Goal: Task Accomplishment & Management: Manage account settings

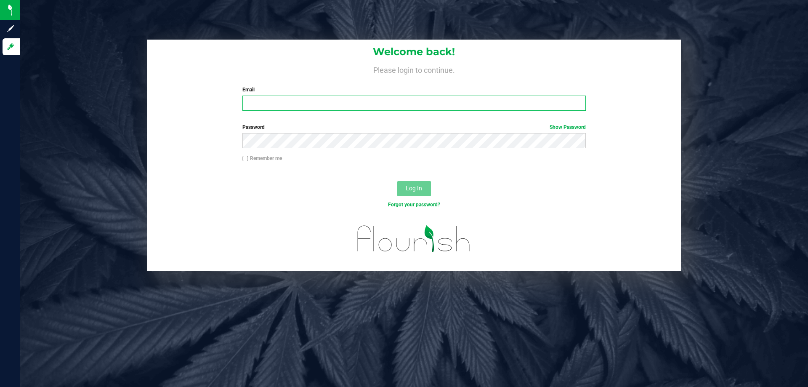
click at [303, 101] on input "Email" at bounding box center [414, 103] width 343 height 15
type input "[EMAIL_ADDRESS][DOMAIN_NAME]"
click at [397, 181] on button "Log In" at bounding box center [414, 188] width 34 height 15
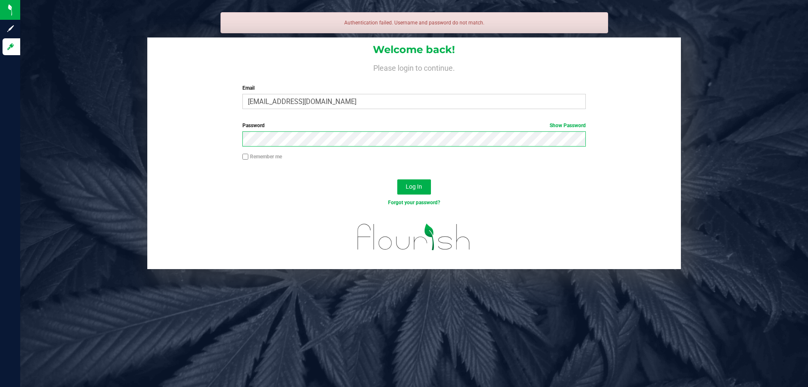
click at [397, 179] on button "Log In" at bounding box center [414, 186] width 34 height 15
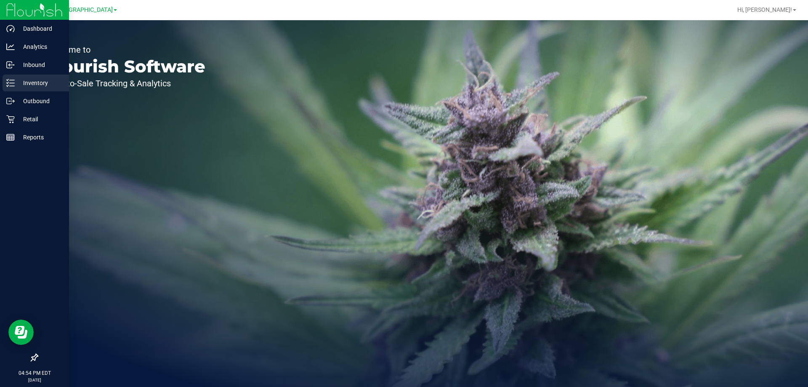
click at [34, 82] on p "Inventory" at bounding box center [40, 83] width 51 height 10
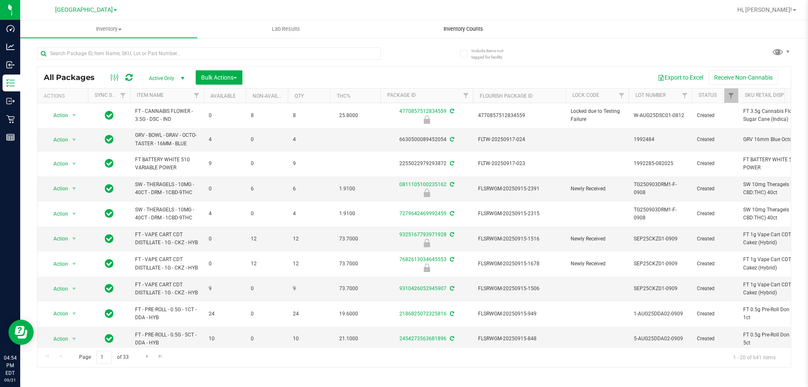
click at [469, 30] on span "Inventory Counts" at bounding box center [463, 29] width 62 height 8
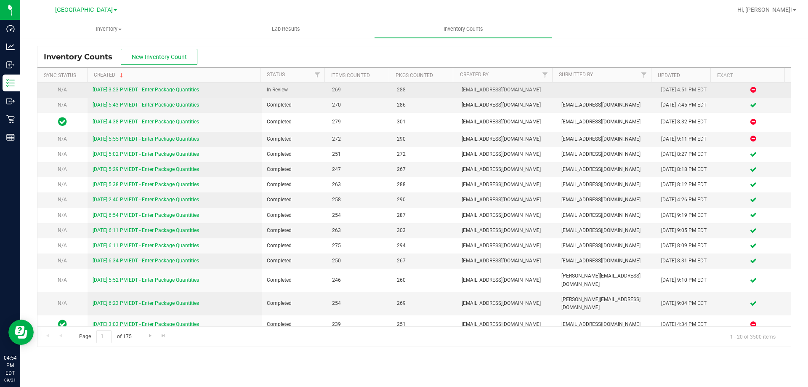
click at [114, 90] on link "[DATE] 3:23 PM EDT - Enter Package Quantities" at bounding box center [146, 90] width 107 height 6
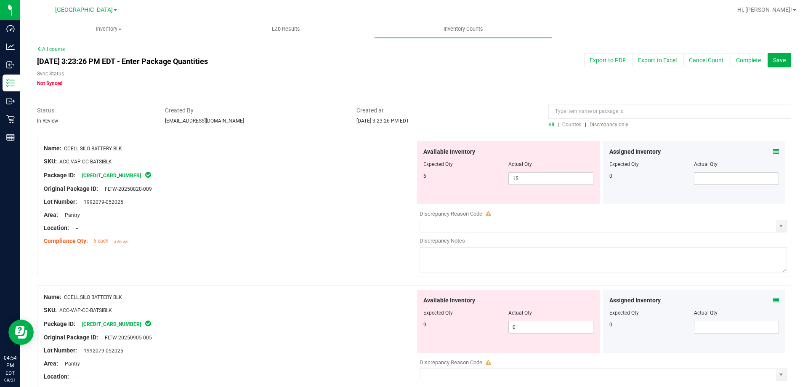
click at [603, 126] on span "Discrepancy only" at bounding box center [609, 125] width 39 height 6
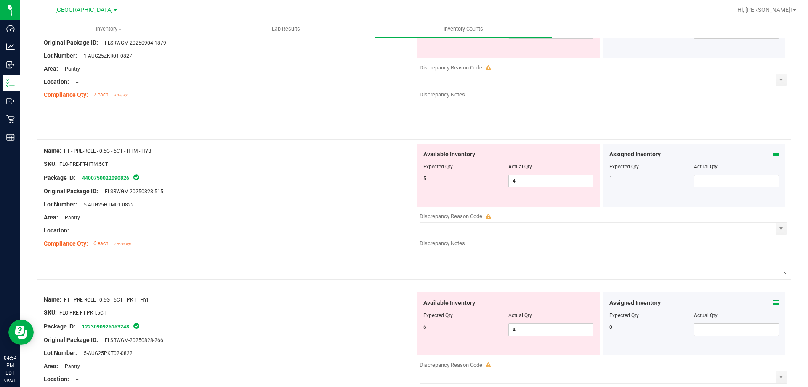
scroll to position [2751, 0]
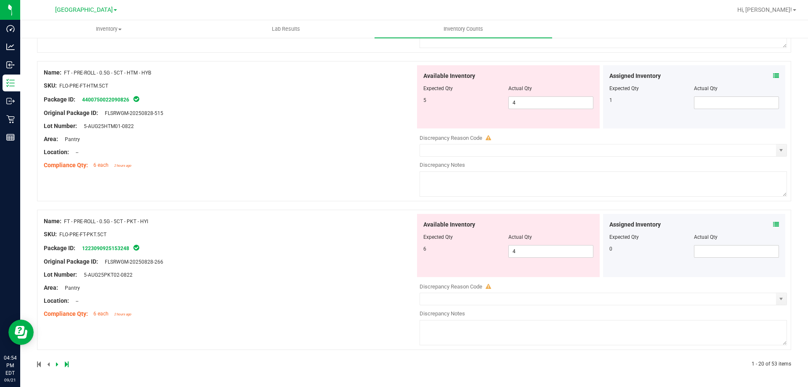
click at [67, 365] on icon at bounding box center [67, 364] width 4 height 5
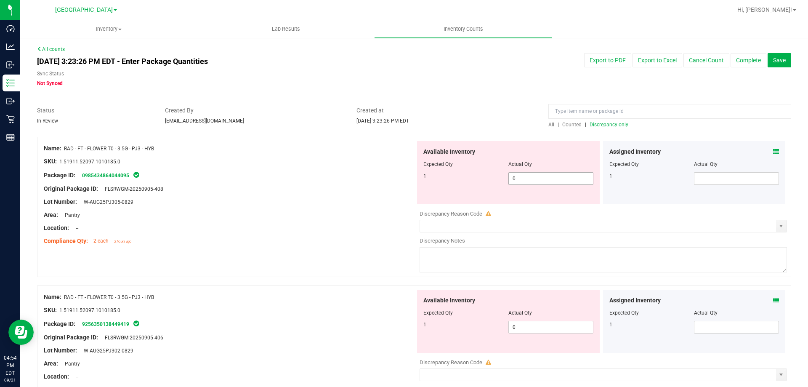
click at [525, 184] on span "0 0" at bounding box center [551, 178] width 85 height 13
click at [527, 181] on span "0 0" at bounding box center [551, 178] width 85 height 13
click at [773, 147] on span at bounding box center [776, 151] width 6 height 9
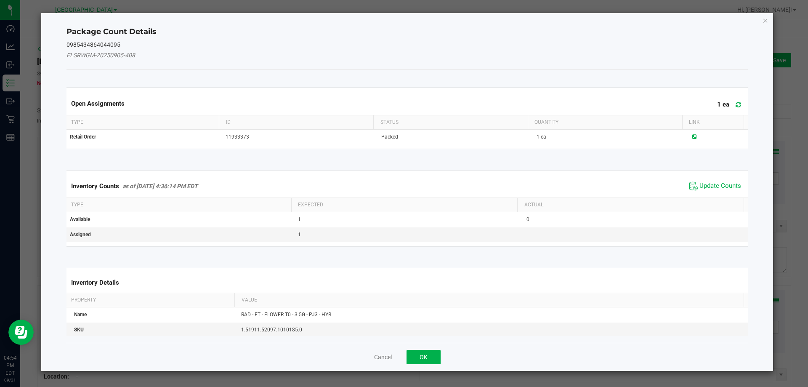
click at [718, 181] on span "Update Counts" at bounding box center [716, 186] width 56 height 13
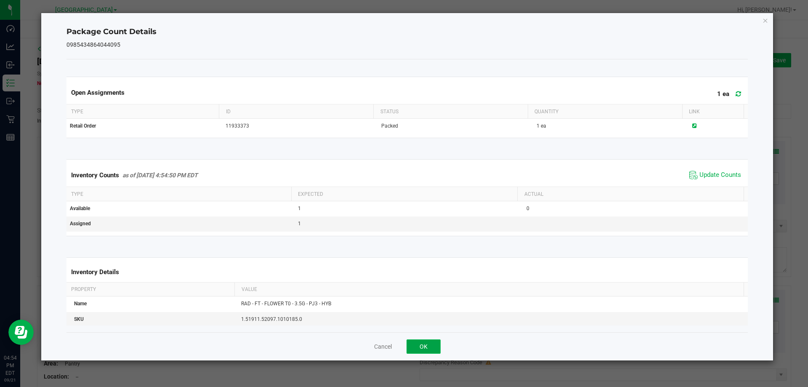
click at [437, 347] on button "OK" at bounding box center [424, 346] width 34 height 14
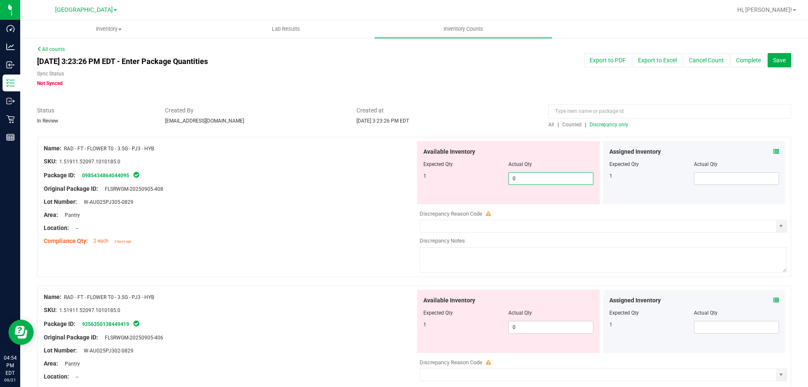
click at [532, 179] on span "0 0" at bounding box center [551, 178] width 85 height 13
click at [532, 179] on input "0" at bounding box center [551, 179] width 84 height 12
type input "1"
click at [698, 178] on input "text" at bounding box center [737, 179] width 84 height 12
type input "1"
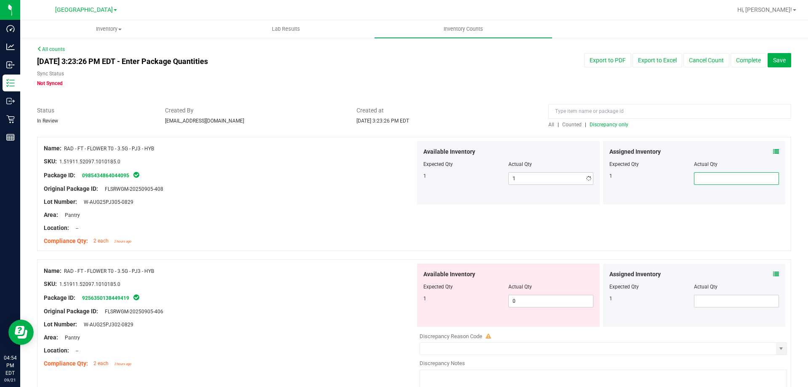
click at [698, 178] on input "text" at bounding box center [737, 179] width 84 height 12
type input "0"
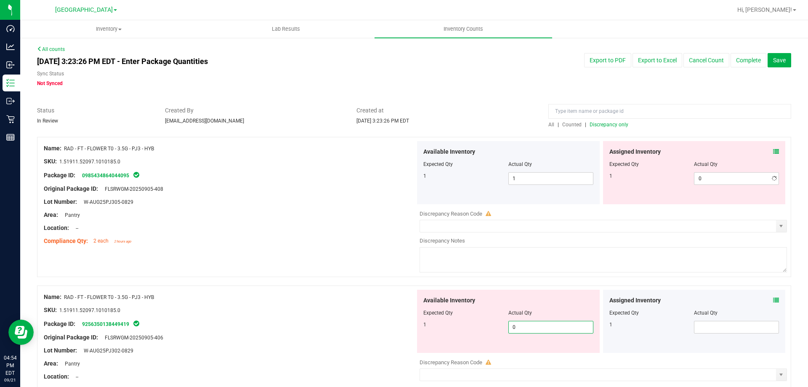
click at [556, 299] on div "Available Inventory Expected Qty Actual Qty 1 0 0" at bounding box center [508, 321] width 183 height 63
click at [556, 300] on div "Available Inventory" at bounding box center [509, 300] width 170 height 9
click at [533, 330] on span "0 0" at bounding box center [551, 327] width 85 height 13
click at [533, 330] on input "0" at bounding box center [551, 327] width 84 height 12
type input "1"
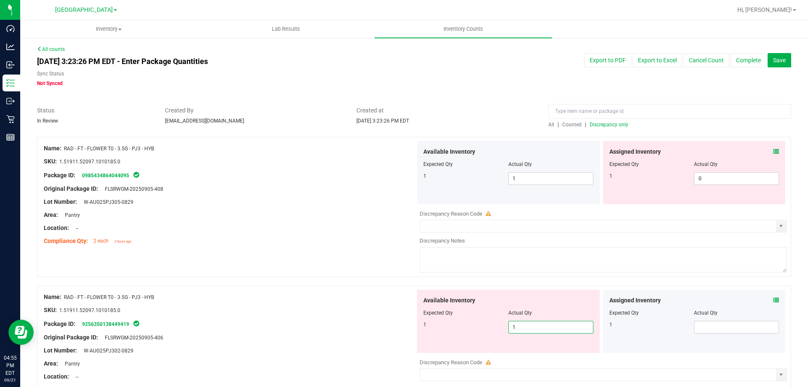
type input "1"
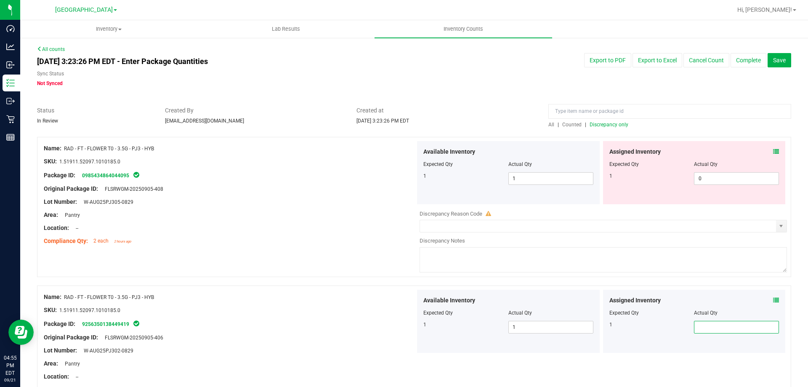
type input "1"
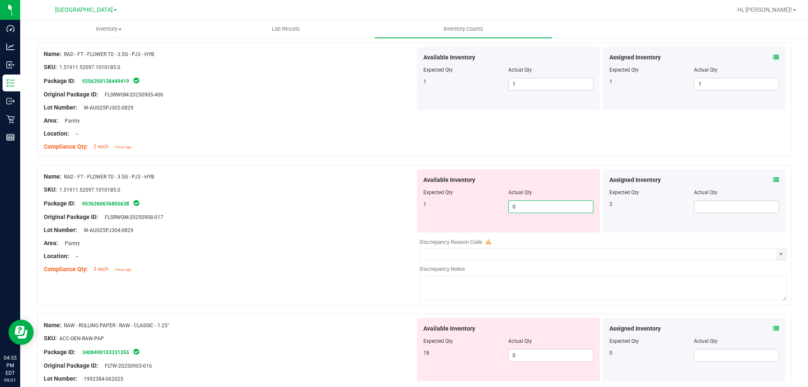
type input "10"
type input "2"
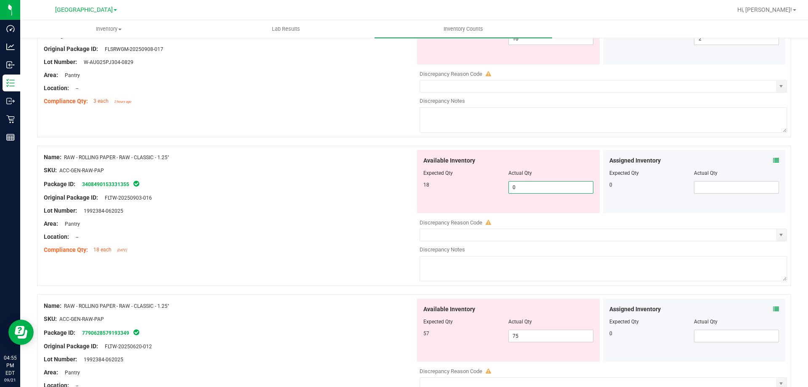
scroll to position [411, 0]
click at [525, 187] on input "0" at bounding box center [551, 187] width 84 height 12
type input "18"
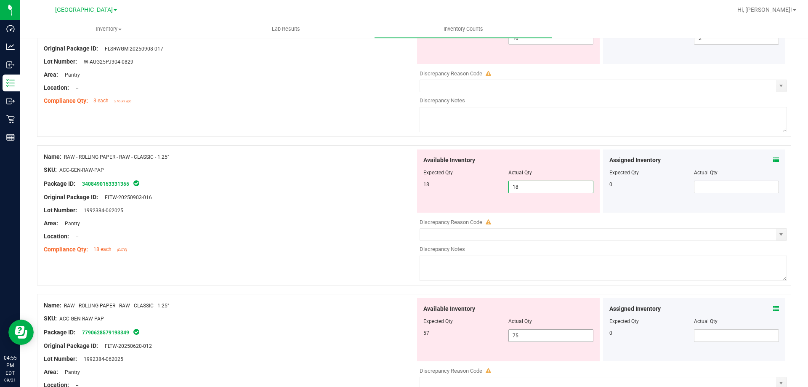
click at [534, 331] on div "Available Inventory Expected Qty Actual Qty 57 75 75" at bounding box center [508, 329] width 183 height 63
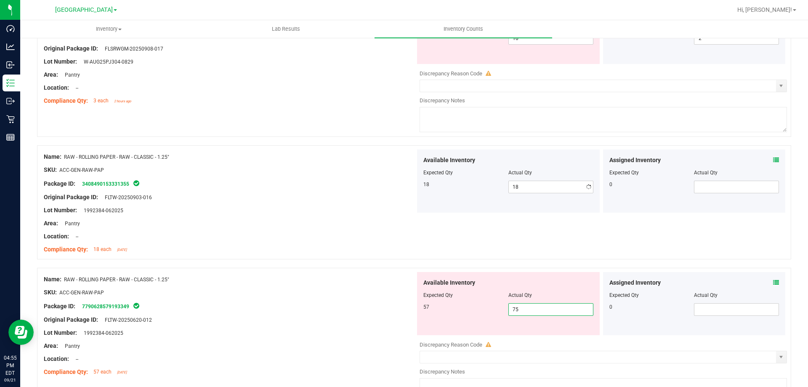
click at [534, 331] on div "Available Inventory Expected Qty Actual Qty 57 75 75" at bounding box center [508, 303] width 183 height 63
click at [535, 313] on span "75 75" at bounding box center [551, 309] width 85 height 13
click at [535, 313] on input "75" at bounding box center [551, 310] width 84 height 12
type input "57"
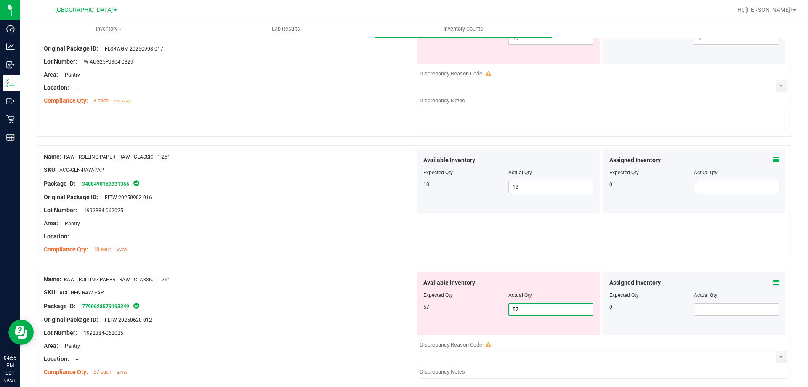
type input "57"
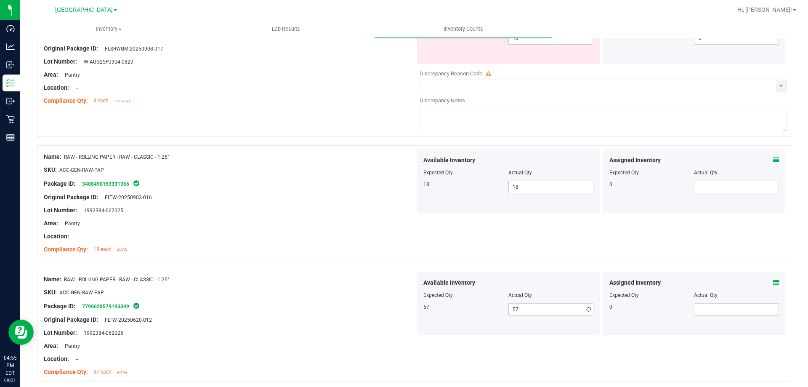
drag, startPoint x: 373, startPoint y: 295, endPoint x: 381, endPoint y: 296, distance: 8.2
click at [379, 296] on ng-container "SKU: ACC-GEN-RAW-PAP" at bounding box center [230, 294] width 372 height 13
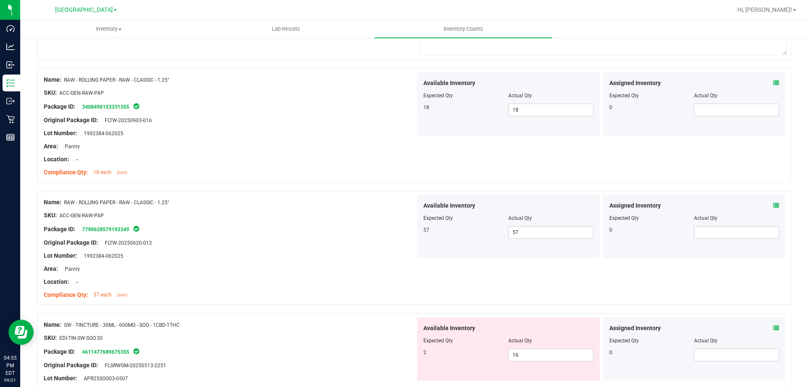
scroll to position [369, 0]
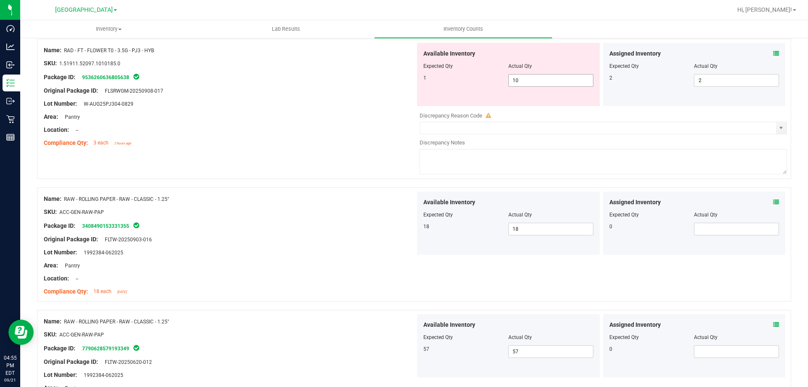
click at [523, 79] on span "10 10" at bounding box center [551, 80] width 85 height 13
click at [523, 79] on input "10" at bounding box center [551, 81] width 84 height 12
type input "1"
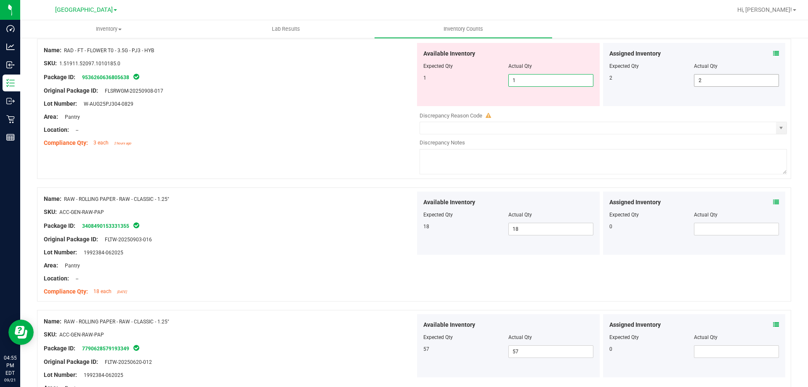
click at [707, 80] on span "2 2" at bounding box center [736, 80] width 85 height 13
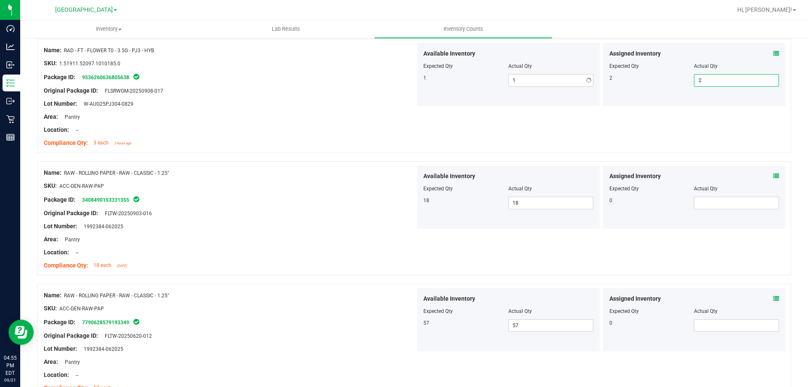
click at [707, 80] on input "2" at bounding box center [737, 81] width 84 height 12
drag, startPoint x: 690, startPoint y: 112, endPoint x: 686, endPoint y: 125, distance: 12.8
click at [689, 112] on div "Name: RAD - FT - FLOWER T0 - 3.5G - PJ3 - HYB SKU: 1.51911.52097.1010185.0 Pack…" at bounding box center [414, 96] width 754 height 114
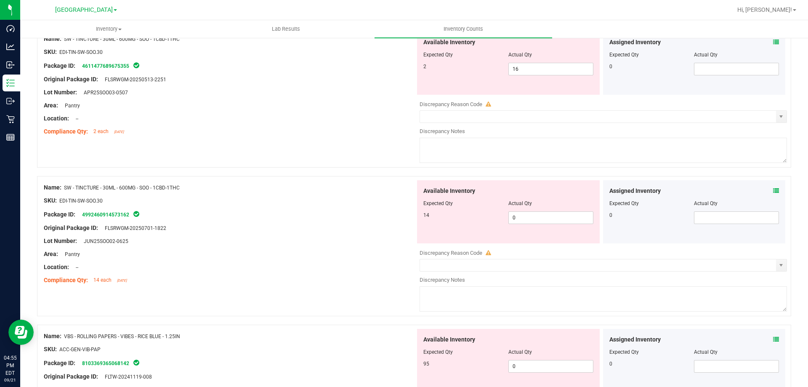
scroll to position [706, 0]
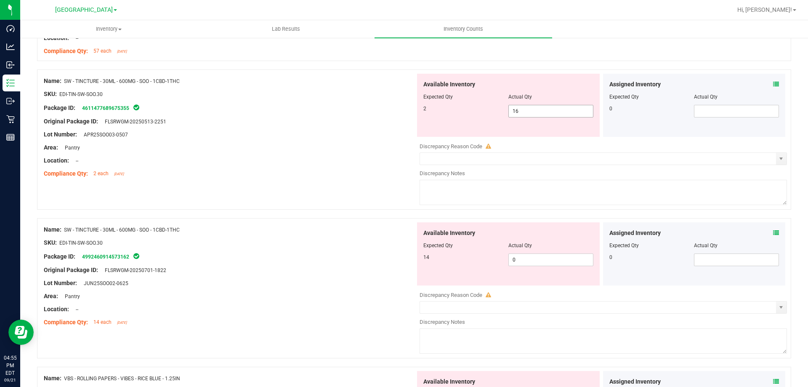
click at [533, 110] on span "16 16" at bounding box center [551, 111] width 85 height 13
click at [533, 110] on input "16" at bounding box center [551, 111] width 84 height 12
type input "2"
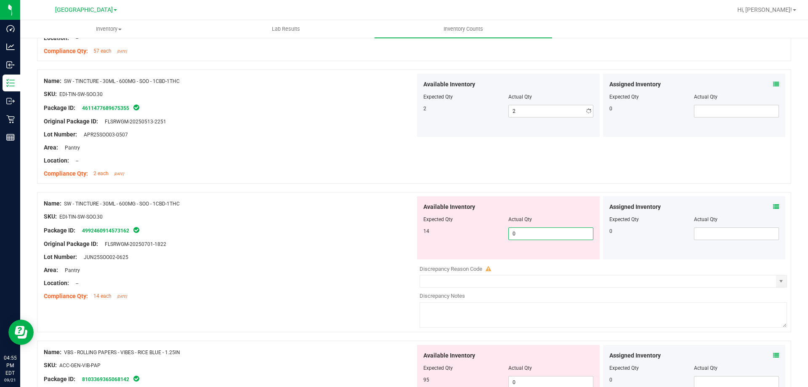
click at [519, 264] on div "Available Inventory Expected Qty Actual Qty 14 0 0" at bounding box center [602, 262] width 372 height 133
click at [519, 264] on div at bounding box center [604, 263] width 368 height 4
click at [518, 236] on span "0 0" at bounding box center [551, 233] width 85 height 13
click at [518, 236] on input "0" at bounding box center [551, 234] width 84 height 12
type input "14"
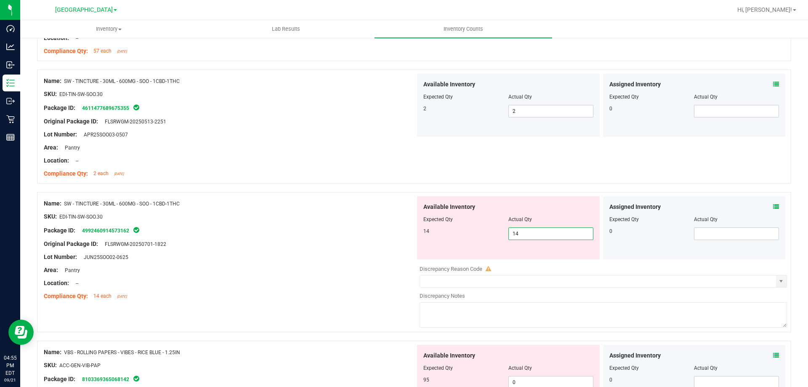
type input "14"
click at [398, 248] on div "Original Package ID: FLSRWGM-20250701-1822" at bounding box center [230, 244] width 372 height 9
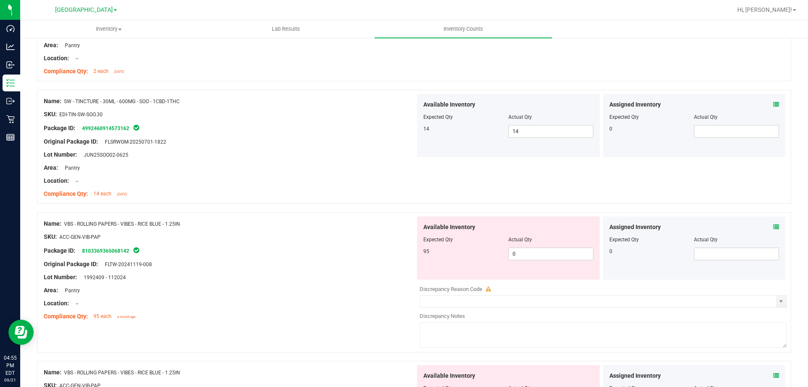
scroll to position [832, 0]
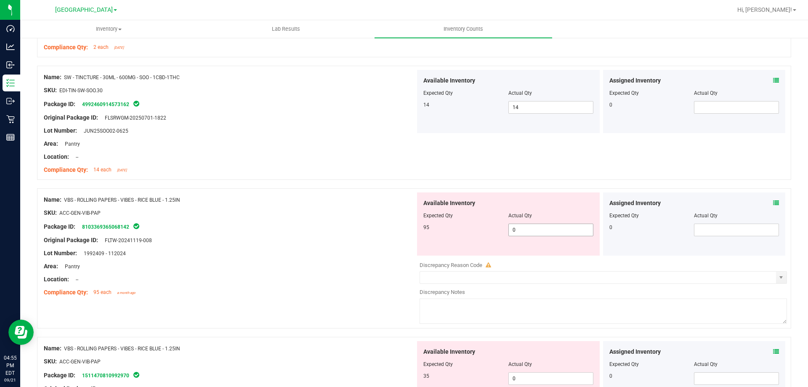
click at [520, 233] on span "0 0" at bounding box center [551, 230] width 85 height 13
click at [520, 233] on input "0" at bounding box center [551, 230] width 84 height 12
type input "95"
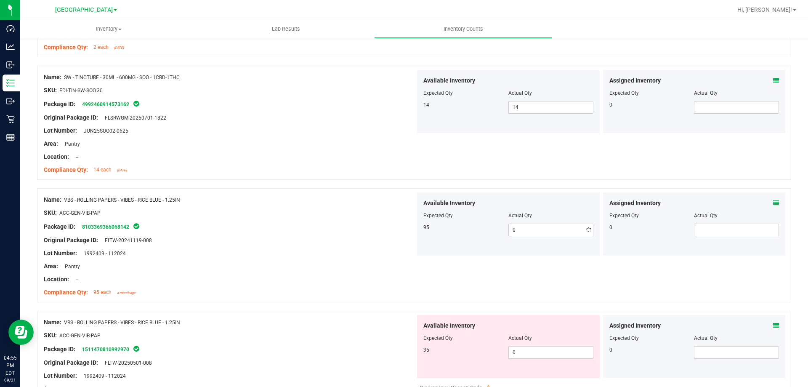
type input "95"
click at [402, 246] on div at bounding box center [230, 247] width 372 height 4
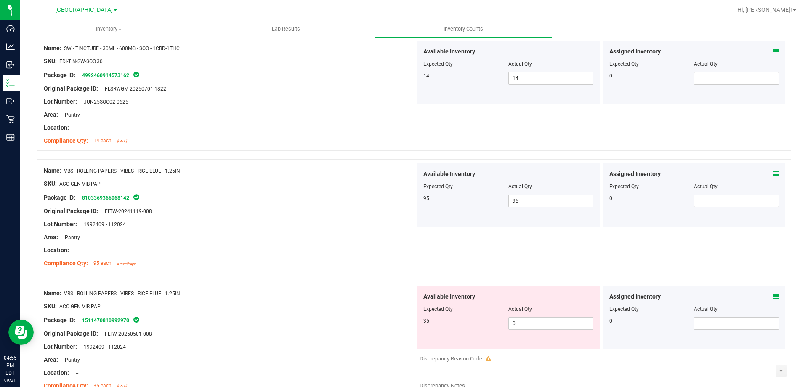
scroll to position [874, 0]
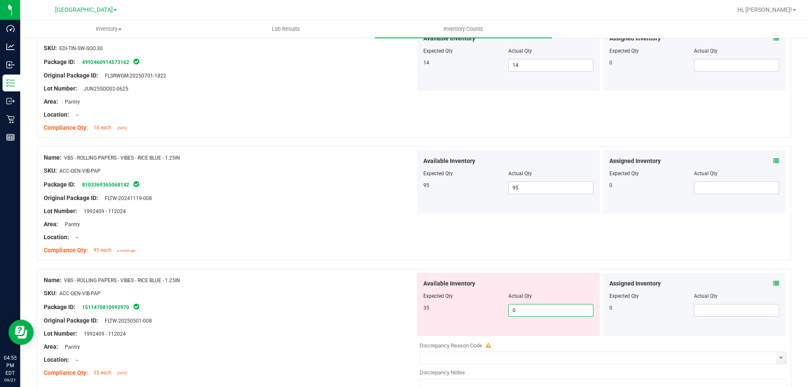
click at [518, 307] on span "0 0" at bounding box center [551, 310] width 85 height 13
click at [518, 307] on input "0" at bounding box center [551, 310] width 84 height 12
type input "35"
click at [319, 278] on div "Name: VBS - ROLLING PAPERS - VIBES - RICE BLUE - 1.25IN" at bounding box center [230, 280] width 372 height 9
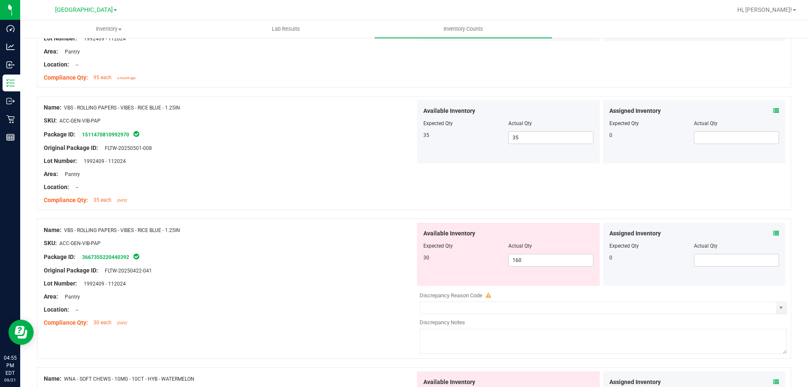
scroll to position [1085, 0]
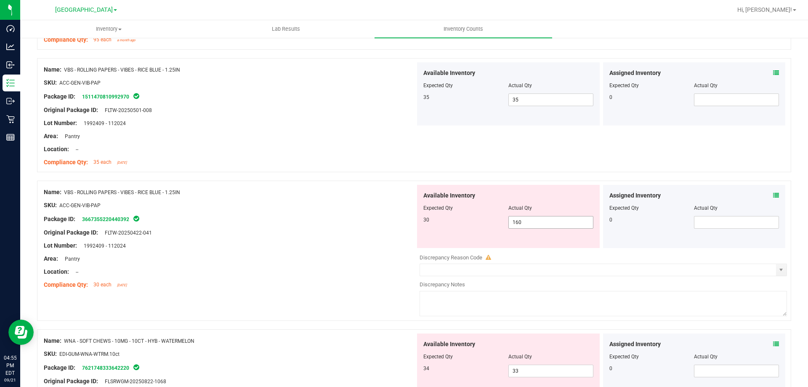
click at [520, 219] on span "160 160" at bounding box center [551, 222] width 85 height 13
click at [520, 219] on input "160" at bounding box center [551, 222] width 84 height 12
type input "30"
click at [394, 243] on div "Lot Number: 1992409 - 112024" at bounding box center [230, 245] width 372 height 9
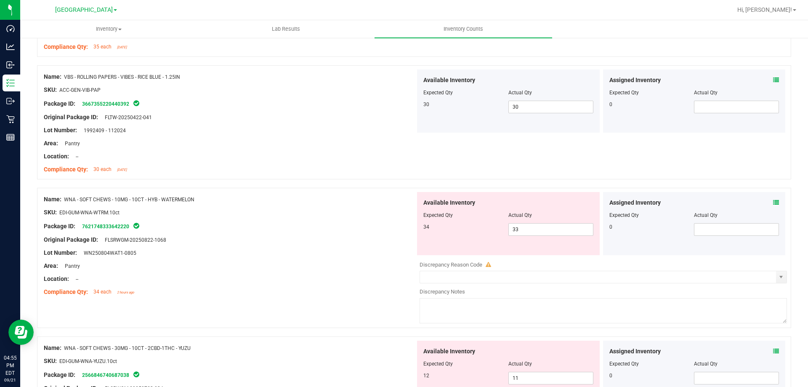
scroll to position [1211, 0]
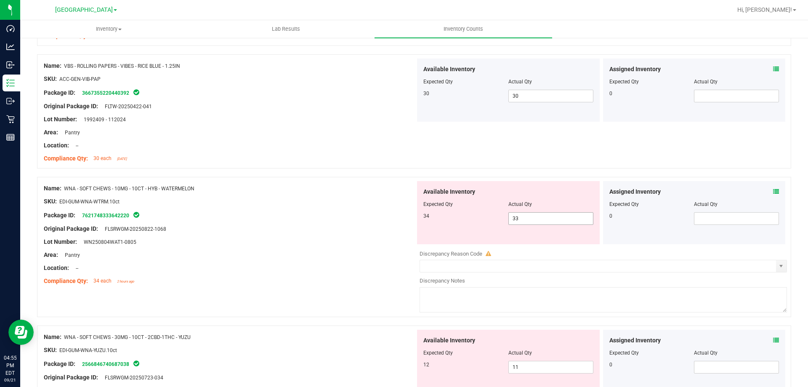
click at [535, 219] on span "33 33" at bounding box center [551, 218] width 85 height 13
click at [535, 219] on input "33" at bounding box center [551, 219] width 84 height 12
type input "34"
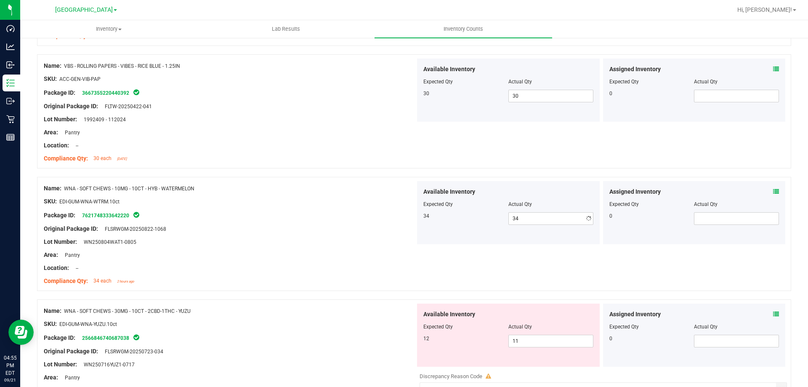
drag, startPoint x: 231, startPoint y: 227, endPoint x: 236, endPoint y: 227, distance: 5.1
click at [234, 227] on div "Original Package ID: FLSRWGM-20250822-1068" at bounding box center [230, 228] width 372 height 9
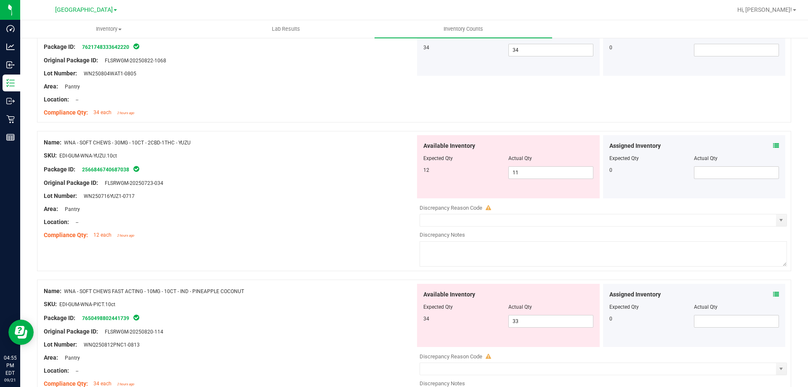
scroll to position [1422, 0]
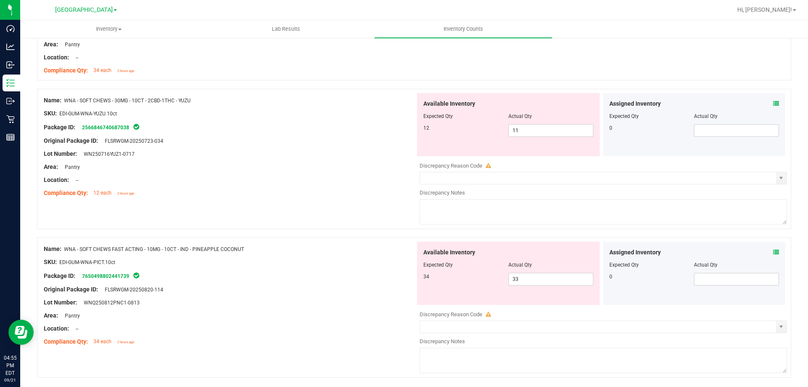
click at [776, 105] on div "Assigned Inventory Expected Qty Actual Qty 0" at bounding box center [694, 124] width 183 height 63
click at [773, 104] on icon at bounding box center [776, 104] width 6 height 6
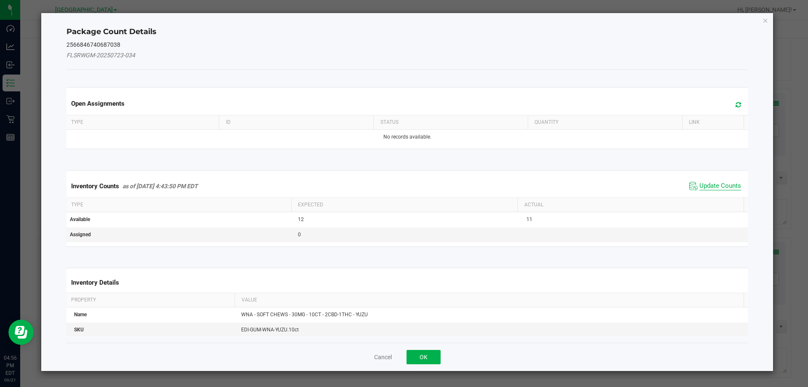
click at [715, 186] on span "Update Counts" at bounding box center [721, 186] width 42 height 8
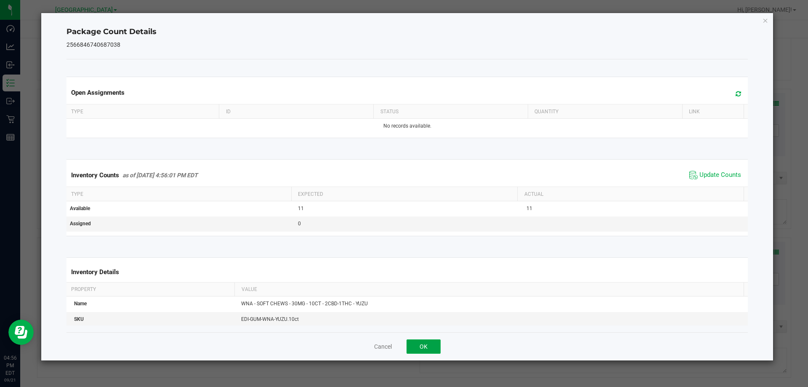
drag, startPoint x: 435, startPoint y: 346, endPoint x: 509, endPoint y: 340, distance: 73.9
click at [434, 346] on button "OK" at bounding box center [424, 346] width 34 height 14
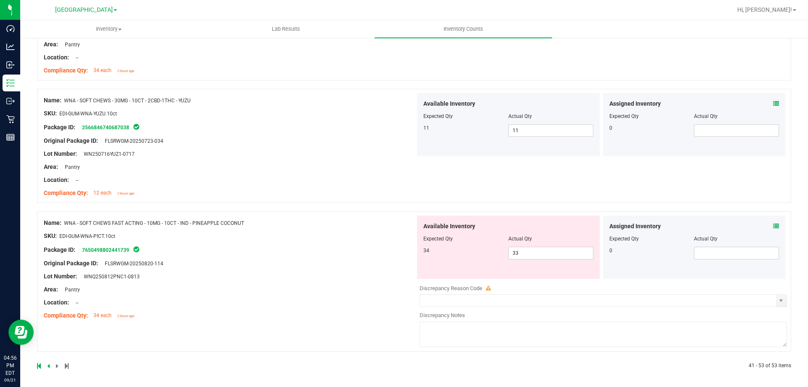
drag, startPoint x: 766, startPoint y: 229, endPoint x: 774, endPoint y: 225, distance: 9.2
click at [767, 229] on div "Assigned Inventory" at bounding box center [695, 226] width 170 height 9
click at [774, 225] on div "Assigned Inventory Expected Qty Actual Qty 0" at bounding box center [694, 247] width 183 height 63
click at [773, 226] on icon at bounding box center [776, 226] width 6 height 6
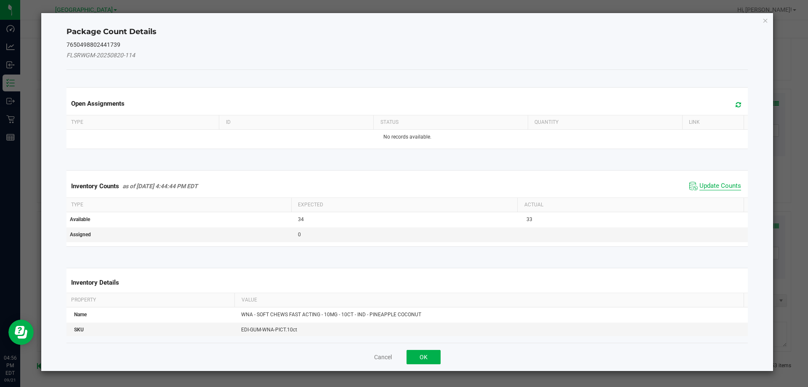
click at [722, 184] on span "Update Counts" at bounding box center [721, 186] width 42 height 8
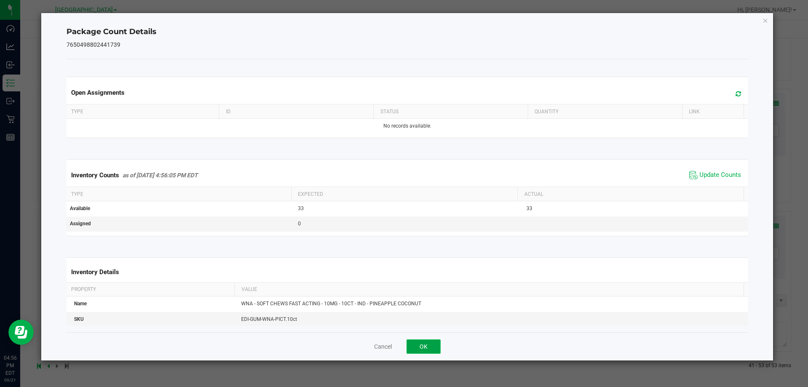
click at [416, 341] on button "OK" at bounding box center [424, 346] width 34 height 14
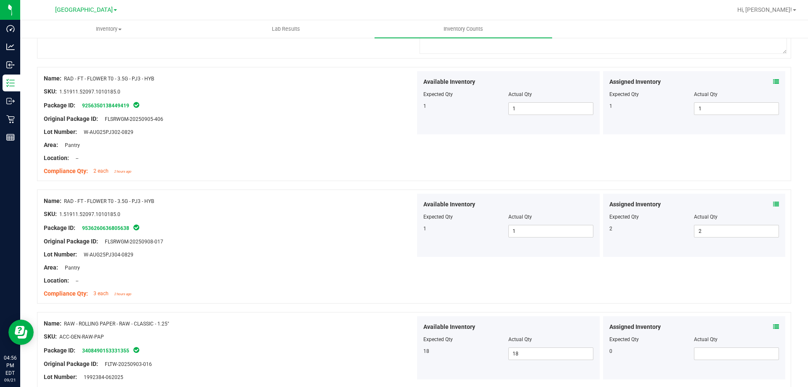
scroll to position [0, 0]
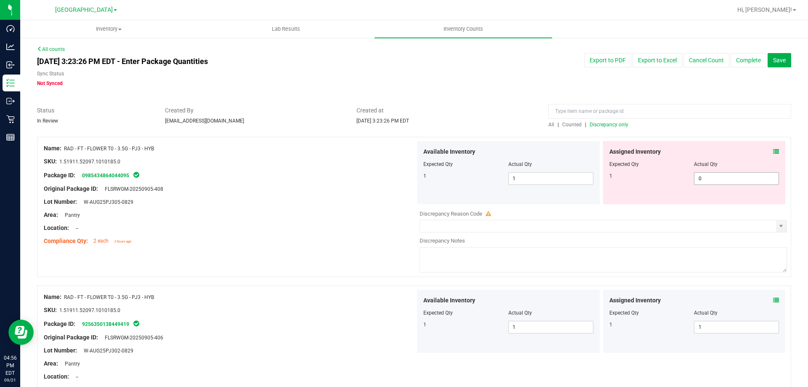
click at [708, 180] on span "0 0" at bounding box center [736, 178] width 85 height 13
click at [708, 180] on input "0" at bounding box center [737, 179] width 84 height 12
type input "1"
drag, startPoint x: 334, startPoint y: 210, endPoint x: 389, endPoint y: 185, distance: 59.7
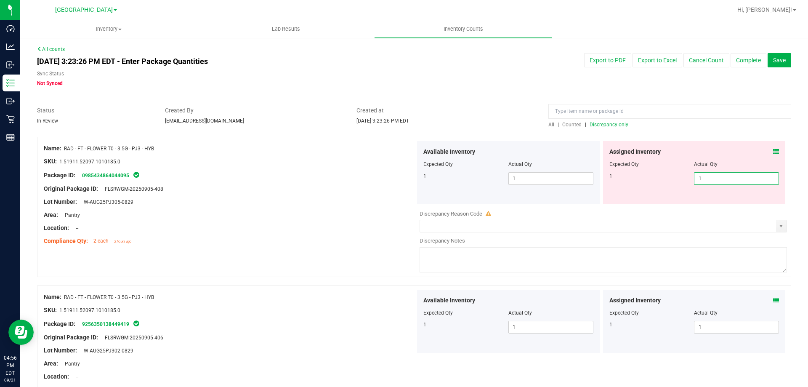
click at [336, 210] on div at bounding box center [230, 208] width 372 height 4
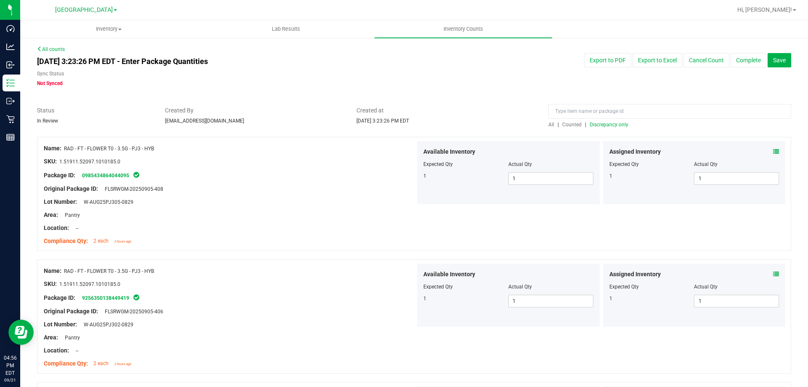
click at [594, 128] on div "All | Counted | Discrepancy only" at bounding box center [670, 125] width 243 height 8
click at [594, 122] on span "Discrepancy only" at bounding box center [609, 125] width 39 height 6
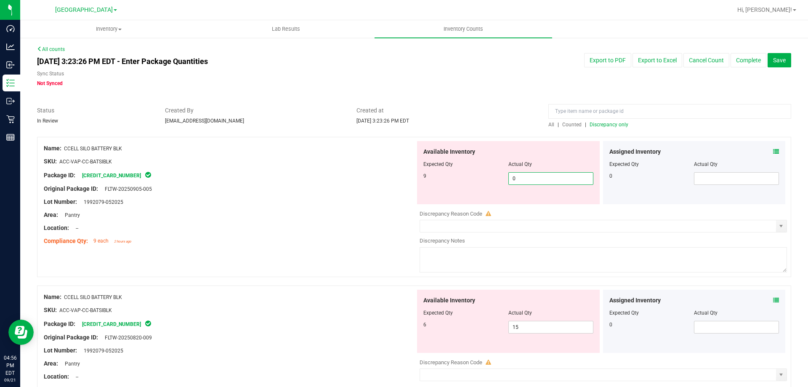
click at [550, 177] on span "0 0" at bounding box center [551, 178] width 85 height 13
click at [552, 177] on input "0" at bounding box center [551, 179] width 84 height 12
type input "9"
click at [314, 179] on div "Package ID: [CREDIT_CARD_NUMBER]" at bounding box center [230, 175] width 372 height 10
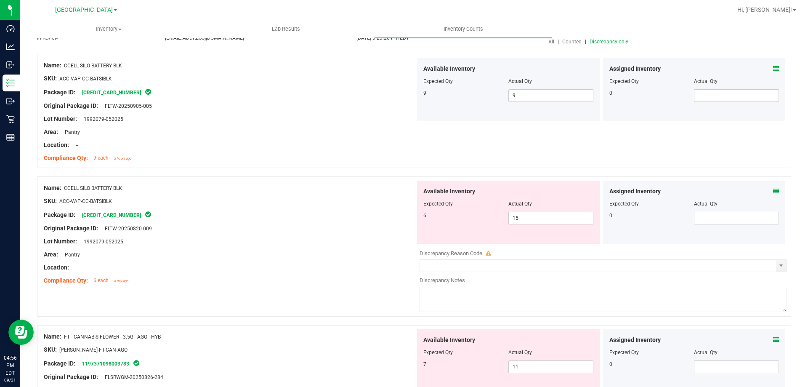
scroll to position [84, 0]
click at [527, 216] on span "15 15" at bounding box center [551, 217] width 85 height 13
click at [527, 216] on input "15" at bounding box center [551, 217] width 84 height 12
type input "6"
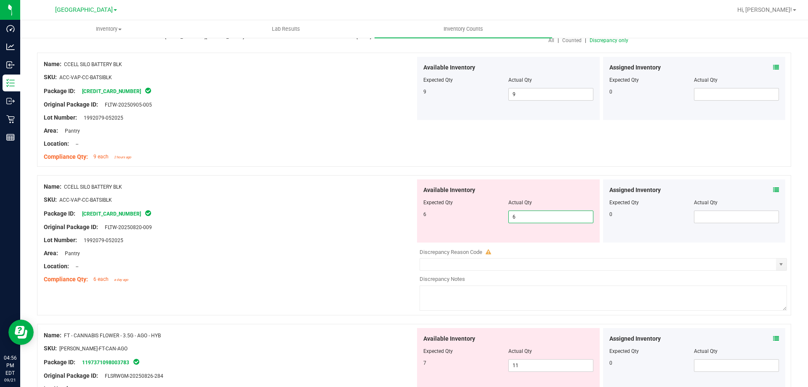
click at [264, 248] on div at bounding box center [230, 247] width 372 height 4
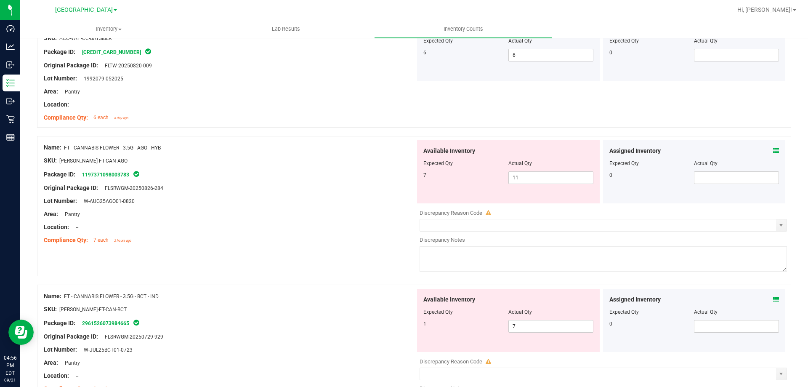
scroll to position [253, 0]
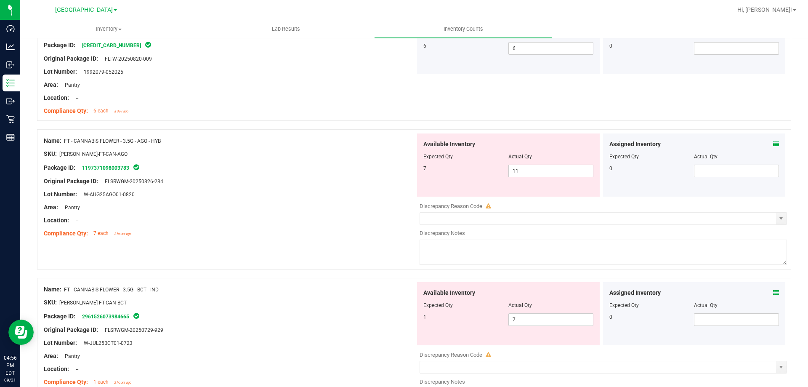
click at [773, 143] on icon at bounding box center [776, 144] width 6 height 6
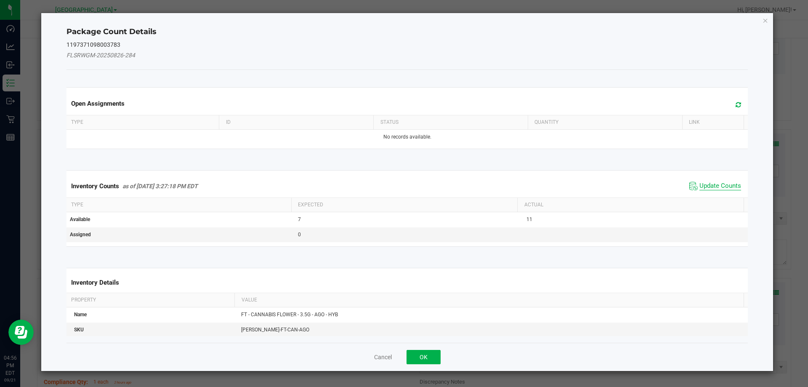
click at [721, 182] on span "Update Counts" at bounding box center [721, 186] width 42 height 8
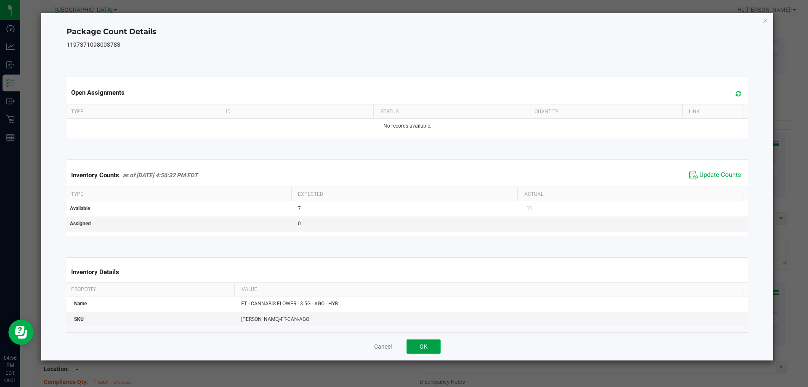
click at [424, 342] on button "OK" at bounding box center [424, 346] width 34 height 14
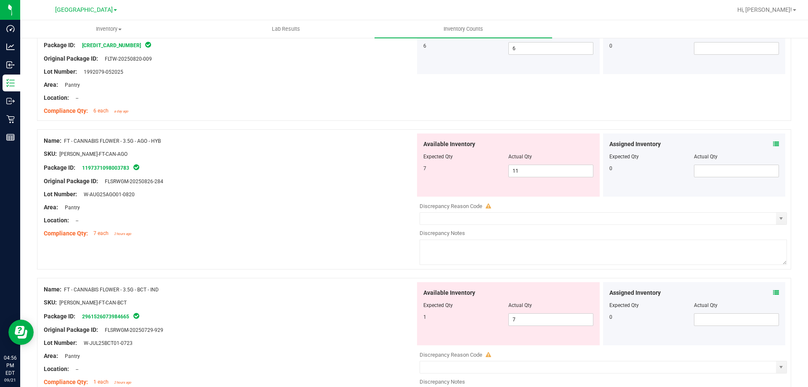
click at [368, 233] on div "Compliance Qty: 7 each 2 hours ago" at bounding box center [230, 233] width 372 height 9
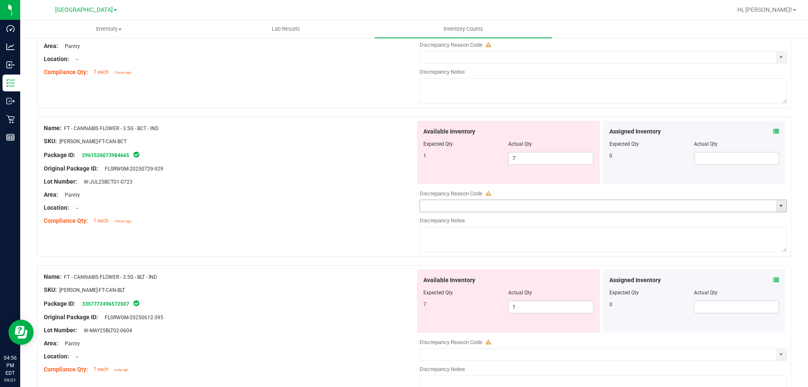
scroll to position [421, 0]
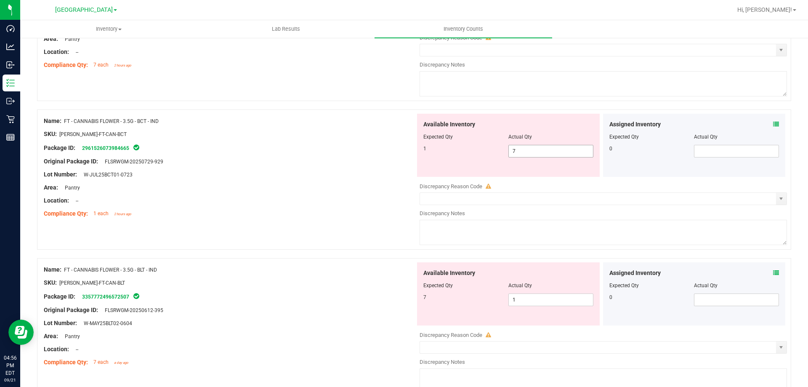
click at [527, 153] on span "7 7" at bounding box center [551, 151] width 85 height 13
click at [0, 0] on input "7" at bounding box center [0, 0] width 0 height 0
click at [344, 178] on div "Lot Number: W-JUL25BCT01-0723" at bounding box center [230, 174] width 372 height 9
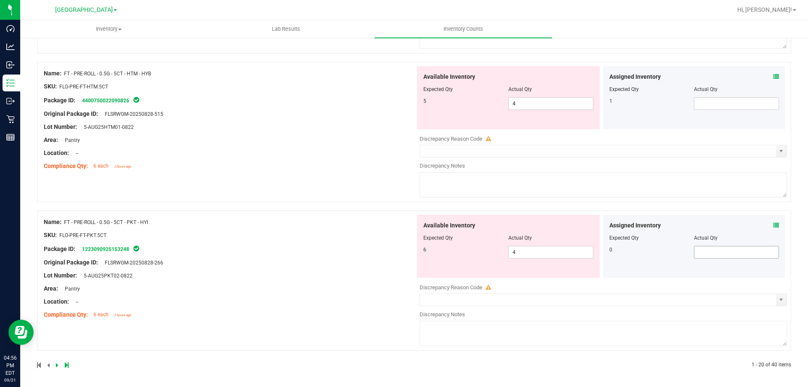
scroll to position [2699, 0]
click at [67, 365] on icon at bounding box center [67, 364] width 4 height 5
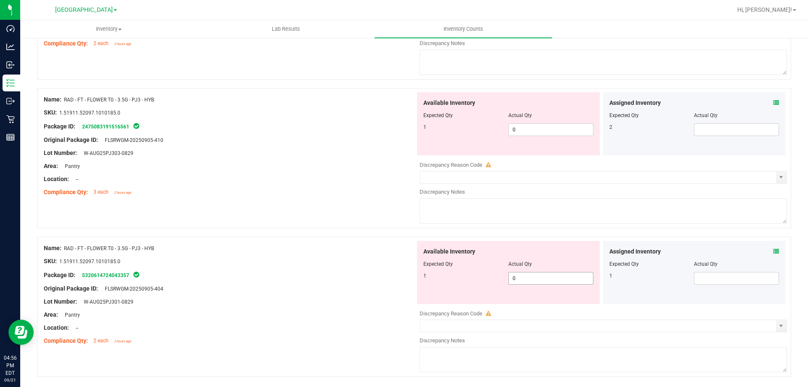
scroll to position [2454, 0]
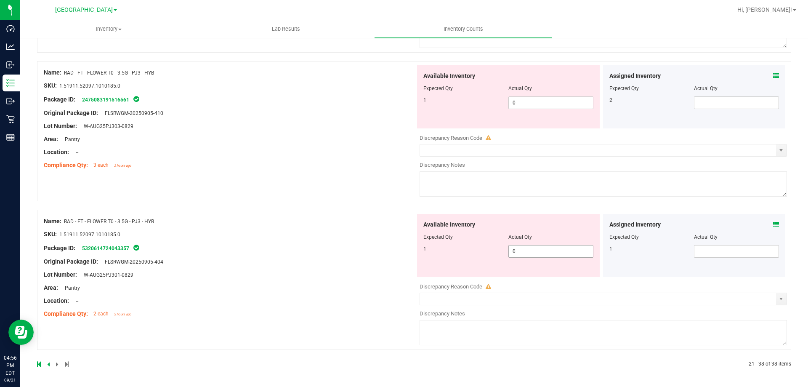
click at [537, 249] on span "0 0" at bounding box center [551, 251] width 85 height 13
click at [537, 249] on input "0" at bounding box center [551, 251] width 84 height 12
type input "1"
click at [713, 251] on div "Assigned Inventory Expected Qty Actual Qty 1" at bounding box center [694, 245] width 183 height 63
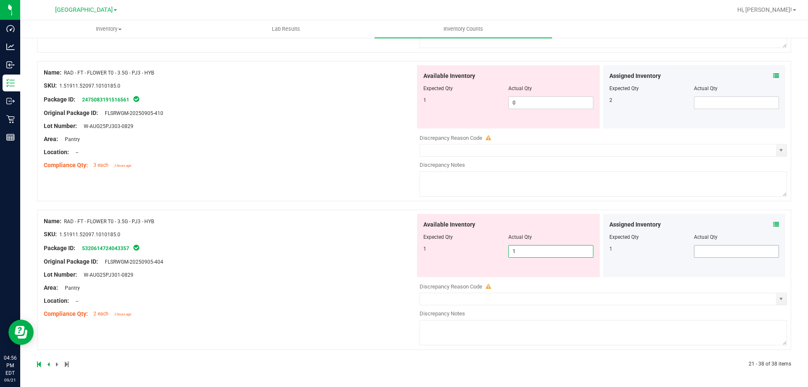
scroll to position [2428, 0]
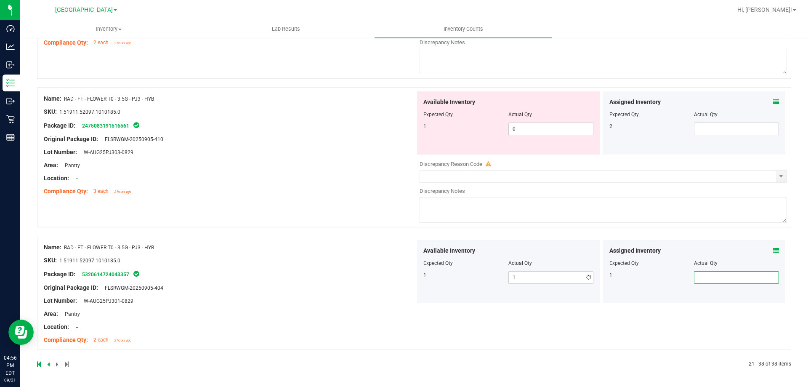
click at [713, 251] on div "Assigned Inventory" at bounding box center [695, 250] width 170 height 9
click at [704, 280] on span at bounding box center [736, 277] width 85 height 13
type input "1"
click at [540, 129] on span "0 0" at bounding box center [551, 129] width 85 height 13
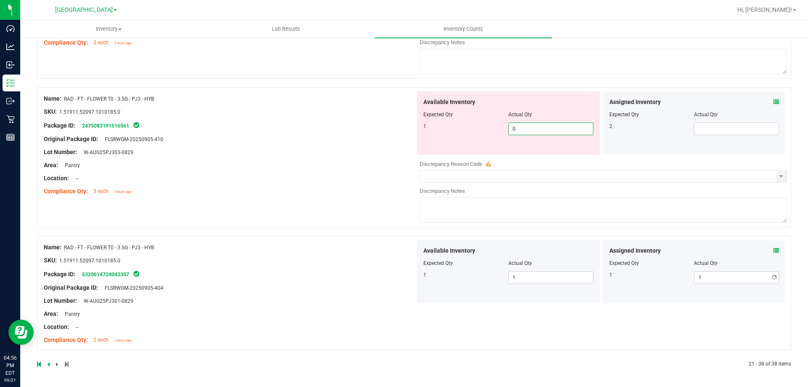
click at [540, 129] on input "0" at bounding box center [551, 129] width 84 height 12
type input "1"
click at [713, 123] on div "Assigned Inventory Expected Qty Actual Qty 2" at bounding box center [694, 122] width 183 height 63
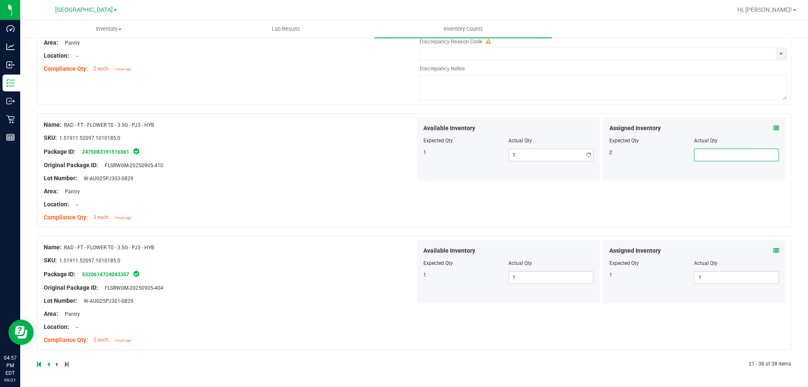
scroll to position [2402, 0]
click at [713, 123] on div "Assigned Inventory Expected Qty Actual Qty 2" at bounding box center [694, 148] width 183 height 63
click at [711, 152] on span at bounding box center [736, 155] width 85 height 13
click at [711, 152] on input "text" at bounding box center [737, 155] width 84 height 12
type input "2"
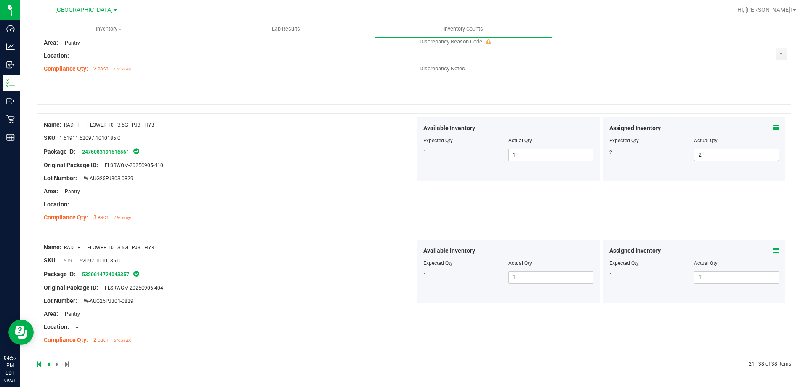
type input "2"
click at [395, 144] on div at bounding box center [230, 144] width 372 height 4
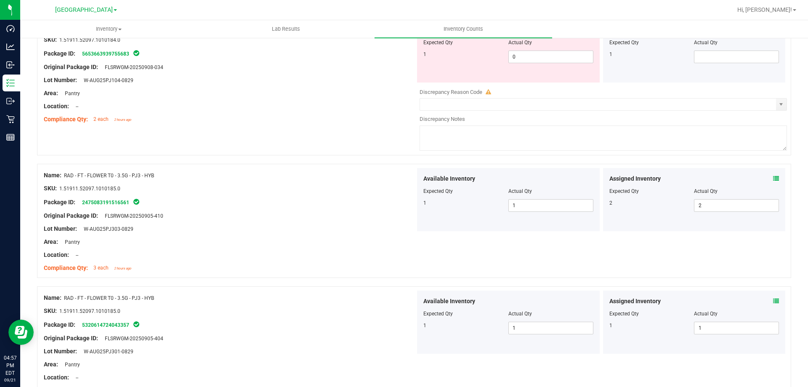
scroll to position [2275, 0]
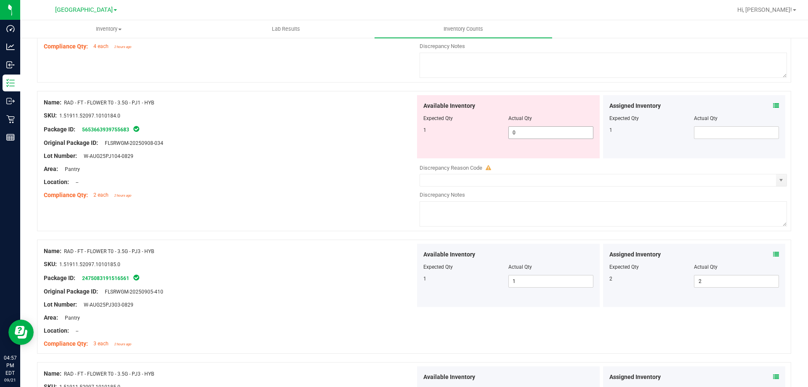
click at [525, 133] on span "0 0" at bounding box center [551, 132] width 85 height 13
click at [525, 133] on input "0" at bounding box center [551, 133] width 84 height 12
type input "1"
click at [700, 129] on span at bounding box center [736, 132] width 85 height 13
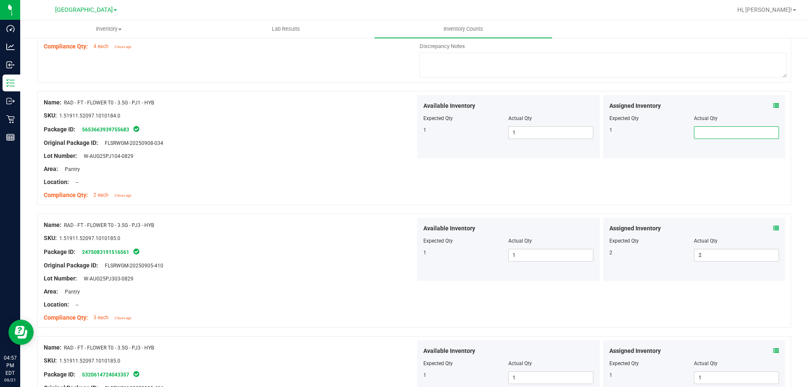
click at [700, 129] on input "text" at bounding box center [737, 133] width 84 height 12
type input "1"
click at [376, 140] on div "Original Package ID: FLSRWGM-20250908-034" at bounding box center [230, 143] width 372 height 9
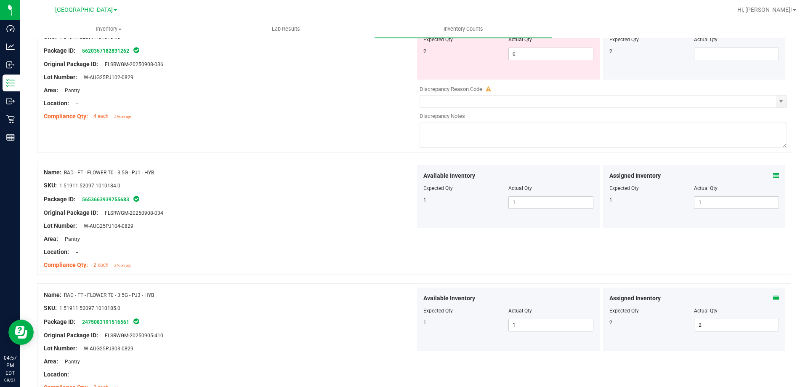
scroll to position [2107, 0]
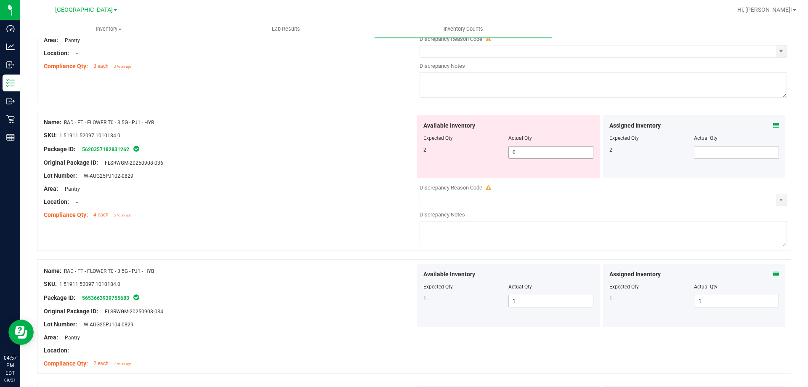
click at [518, 154] on span "0 0" at bounding box center [551, 152] width 85 height 13
click at [518, 154] on input "0" at bounding box center [551, 153] width 84 height 12
type input "2"
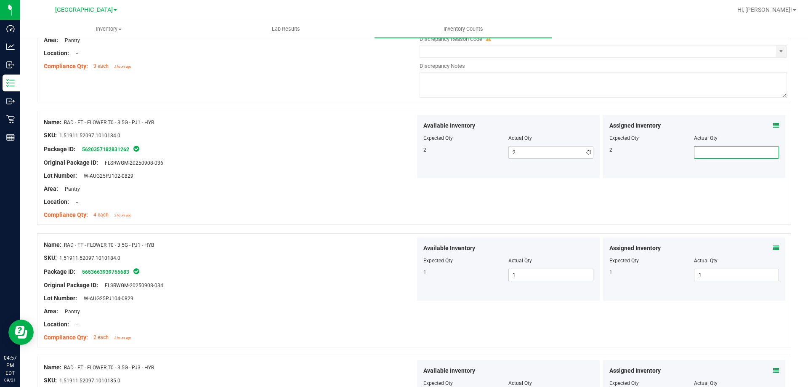
click at [702, 152] on span at bounding box center [736, 152] width 85 height 13
click at [702, 152] on input "text" at bounding box center [737, 153] width 84 height 12
type input "2"
click at [348, 157] on div at bounding box center [230, 156] width 372 height 4
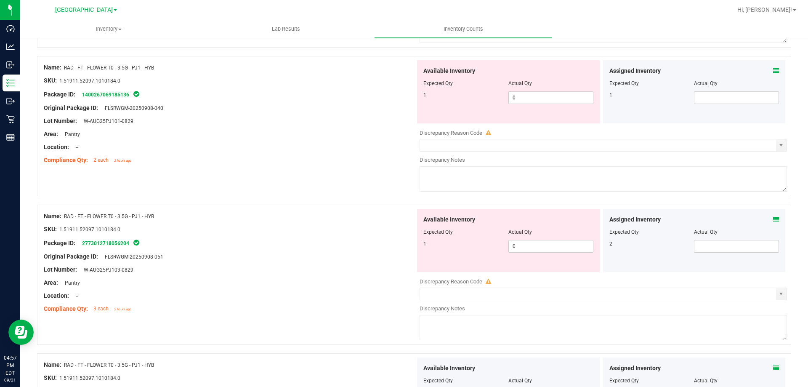
scroll to position [1854, 0]
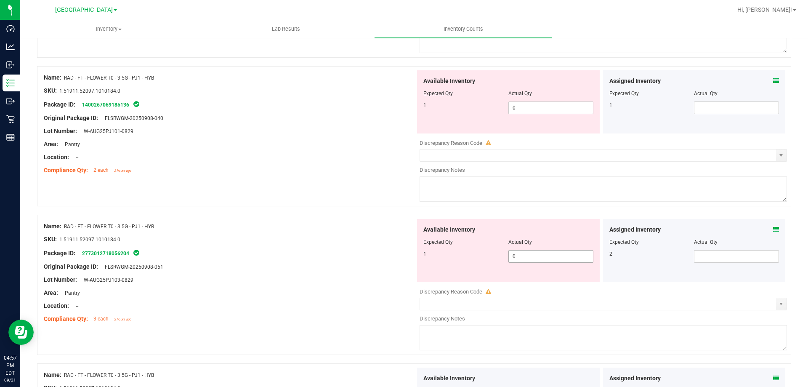
click at [523, 256] on span "0 0" at bounding box center [551, 256] width 85 height 13
click at [523, 256] on input "0" at bounding box center [551, 257] width 84 height 12
type input "1"
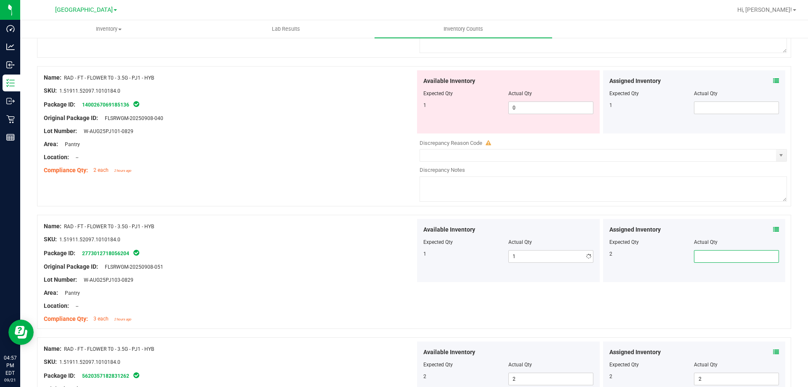
click at [701, 255] on span at bounding box center [736, 256] width 85 height 13
click at [701, 255] on input "text" at bounding box center [737, 257] width 84 height 12
type input "2"
click at [400, 230] on div "Name: RAD - FT - FLOWER T0 - 3.5G - PJ1 - HYB" at bounding box center [230, 226] width 372 height 9
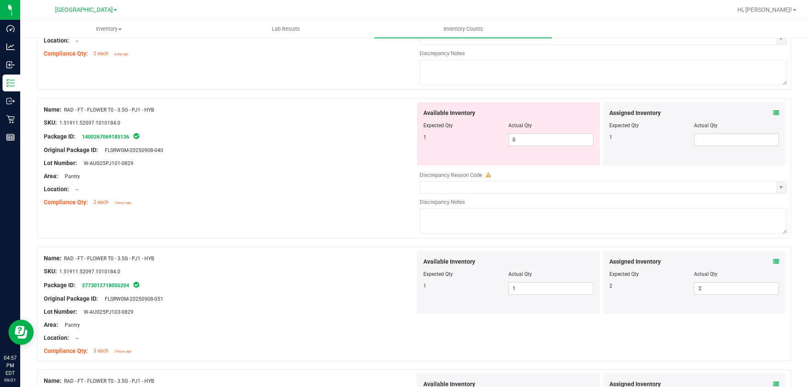
scroll to position [1770, 0]
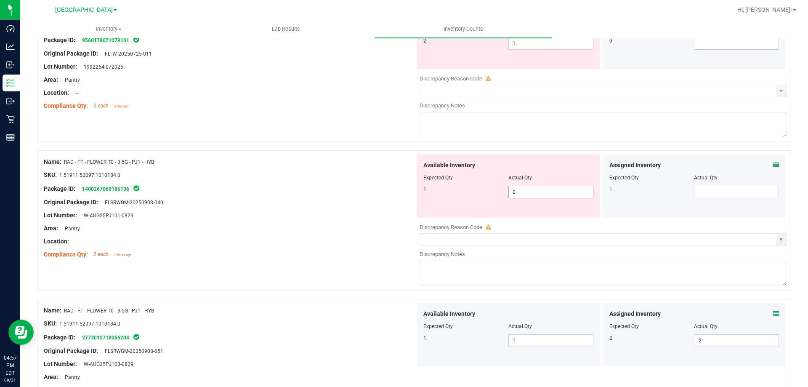
click at [514, 191] on span "0 0" at bounding box center [551, 192] width 85 height 13
click at [514, 191] on input "0" at bounding box center [551, 192] width 84 height 12
type input "1"
click at [707, 192] on span at bounding box center [736, 192] width 85 height 13
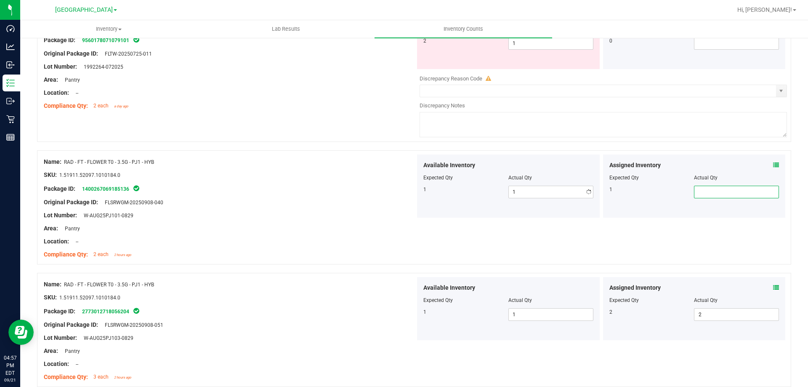
click at [707, 192] on input "text" at bounding box center [737, 192] width 84 height 12
type input "1"
click at [408, 198] on div "Original Package ID: FLSRWGM-20250908-040" at bounding box center [230, 202] width 372 height 9
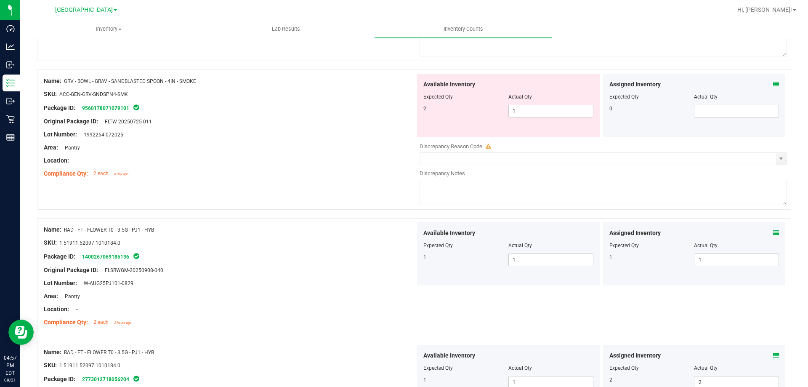
scroll to position [1602, 0]
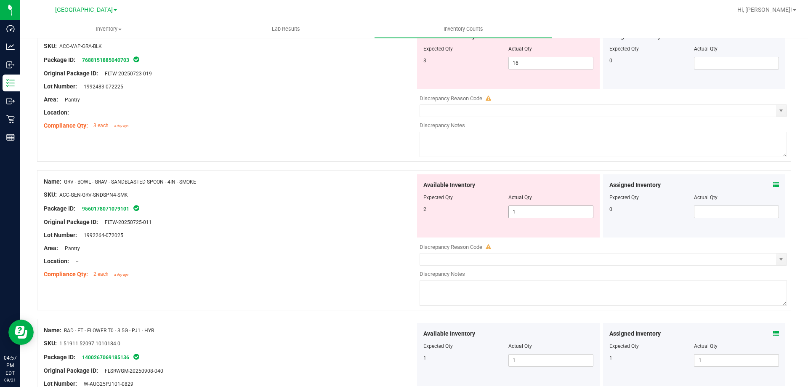
click at [530, 208] on span "1 1" at bounding box center [551, 211] width 85 height 13
click at [530, 208] on input "1" at bounding box center [551, 212] width 84 height 12
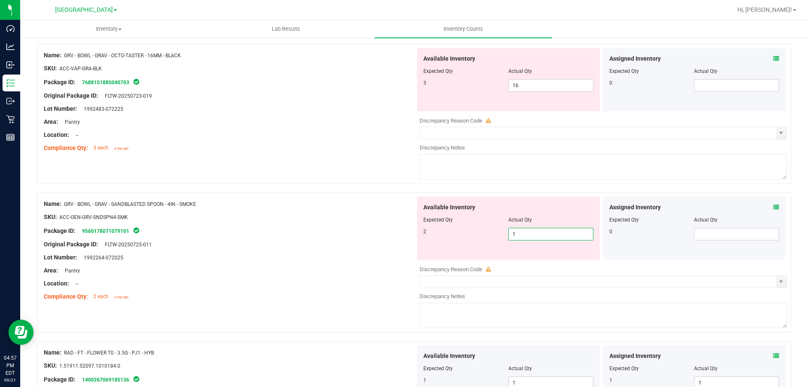
scroll to position [1559, 0]
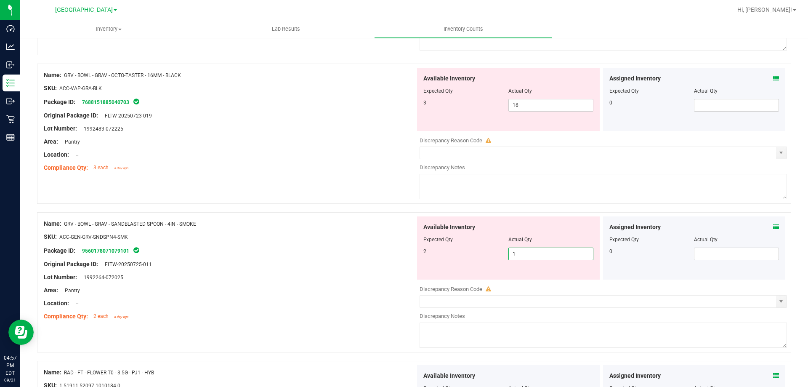
click at [393, 251] on div "Package ID: 9560178071079101" at bounding box center [230, 250] width 372 height 10
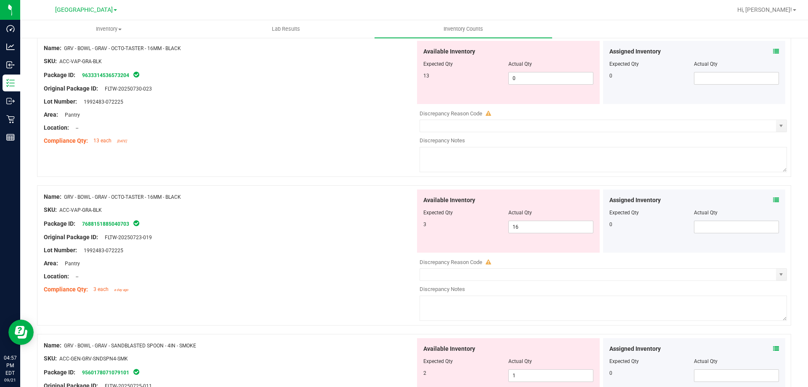
scroll to position [1433, 0]
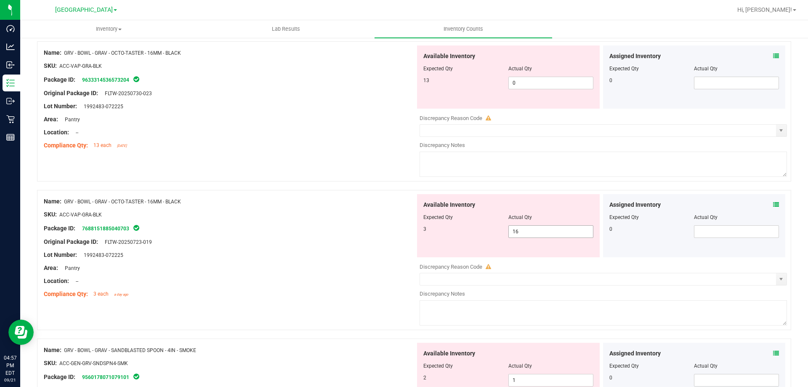
click at [522, 234] on span "16 16" at bounding box center [551, 231] width 85 height 13
click at [522, 234] on input "16" at bounding box center [551, 232] width 84 height 12
type input "3"
click at [515, 85] on span "0 0" at bounding box center [551, 83] width 85 height 13
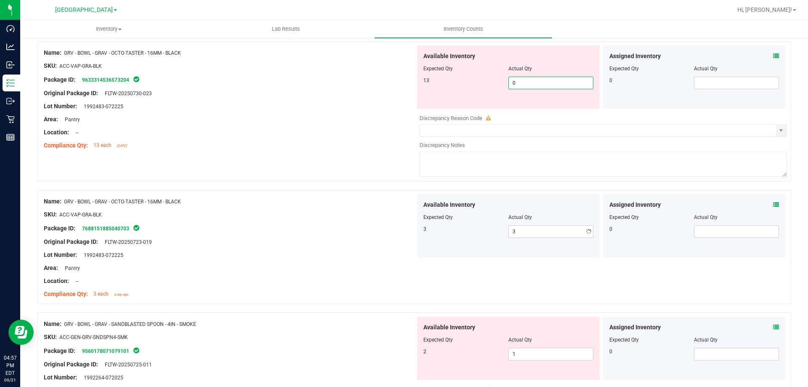
click at [515, 85] on input "0" at bounding box center [551, 83] width 84 height 12
type input "13"
click at [357, 106] on div "Lot Number: 1992483-072225" at bounding box center [230, 106] width 372 height 9
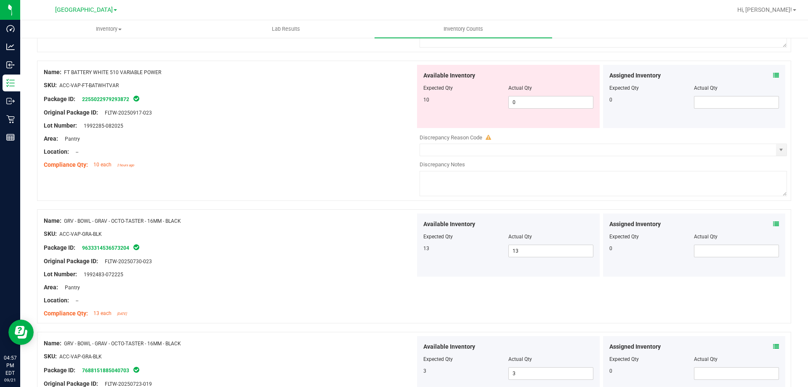
scroll to position [1265, 0]
click at [530, 101] on span "0 0" at bounding box center [551, 102] width 85 height 13
click at [530, 101] on input "0" at bounding box center [551, 103] width 84 height 12
type input "10"
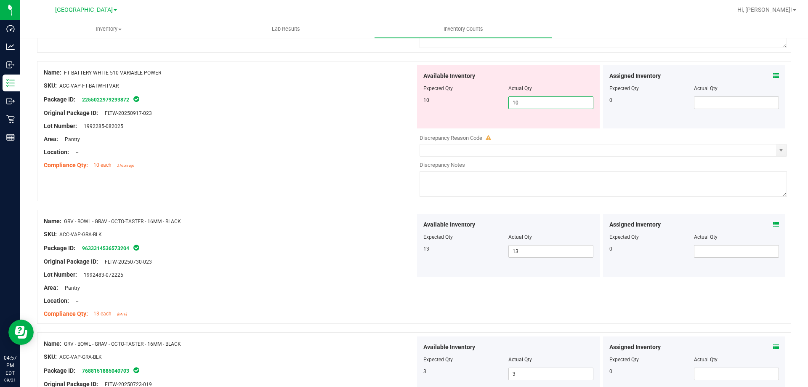
drag, startPoint x: 395, startPoint y: 122, endPoint x: 402, endPoint y: 125, distance: 7.7
click at [395, 123] on div "Lot Number: 1992285-082025" at bounding box center [230, 126] width 372 height 9
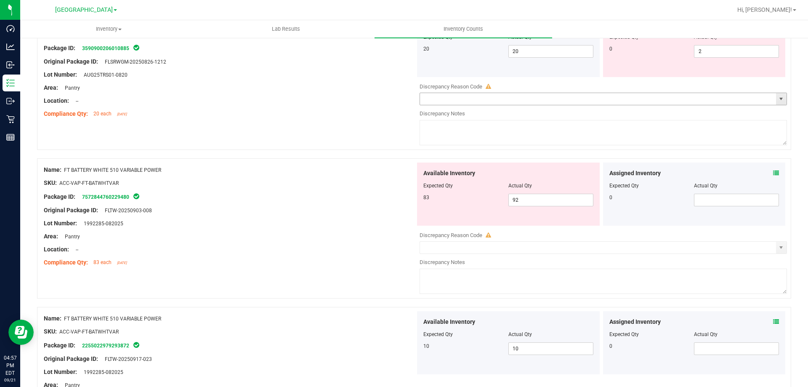
scroll to position [1012, 0]
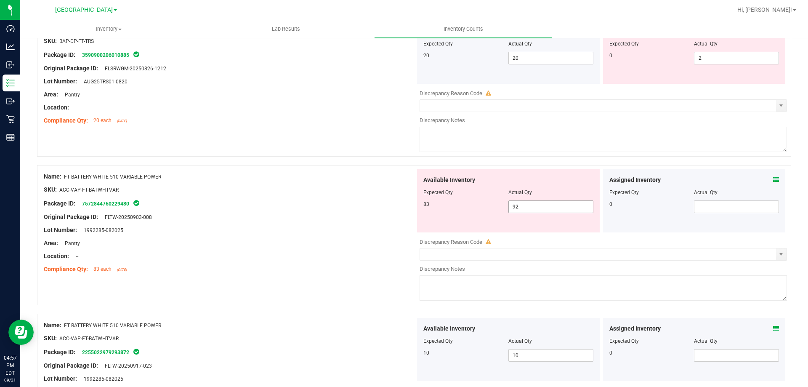
click at [527, 209] on span "92 92" at bounding box center [551, 206] width 85 height 13
click at [528, 208] on input "92" at bounding box center [551, 207] width 84 height 12
type input "83"
click at [349, 203] on div "Package ID: 7572844760229480" at bounding box center [230, 203] width 372 height 10
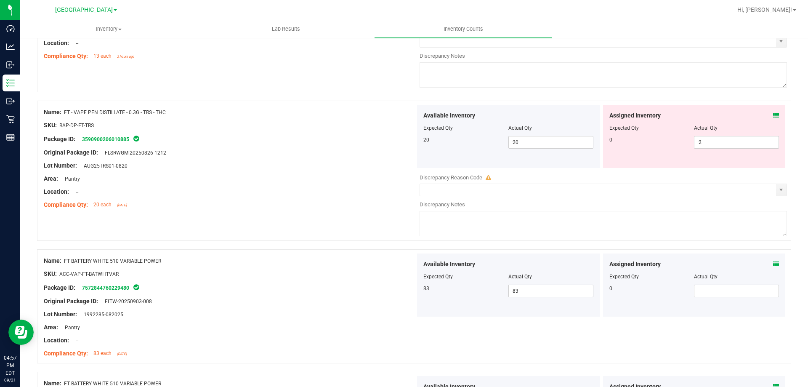
scroll to position [886, 0]
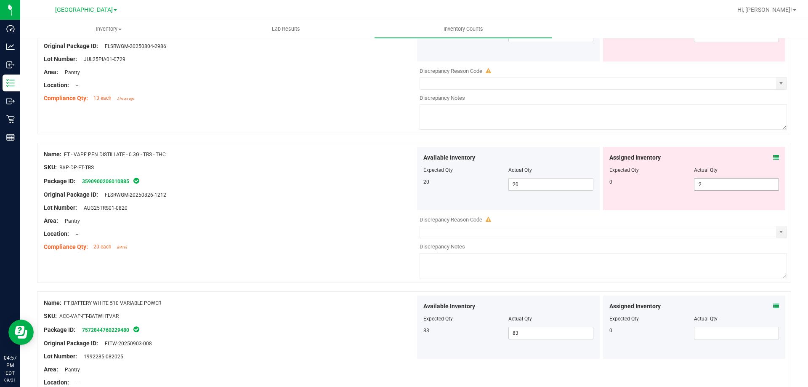
click at [739, 187] on span "2 2" at bounding box center [736, 184] width 85 height 13
click at [739, 187] on input "2" at bounding box center [737, 185] width 84 height 12
click at [773, 153] on span at bounding box center [776, 157] width 6 height 9
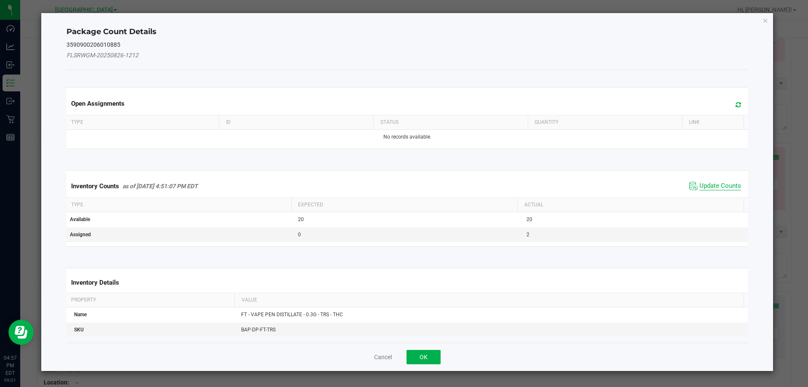
click at [706, 182] on span "Update Counts" at bounding box center [721, 186] width 42 height 8
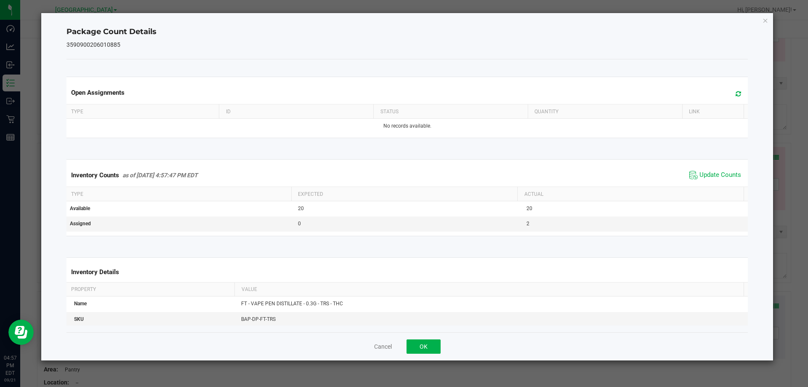
drag, startPoint x: 427, startPoint y: 333, endPoint x: 425, endPoint y: 343, distance: 9.5
click at [427, 334] on div "Cancel OK" at bounding box center [408, 346] width 682 height 28
click at [425, 343] on button "OK" at bounding box center [424, 346] width 34 height 14
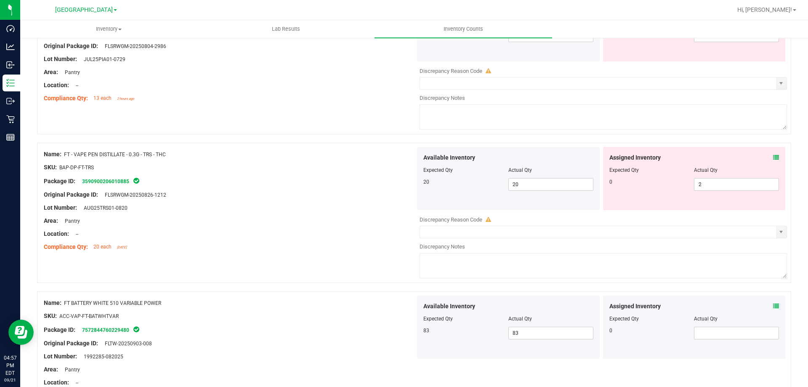
click at [374, 225] on div at bounding box center [230, 227] width 372 height 4
click at [719, 183] on span "2 2" at bounding box center [736, 184] width 85 height 13
click at [719, 183] on input "2" at bounding box center [737, 185] width 84 height 12
type input "0"
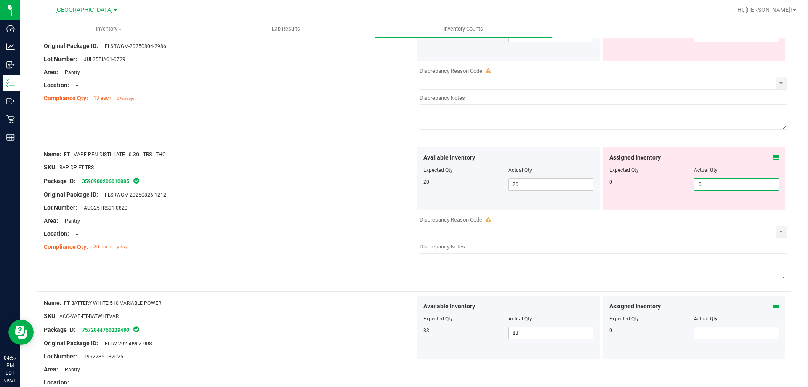
click at [396, 199] on div at bounding box center [230, 201] width 372 height 4
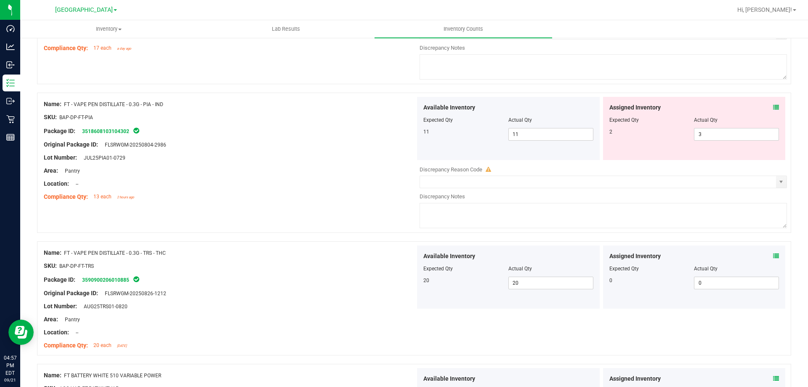
scroll to position [760, 0]
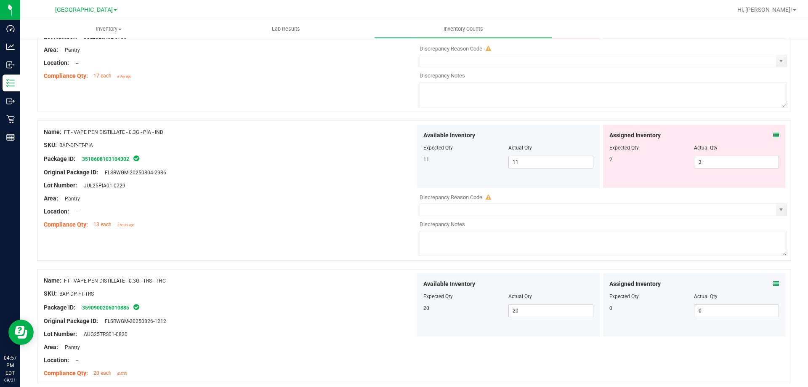
click at [766, 133] on div "Assigned Inventory" at bounding box center [695, 135] width 170 height 9
click at [773, 132] on icon at bounding box center [776, 135] width 6 height 6
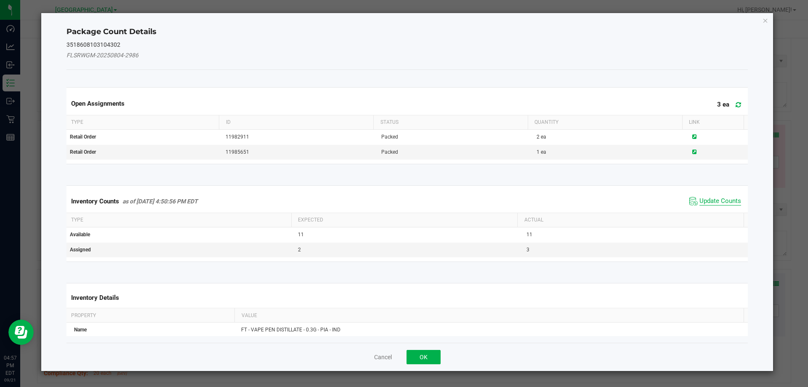
click at [708, 199] on span "Update Counts" at bounding box center [721, 201] width 42 height 8
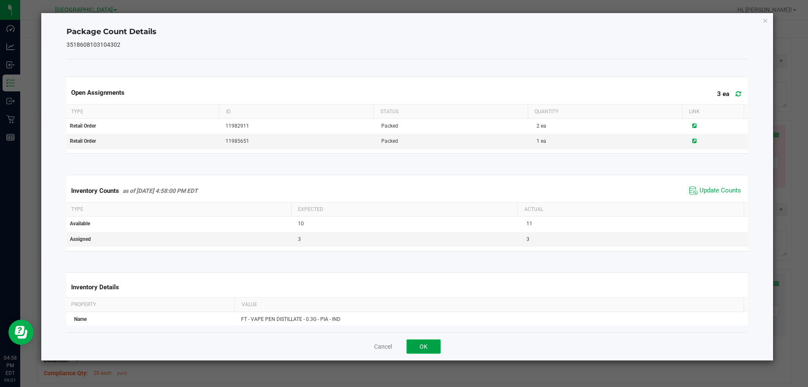
click at [418, 344] on button "OK" at bounding box center [424, 346] width 34 height 14
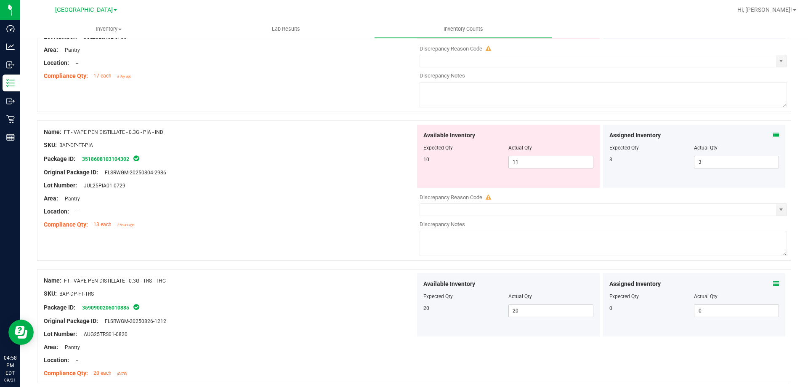
click at [367, 197] on div "Area: Pantry" at bounding box center [230, 198] width 372 height 9
click at [536, 168] on span "11 11" at bounding box center [551, 162] width 85 height 13
click at [533, 160] on span "11 11" at bounding box center [551, 162] width 85 height 13
click at [533, 160] on input "11" at bounding box center [551, 162] width 84 height 12
type input "10"
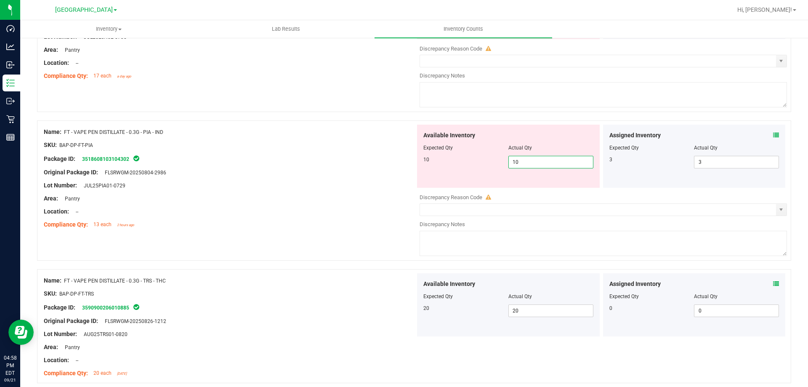
type input "10"
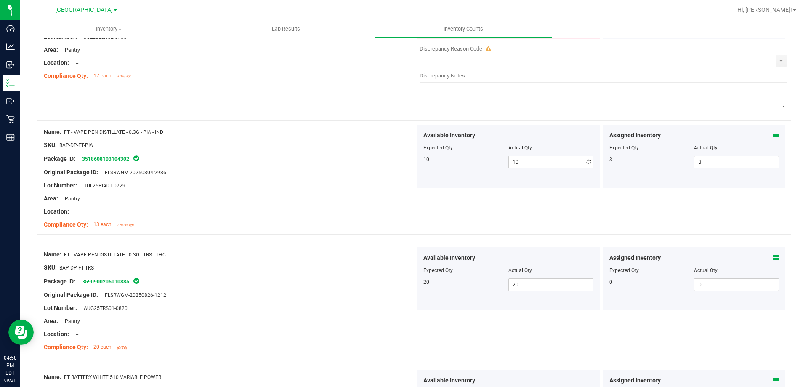
click at [371, 187] on div "Lot Number: JUL25PIA01-0729" at bounding box center [230, 185] width 372 height 9
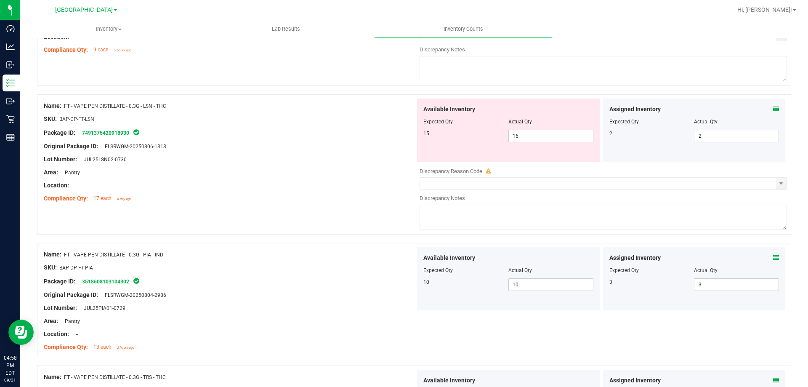
scroll to position [507, 0]
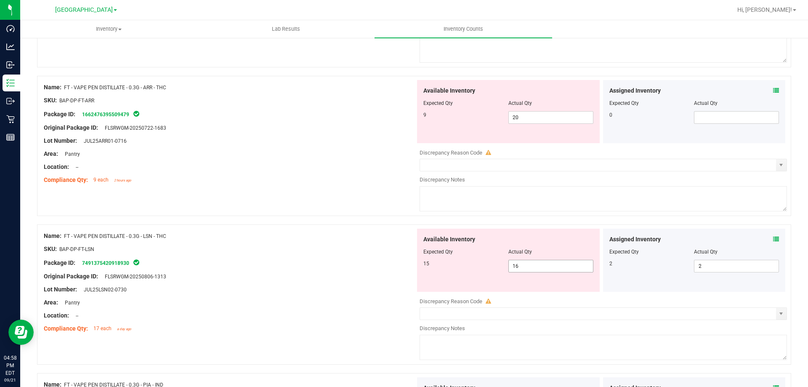
click at [524, 264] on span "16 16" at bounding box center [551, 266] width 85 height 13
click at [524, 264] on input "16" at bounding box center [551, 266] width 84 height 12
click at [336, 207] on div "Name: FT - VAPE PEN DISTILLATE - 0.3G - ARR - THC SKU: BAP-DP-FT-ARR Package ID…" at bounding box center [414, 146] width 754 height 140
click at [773, 240] on icon at bounding box center [776, 239] width 6 height 6
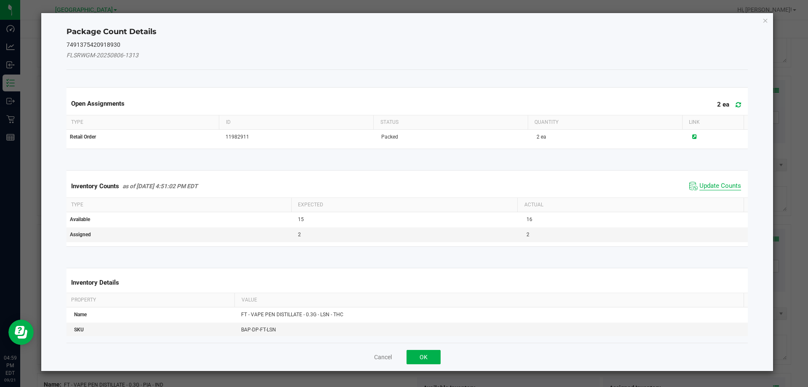
click at [722, 187] on span "Update Counts" at bounding box center [721, 186] width 42 height 8
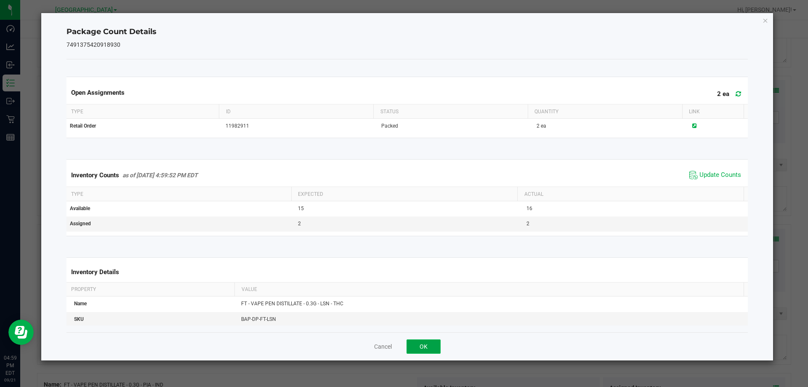
click at [431, 346] on button "OK" at bounding box center [424, 346] width 34 height 14
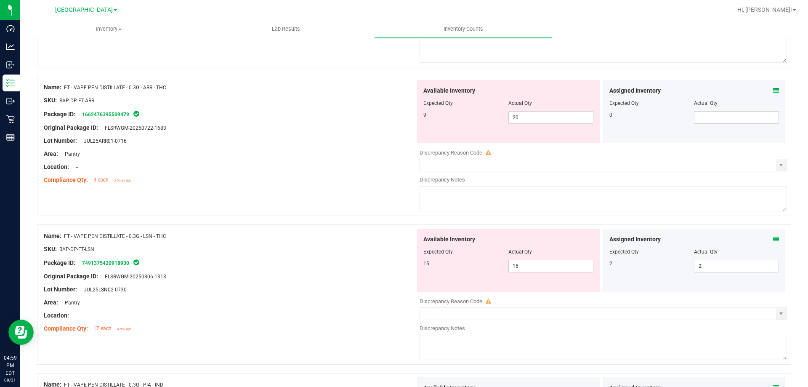
click at [395, 250] on div "SKU: BAP-DP-FT-LSN" at bounding box center [230, 249] width 372 height 9
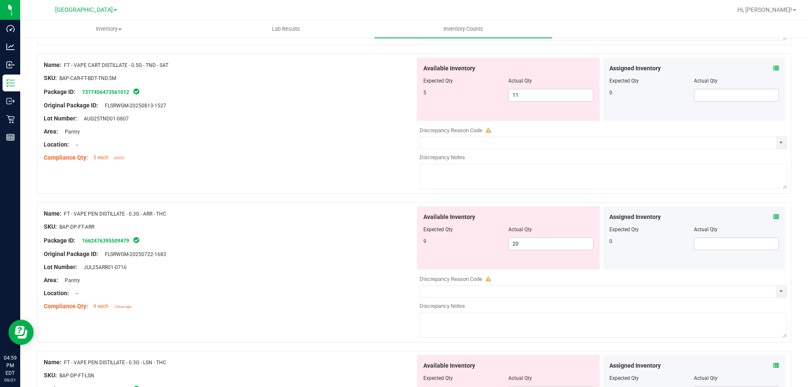
click at [773, 219] on icon at bounding box center [776, 217] width 6 height 6
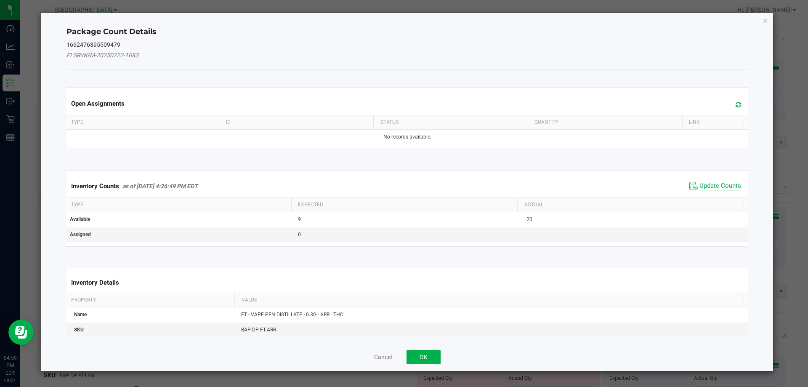
click at [715, 187] on span "Update Counts" at bounding box center [721, 186] width 42 height 8
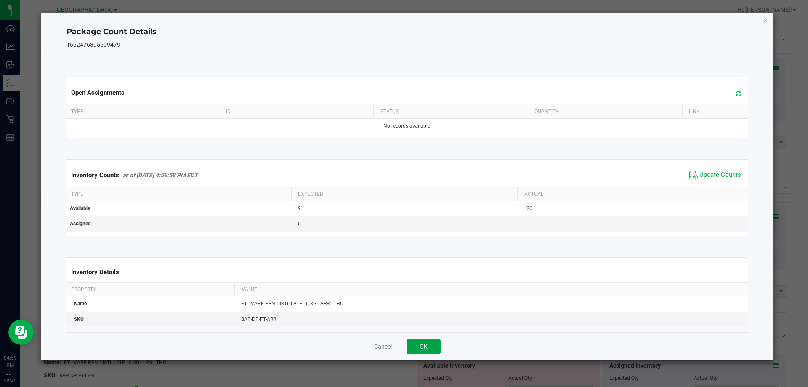
click at [410, 344] on button "OK" at bounding box center [424, 346] width 34 height 14
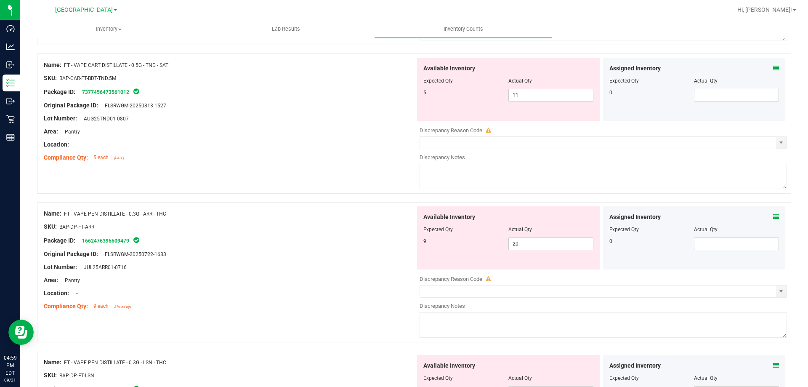
click at [342, 240] on div "Package ID: 1662476395509479" at bounding box center [230, 240] width 372 height 10
click at [773, 64] on span at bounding box center [776, 68] width 6 height 9
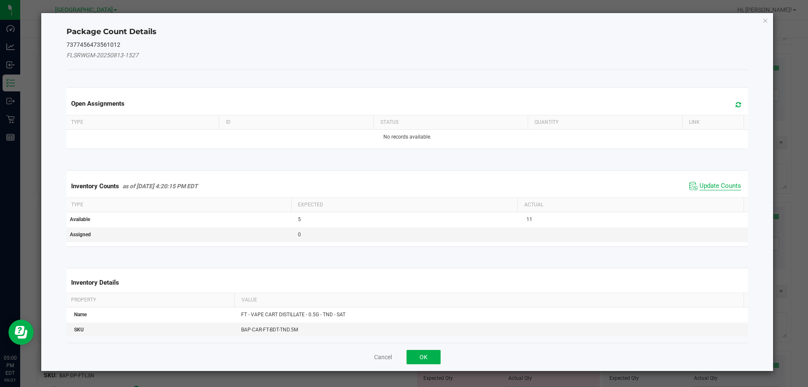
click at [714, 187] on span "Update Counts" at bounding box center [721, 186] width 42 height 8
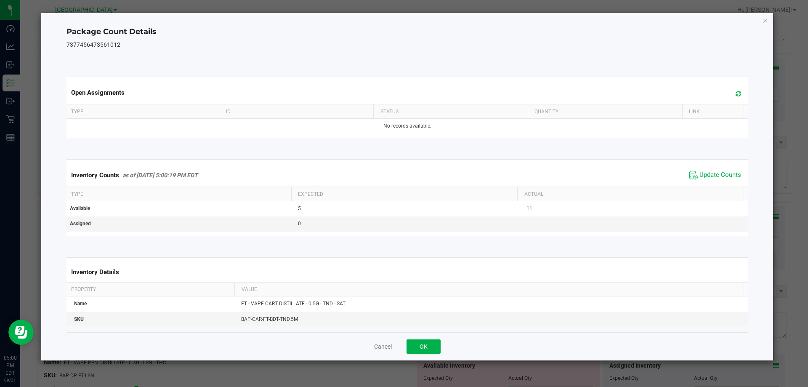
click at [446, 344] on div "Cancel OK" at bounding box center [408, 346] width 682 height 28
drag, startPoint x: 440, startPoint y: 343, endPoint x: 444, endPoint y: 341, distance: 4.7
click at [442, 343] on div "Cancel OK" at bounding box center [408, 346] width 682 height 28
click at [436, 345] on button "OK" at bounding box center [424, 346] width 34 height 14
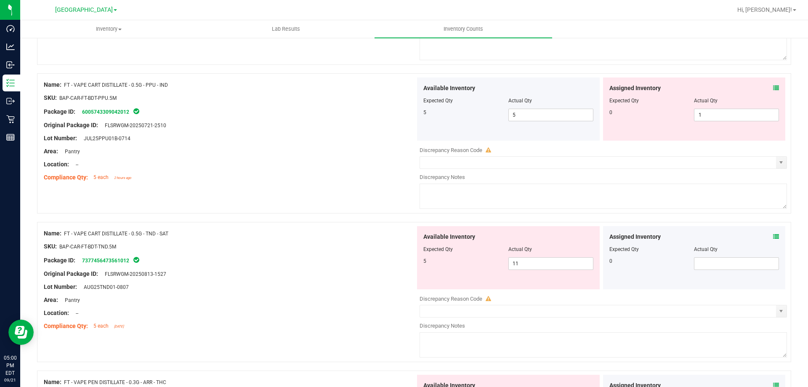
scroll to position [170, 0]
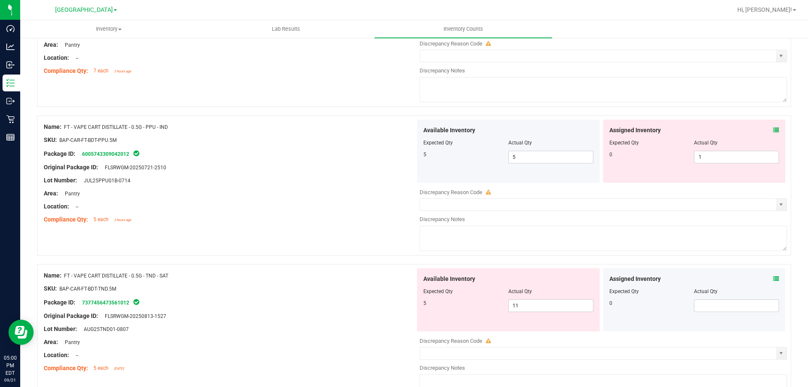
click at [766, 133] on div "Assigned Inventory" at bounding box center [695, 130] width 170 height 9
click at [773, 126] on span at bounding box center [776, 130] width 6 height 9
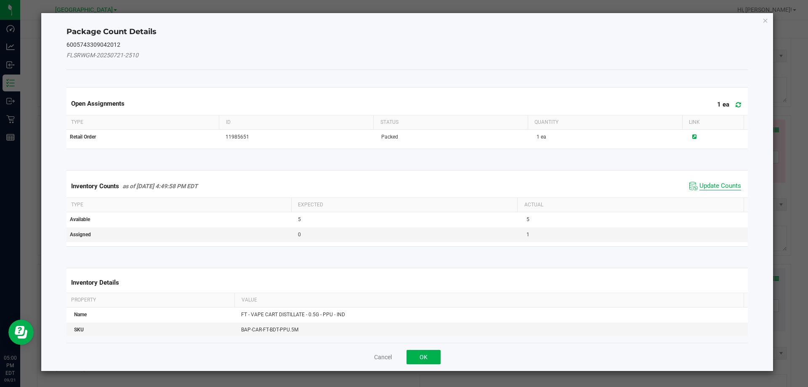
click at [710, 183] on span "Update Counts" at bounding box center [721, 186] width 42 height 8
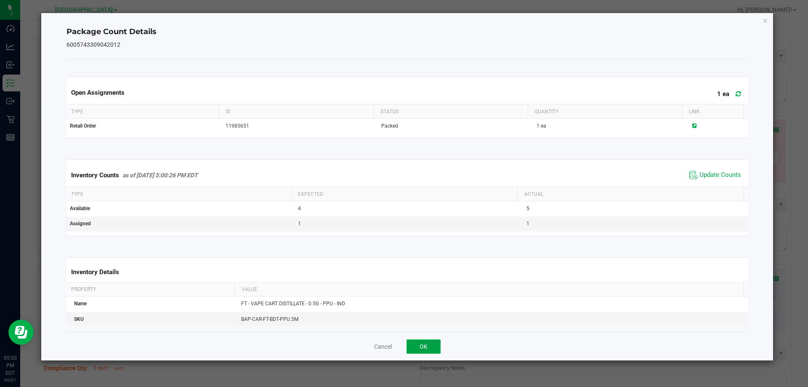
click at [421, 340] on button "OK" at bounding box center [424, 346] width 34 height 14
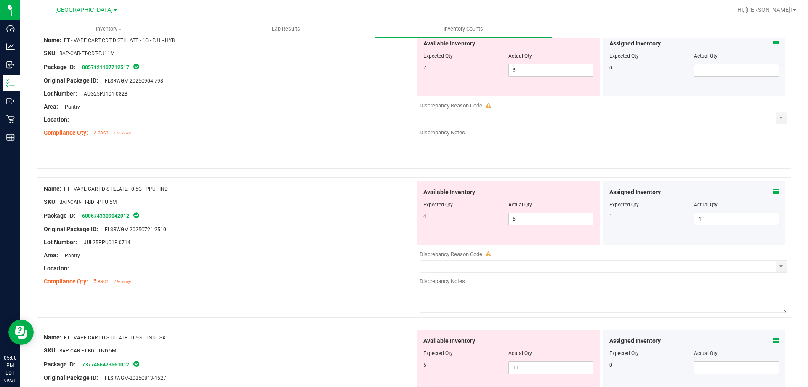
scroll to position [44, 0]
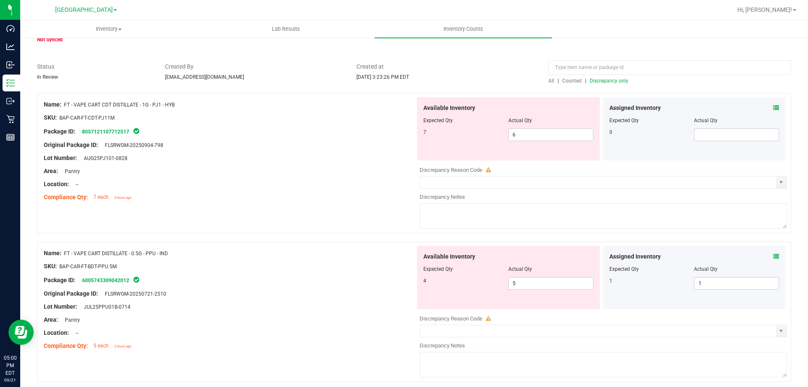
click at [773, 107] on div "Assigned Inventory Expected Qty Actual Qty 0" at bounding box center [694, 128] width 183 height 63
click at [773, 107] on icon at bounding box center [776, 108] width 6 height 6
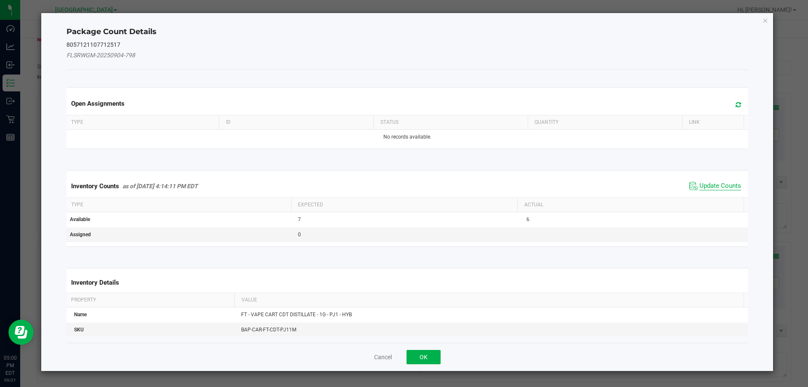
click at [706, 188] on span "Update Counts" at bounding box center [721, 186] width 42 height 8
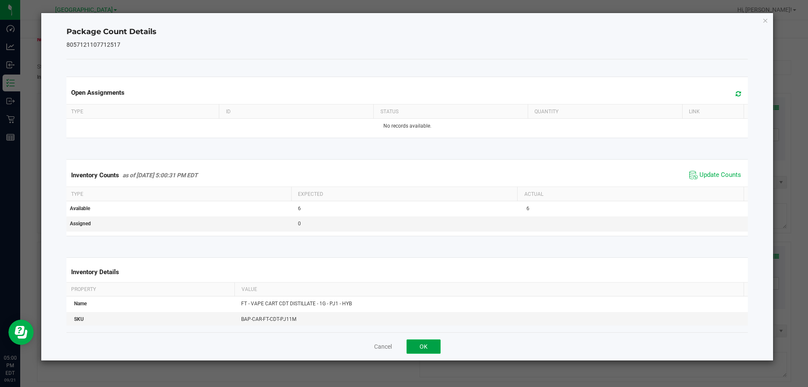
click at [434, 346] on button "OK" at bounding box center [424, 346] width 34 height 14
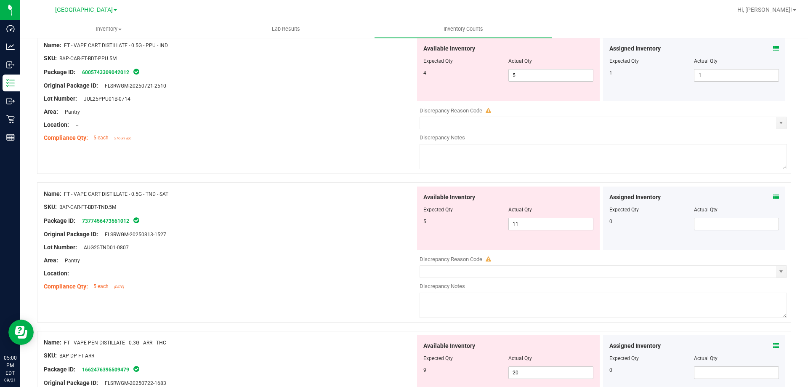
scroll to position [0, 0]
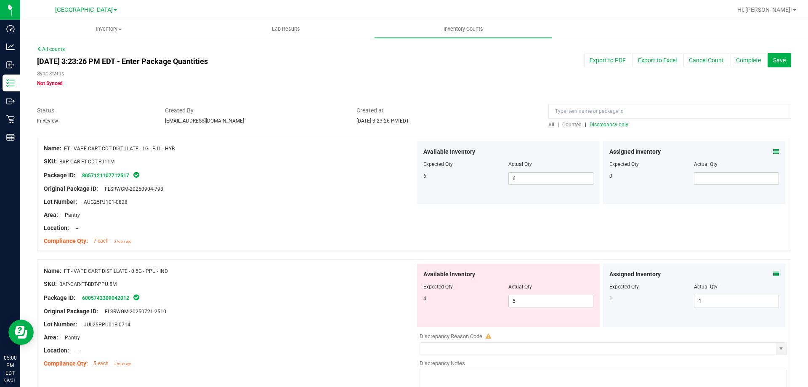
click at [602, 123] on span "Discrepancy only" at bounding box center [609, 125] width 39 height 6
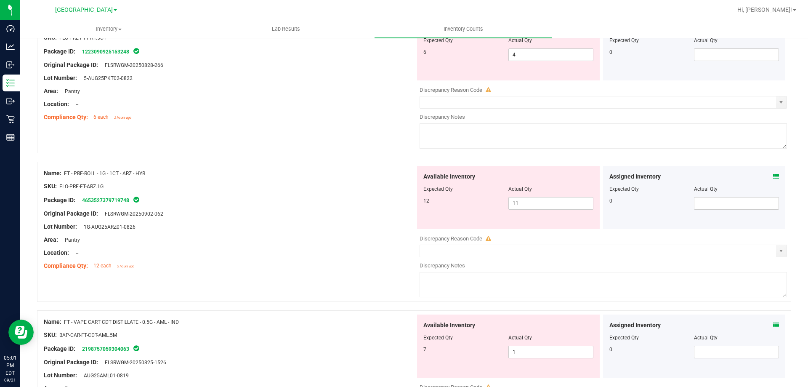
scroll to position [2751, 0]
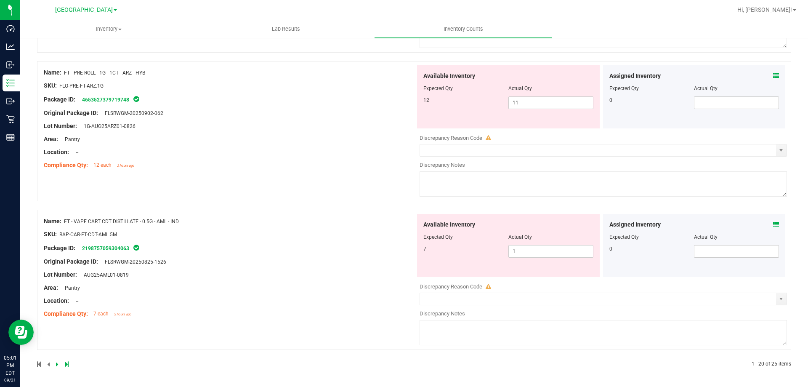
click at [64, 366] on div at bounding box center [225, 364] width 377 height 8
click at [65, 364] on icon at bounding box center [67, 364] width 4 height 5
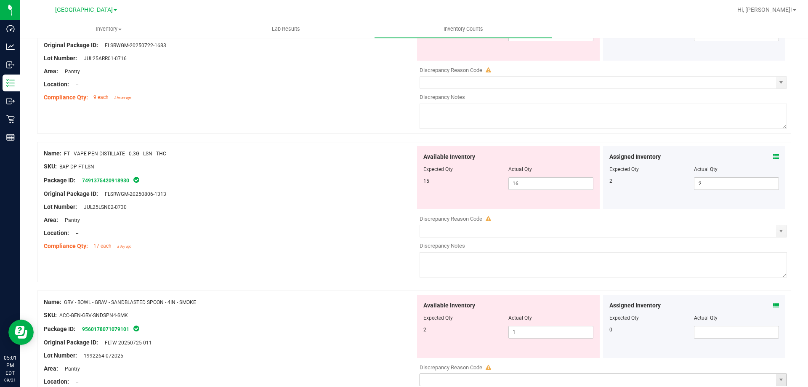
scroll to position [522, 0]
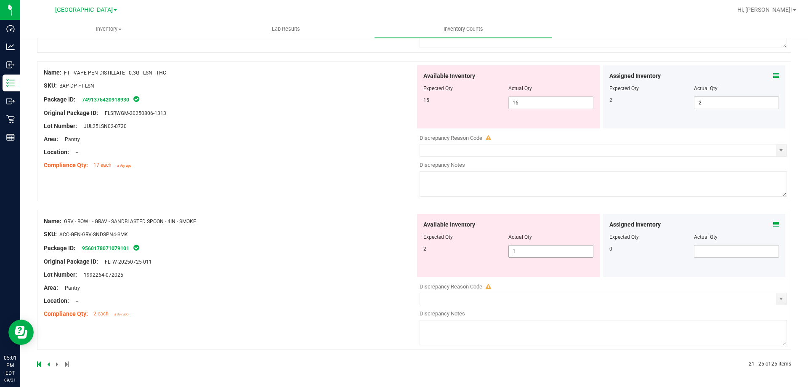
click at [537, 250] on span "1 1" at bounding box center [551, 251] width 85 height 13
click at [537, 250] on input "1" at bounding box center [551, 251] width 84 height 12
type input "2"
drag, startPoint x: 371, startPoint y: 172, endPoint x: 373, endPoint y: 167, distance: 5.9
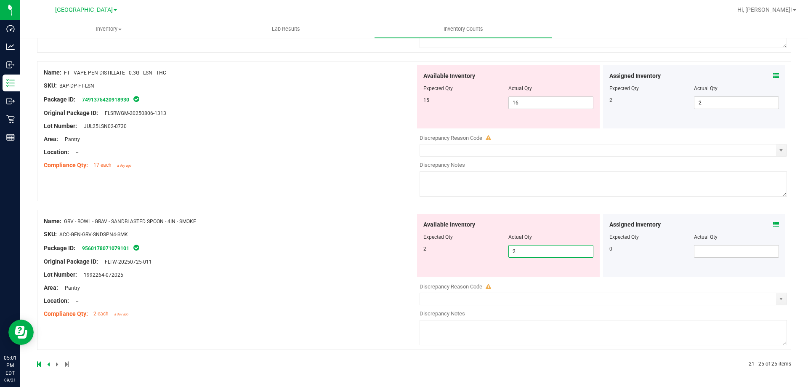
click at [371, 168] on div "Name: FT - VAPE PEN DISTILLATE - 0.3G - LSN - THC SKU: BAP-DP-FT-LSN Package ID…" at bounding box center [414, 131] width 754 height 140
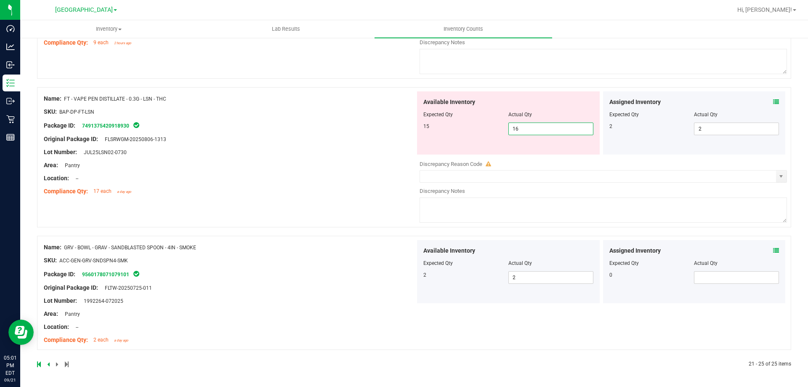
click at [537, 132] on span "16 16" at bounding box center [551, 129] width 85 height 13
click at [534, 133] on input "16" at bounding box center [551, 129] width 84 height 12
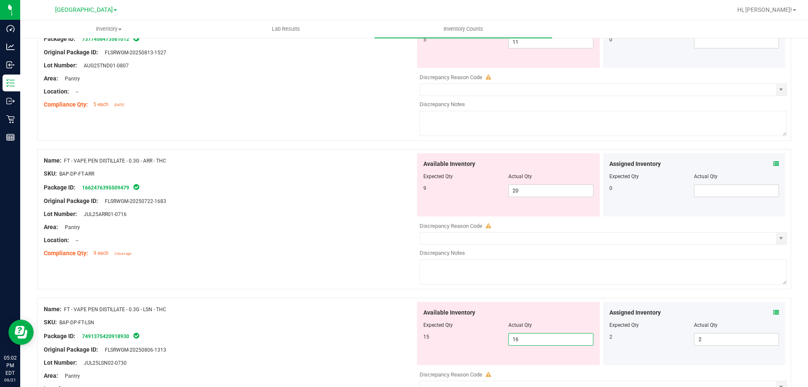
scroll to position [327, 0]
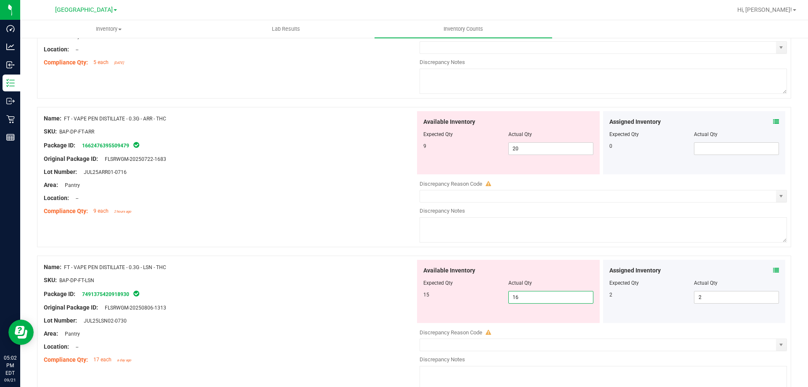
click at [233, 153] on div at bounding box center [230, 152] width 372 height 4
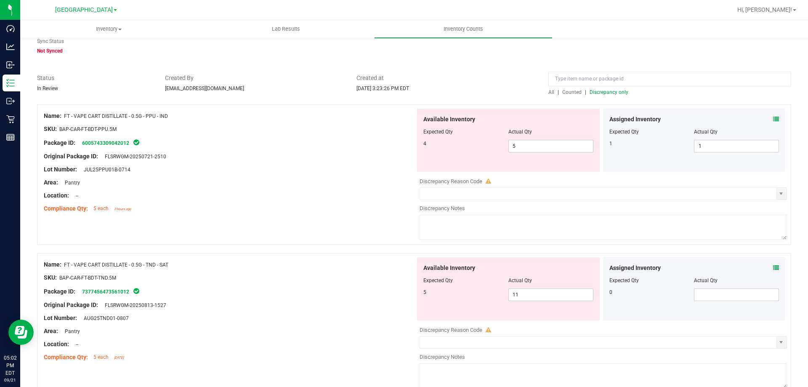
scroll to position [0, 0]
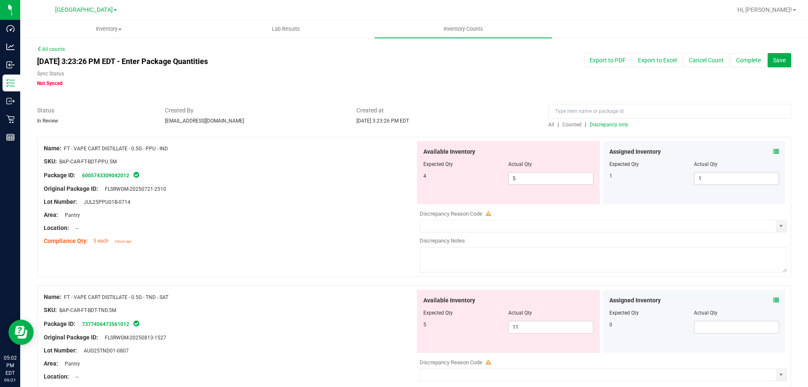
click at [464, 103] on div at bounding box center [414, 102] width 754 height 8
click at [519, 87] on div "[DATE] 3:23:26 PM EDT - Enter Package Quantities Sync Status Not Synced Export …" at bounding box center [414, 70] width 767 height 34
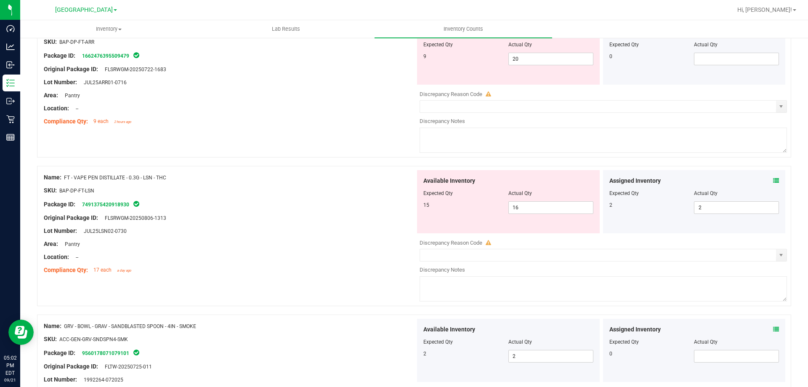
scroll to position [496, 0]
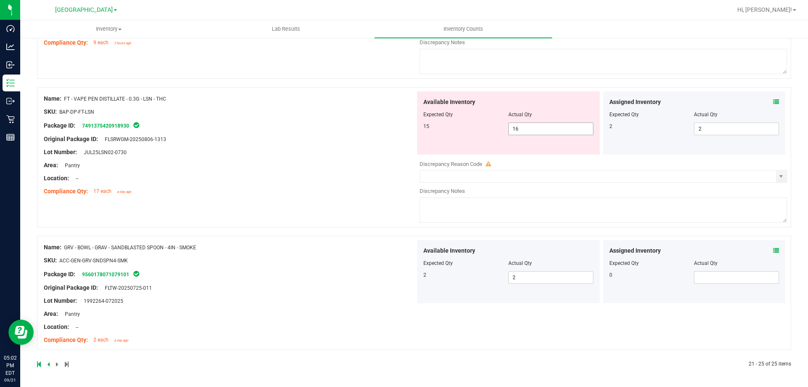
click at [525, 130] on span "16 16" at bounding box center [551, 129] width 85 height 13
click at [525, 130] on input "16" at bounding box center [551, 129] width 84 height 12
type input "15"
click at [397, 138] on div "Name: FT - VAPE PEN DISTILLATE - 0.3G - LSN - THC SKU: BAP-DP-FT-LSN Package ID…" at bounding box center [230, 144] width 372 height 107
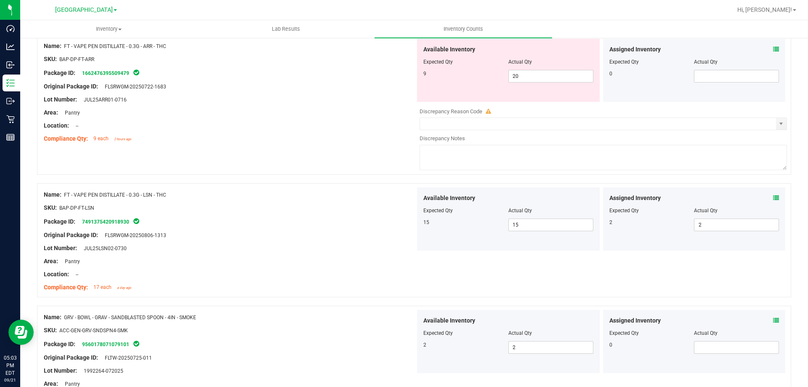
scroll to position [301, 0]
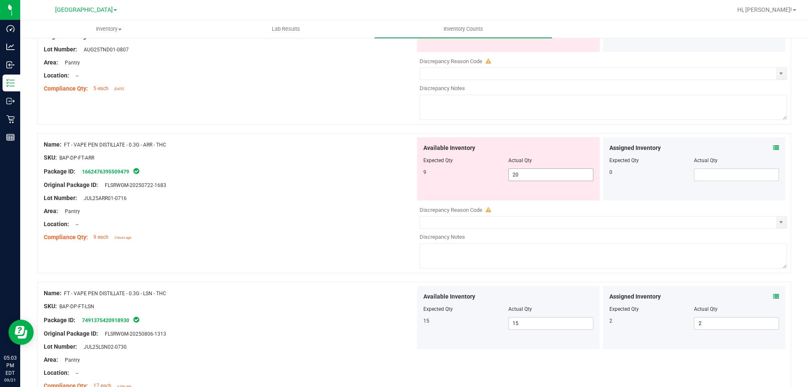
click at [521, 176] on span "20 20" at bounding box center [551, 174] width 85 height 13
click at [521, 176] on input "20" at bounding box center [551, 175] width 84 height 12
click at [773, 150] on icon at bounding box center [776, 148] width 6 height 6
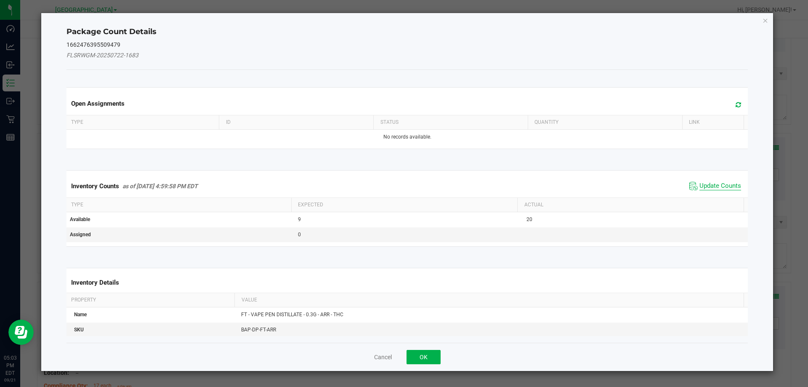
click at [712, 188] on span "Update Counts" at bounding box center [721, 186] width 42 height 8
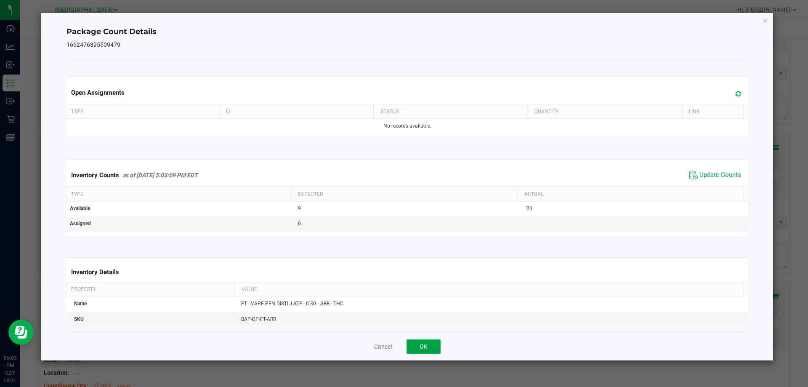
click at [429, 345] on button "OK" at bounding box center [424, 346] width 34 height 14
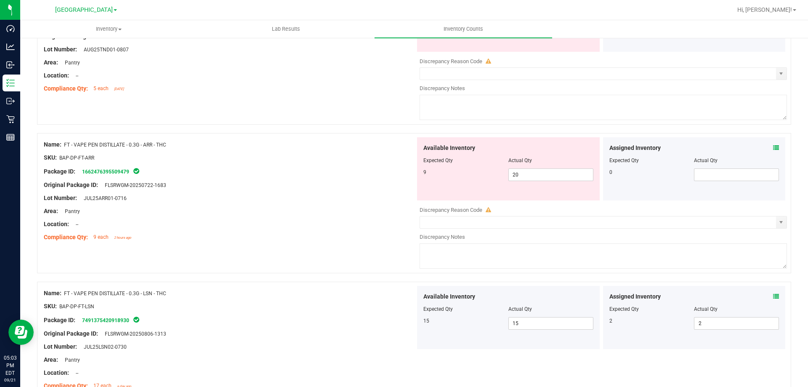
click at [435, 172] on div "9" at bounding box center [466, 172] width 85 height 8
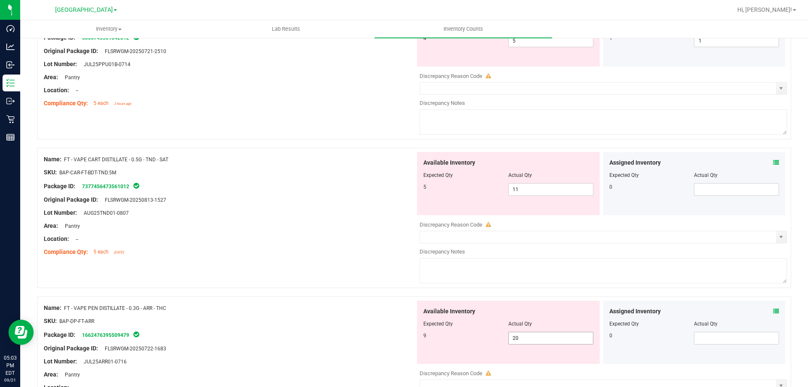
scroll to position [133, 0]
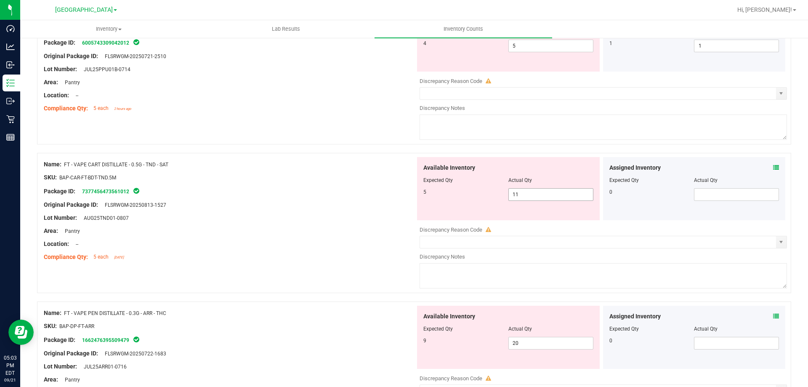
click at [521, 195] on span "11 11" at bounding box center [551, 194] width 85 height 13
click at [521, 195] on input "11" at bounding box center [551, 195] width 84 height 12
type input "5"
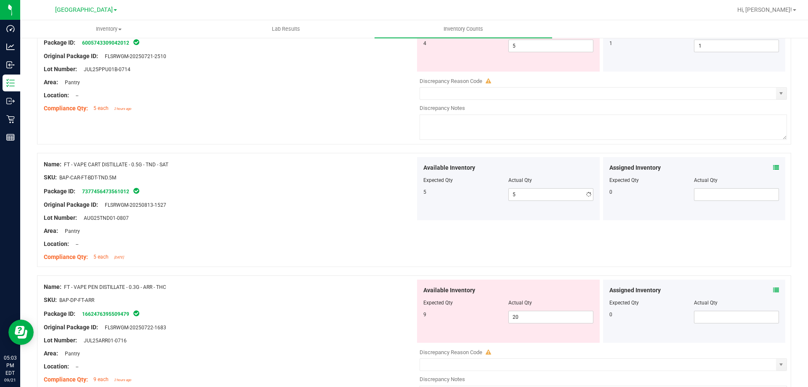
click at [372, 215] on div "Lot Number: AUG25TND01-0807" at bounding box center [230, 217] width 372 height 9
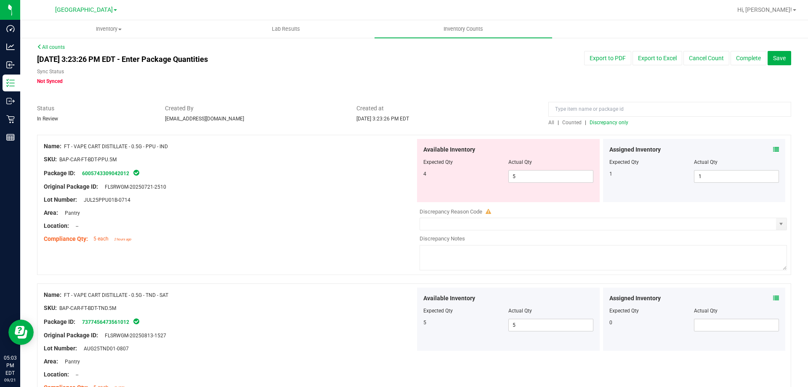
scroll to position [0, 0]
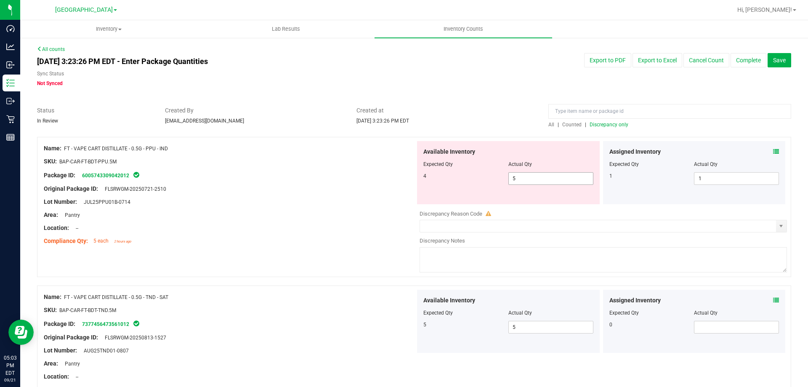
click at [532, 181] on span "5 5" at bounding box center [551, 178] width 85 height 13
click at [532, 181] on input "5" at bounding box center [551, 179] width 84 height 12
type input "4"
click at [386, 174] on div "Package ID: 6005743309042012" at bounding box center [230, 175] width 372 height 10
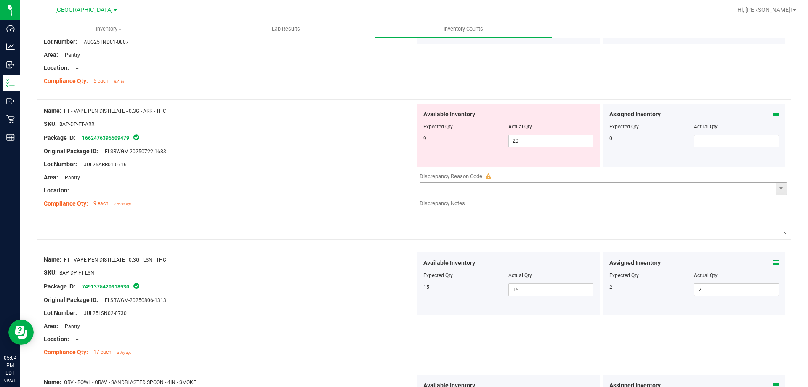
scroll to position [207, 0]
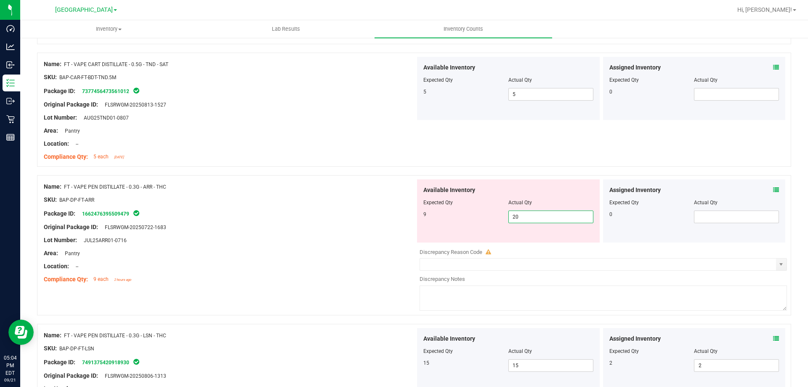
click at [523, 216] on span "20 20" at bounding box center [551, 217] width 85 height 13
click at [523, 216] on input "20" at bounding box center [551, 217] width 84 height 12
type input "9"
click at [416, 216] on div "Available Inventory Expected Qty Actual Qty 9 9 9" at bounding box center [509, 210] width 186 height 63
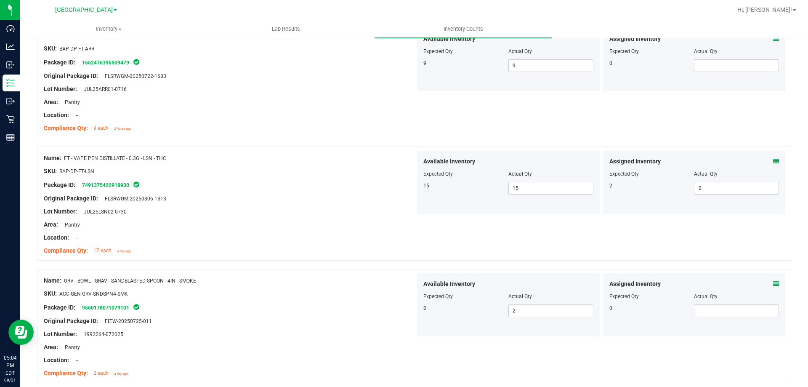
scroll to position [391, 0]
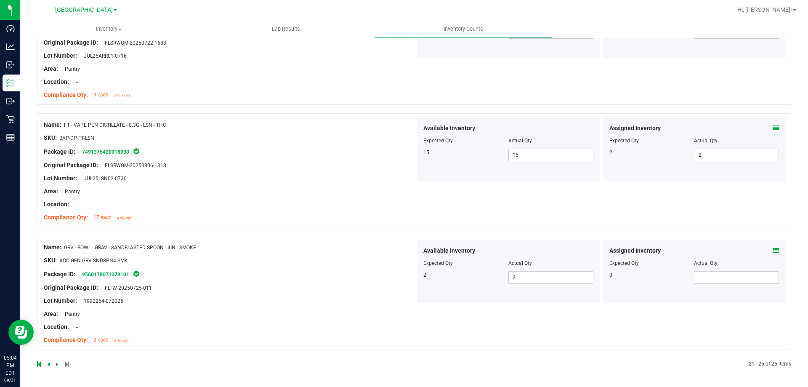
click at [48, 362] on icon at bounding box center [48, 364] width 3 height 5
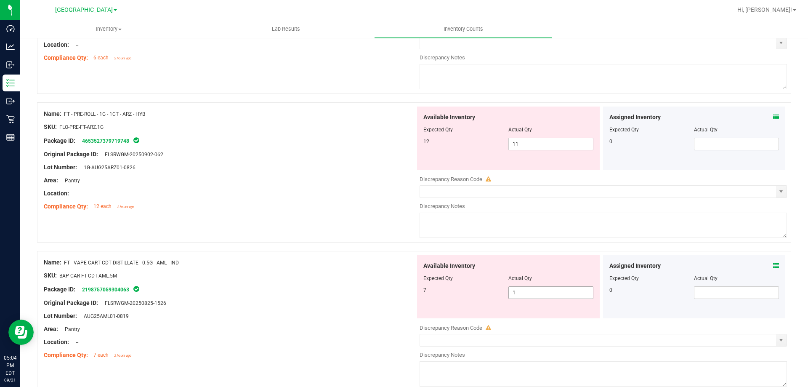
scroll to position [2751, 0]
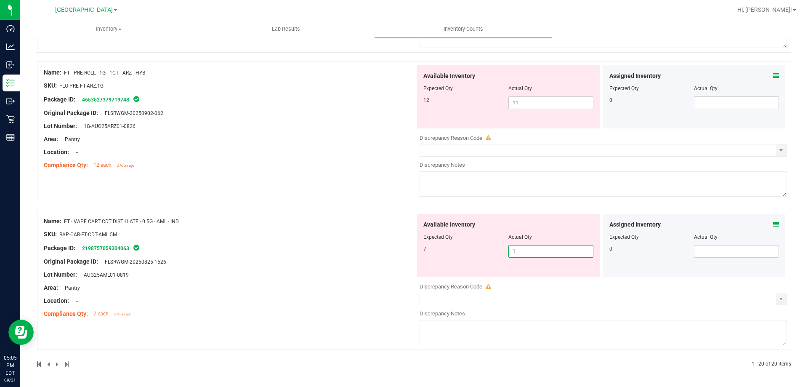
click at [543, 251] on span "1 1" at bounding box center [551, 251] width 85 height 13
click at [543, 251] on input "1" at bounding box center [551, 251] width 84 height 12
type input "7"
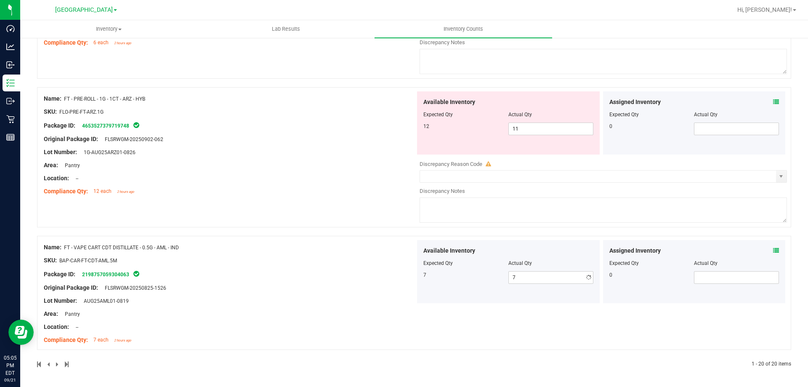
click at [368, 201] on div "Name: FT - PRE-ROLL - 1G - 1CT - ARZ - HYB SKU: FLO-PRE-FT-ARZ.1G Package ID: 4…" at bounding box center [414, 161] width 754 height 149
click at [520, 130] on span "11 11" at bounding box center [551, 129] width 85 height 13
click at [520, 130] on input "11" at bounding box center [551, 129] width 84 height 12
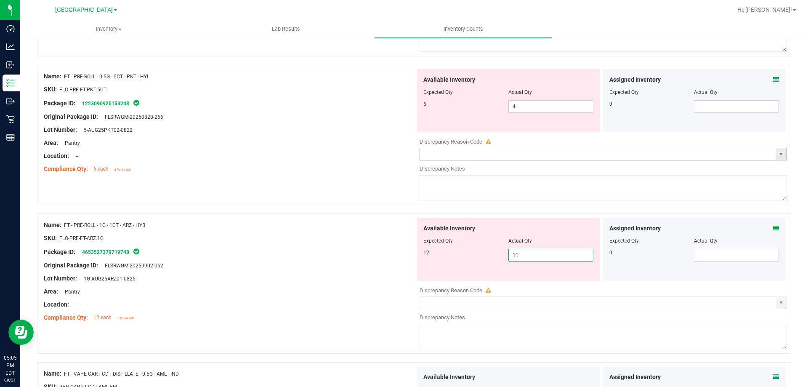
scroll to position [2556, 0]
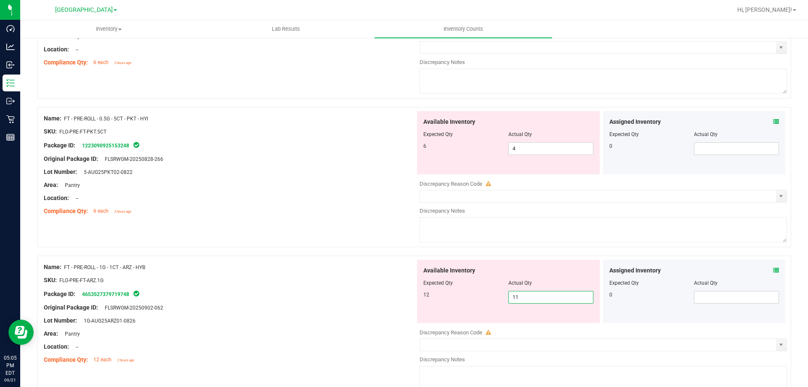
click at [773, 271] on icon at bounding box center [776, 270] width 6 height 6
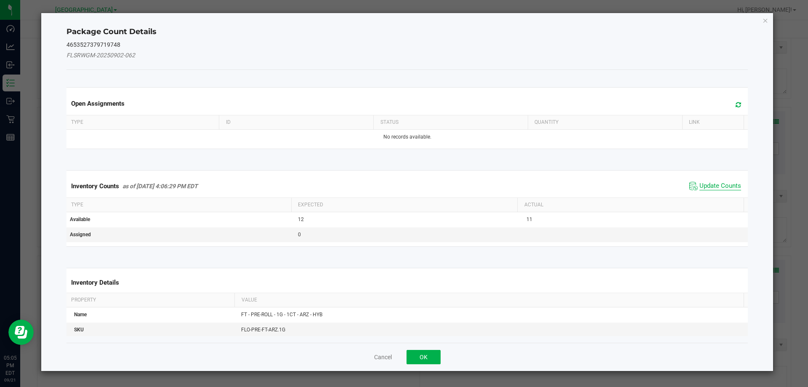
click at [717, 183] on span "Update Counts" at bounding box center [721, 186] width 42 height 8
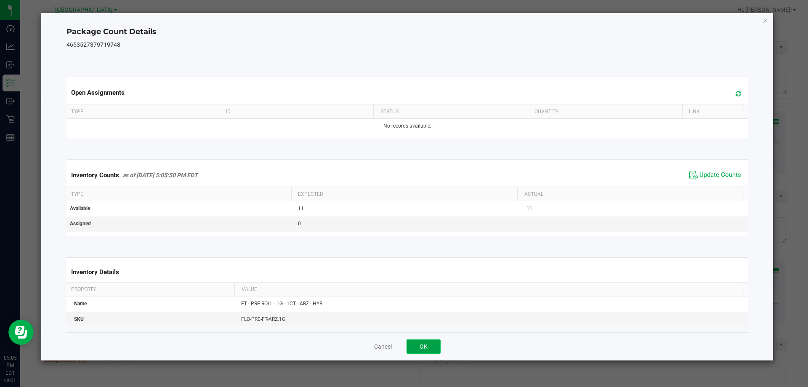
click at [429, 351] on button "OK" at bounding box center [424, 346] width 34 height 14
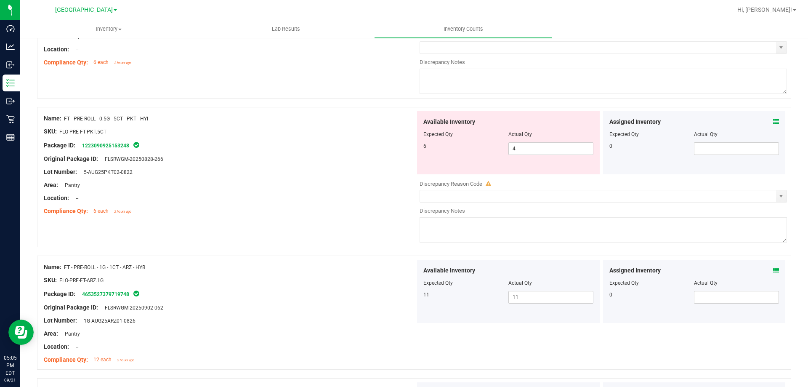
click at [773, 122] on icon at bounding box center [776, 122] width 6 height 6
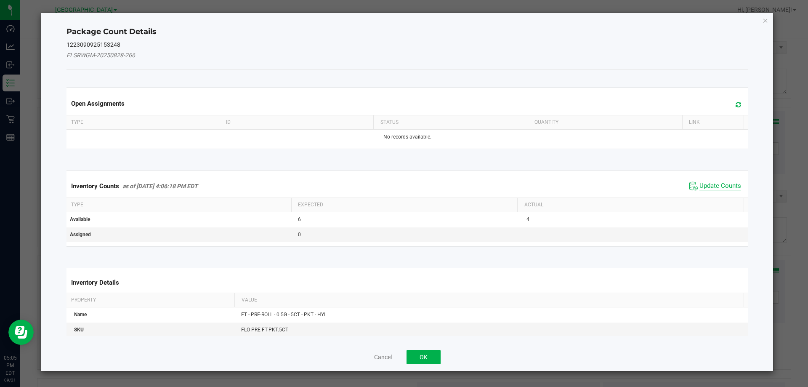
click at [722, 184] on span "Update Counts" at bounding box center [721, 186] width 42 height 8
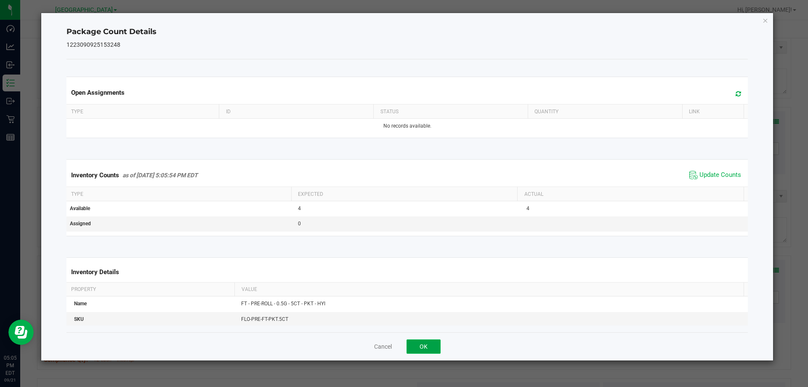
click at [432, 352] on button "OK" at bounding box center [424, 346] width 34 height 14
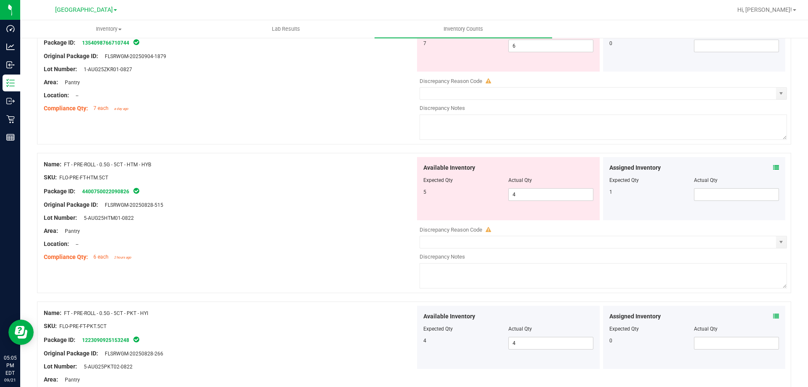
scroll to position [2388, 0]
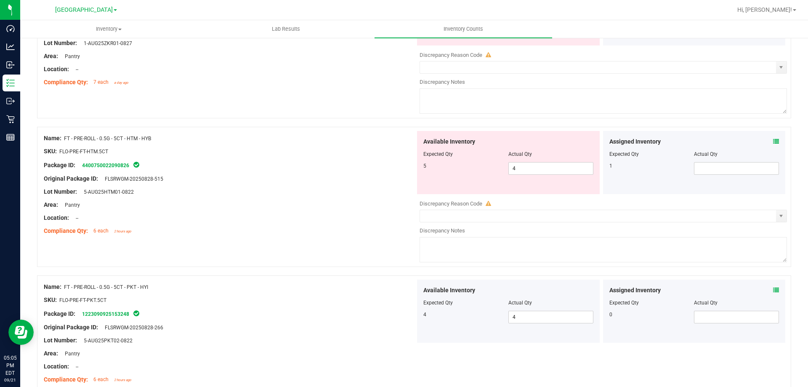
click at [775, 143] on div "Assigned Inventory Expected Qty Actual Qty 1" at bounding box center [694, 162] width 183 height 63
click at [773, 141] on icon at bounding box center [776, 142] width 6 height 6
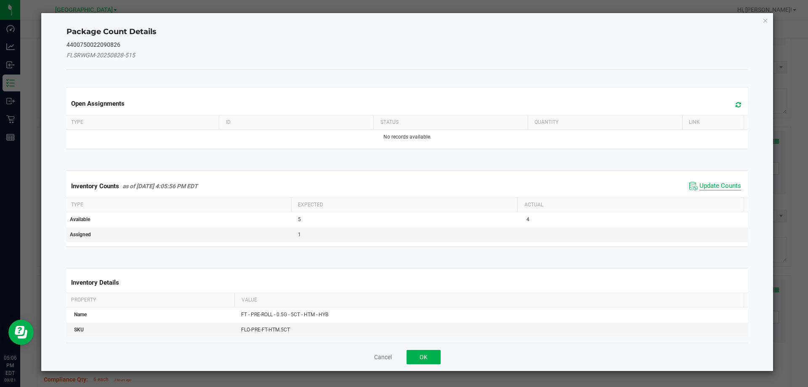
click at [709, 184] on span "Update Counts" at bounding box center [721, 186] width 42 height 8
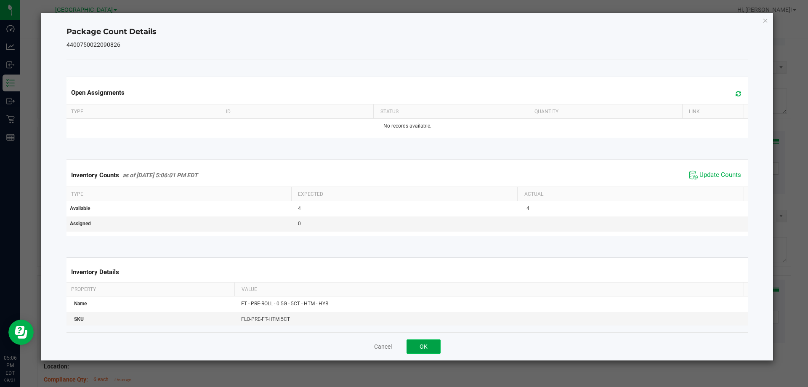
click at [421, 347] on button "OK" at bounding box center [424, 346] width 34 height 14
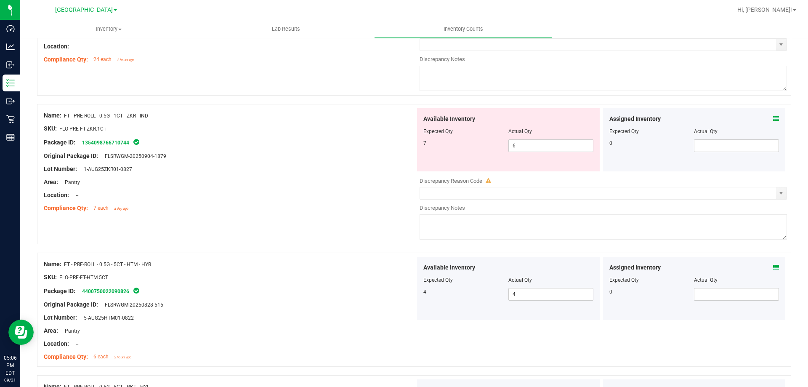
scroll to position [2262, 0]
click at [773, 118] on icon at bounding box center [776, 119] width 6 height 6
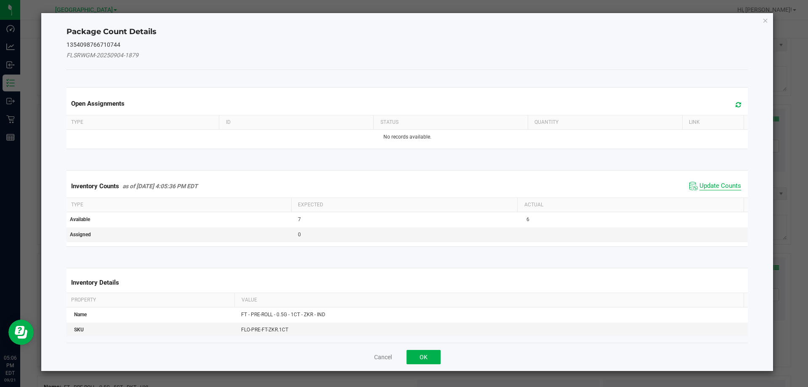
click at [714, 183] on span "Update Counts" at bounding box center [721, 186] width 42 height 8
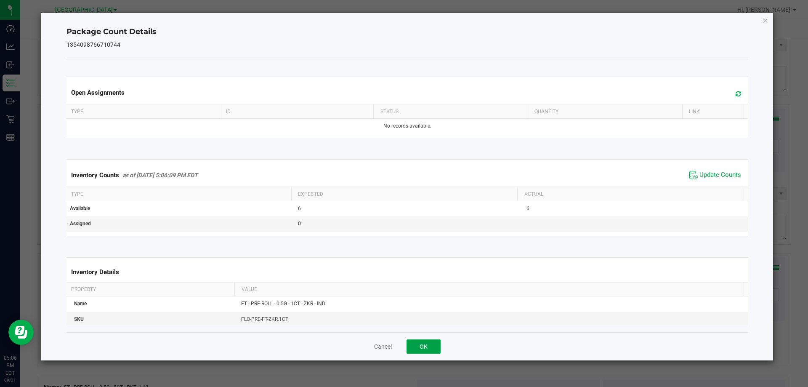
click at [426, 352] on button "OK" at bounding box center [424, 346] width 34 height 14
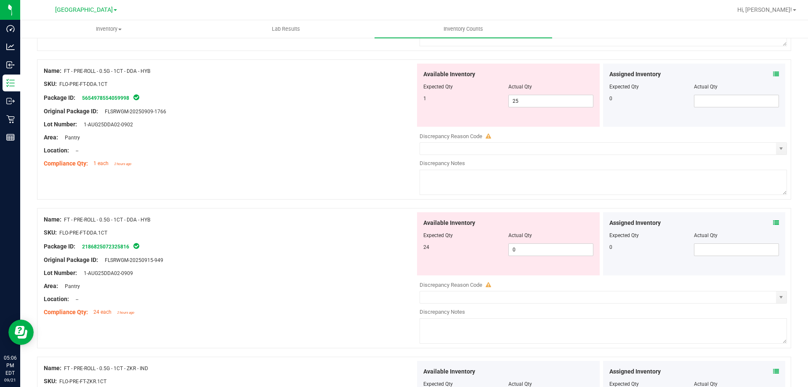
scroll to position [2009, 0]
click at [527, 105] on span "25 25" at bounding box center [551, 101] width 85 height 13
click at [528, 105] on input "25" at bounding box center [551, 102] width 84 height 12
type input "1"
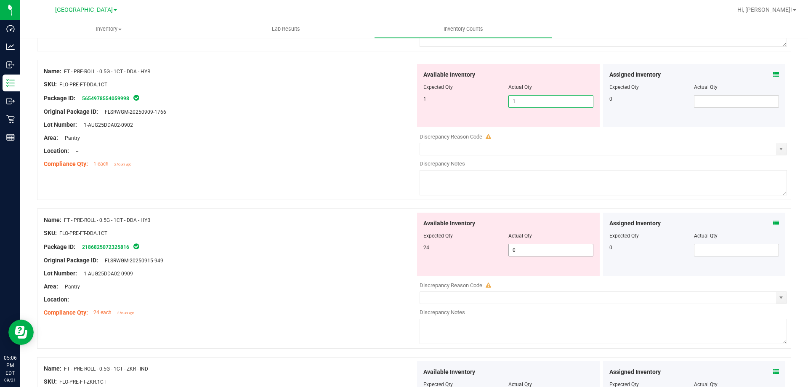
click at [543, 251] on div "Available Inventory Expected Qty Actual Qty 24 0 0" at bounding box center [602, 279] width 372 height 133
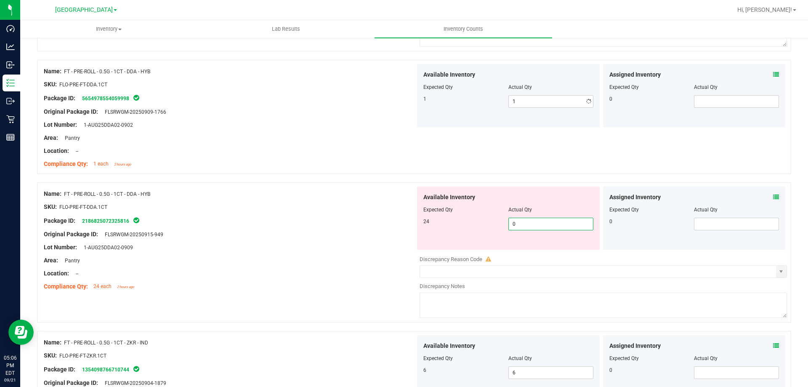
click at [543, 251] on div at bounding box center [604, 253] width 368 height 4
click at [540, 224] on span "0 0" at bounding box center [551, 224] width 85 height 13
click at [540, 224] on input "0" at bounding box center [551, 224] width 84 height 12
type input "24"
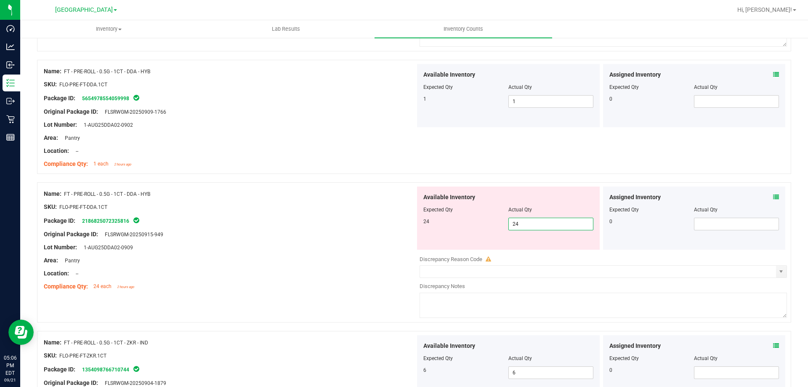
click at [363, 231] on div "Original Package ID: FLSRWGM-20250915-949" at bounding box center [230, 234] width 372 height 9
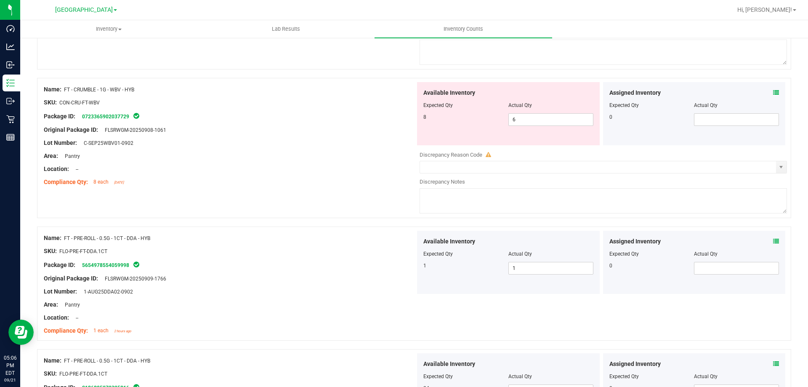
scroll to position [1841, 0]
click at [541, 121] on span "6 6" at bounding box center [551, 121] width 85 height 13
click at [541, 121] on input "6" at bounding box center [551, 121] width 84 height 12
click at [773, 93] on icon at bounding box center [776, 94] width 6 height 6
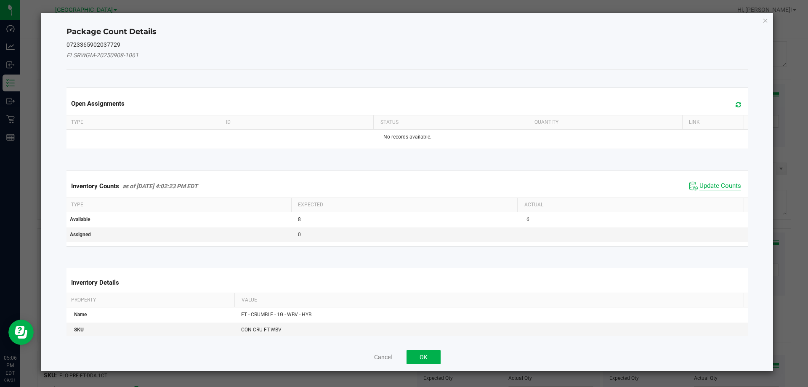
click at [712, 183] on span "Update Counts" at bounding box center [721, 186] width 42 height 8
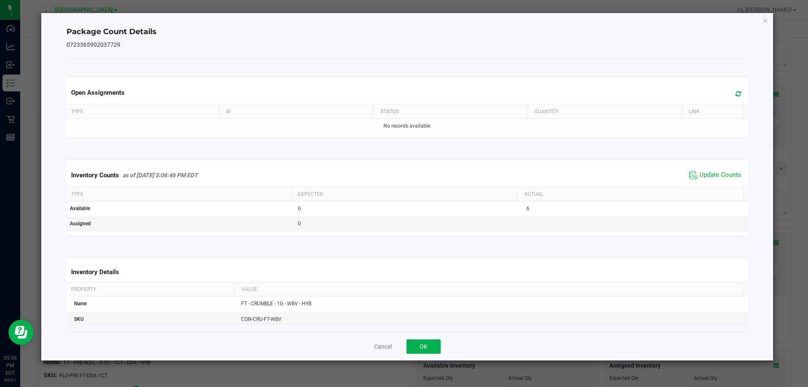
click at [413, 337] on div "Cancel OK" at bounding box center [408, 346] width 682 height 28
click at [420, 340] on button "OK" at bounding box center [424, 346] width 34 height 14
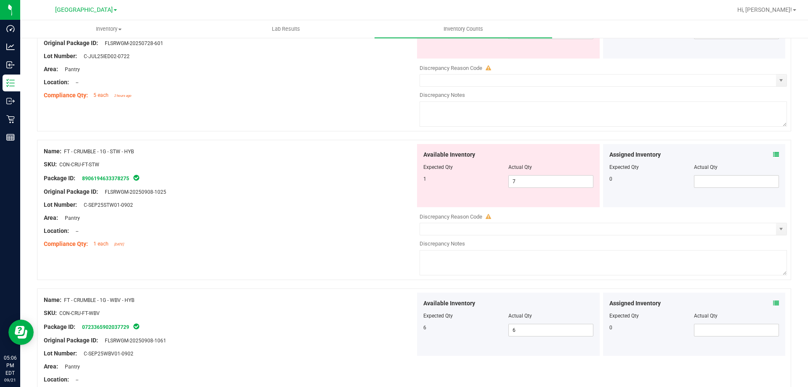
scroll to position [1630, 0]
click at [773, 154] on icon at bounding box center [776, 156] width 6 height 6
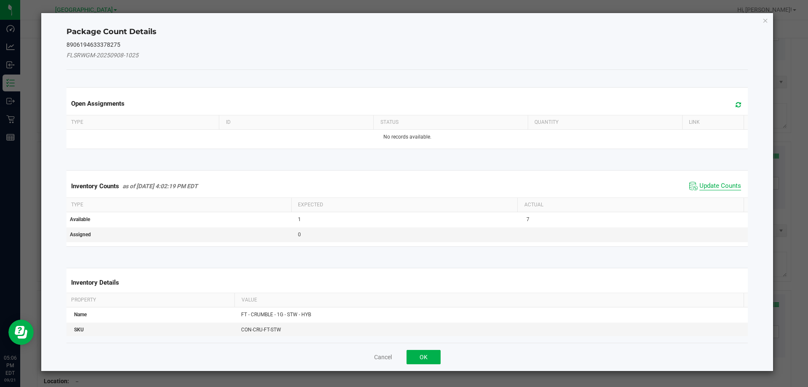
click at [716, 185] on span "Update Counts" at bounding box center [721, 186] width 42 height 8
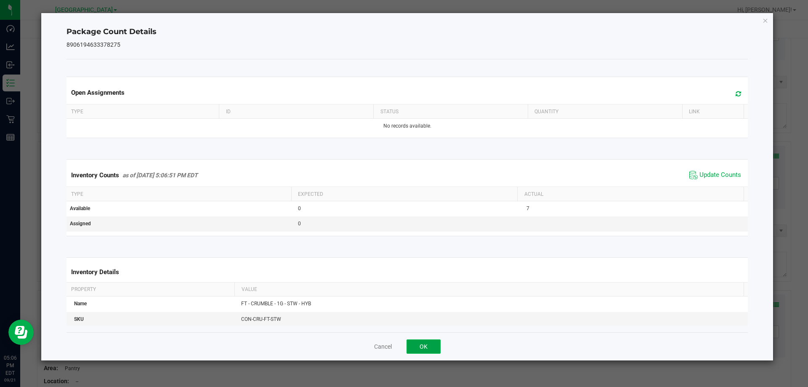
click at [417, 349] on button "OK" at bounding box center [424, 346] width 34 height 14
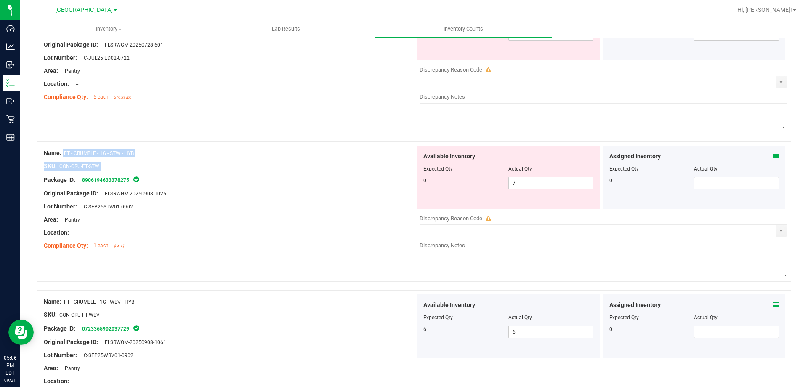
drag, startPoint x: 64, startPoint y: 153, endPoint x: 274, endPoint y: 173, distance: 211.5
click at [274, 173] on div "Name: FT - CRUMBLE - 1G - STW - HYB SKU: CON-CRU-FT-STW Package ID: 89061946333…" at bounding box center [230, 199] width 372 height 107
click at [321, 175] on div "Package ID: 8906194633378275" at bounding box center [230, 180] width 372 height 10
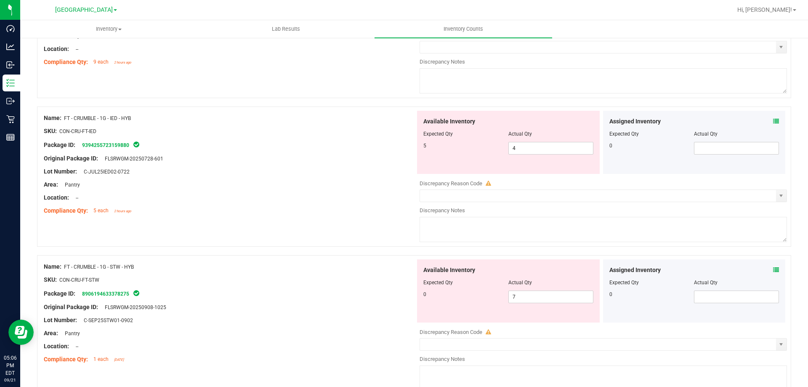
scroll to position [1504, 0]
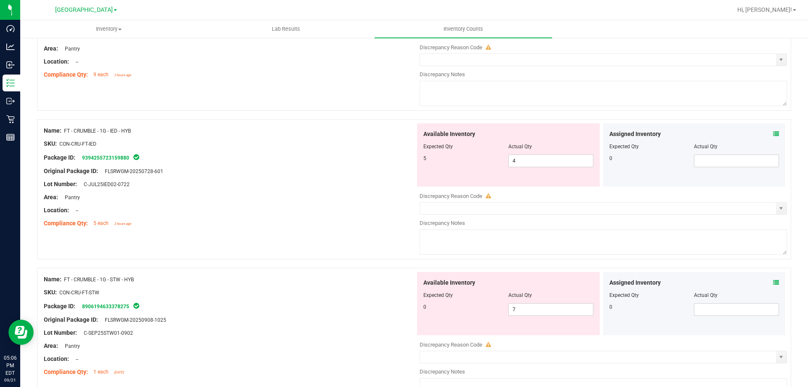
click at [773, 132] on div "Assigned Inventory Expected Qty Actual Qty 0" at bounding box center [694, 154] width 183 height 63
click at [774, 134] on div "Assigned Inventory Expected Qty Actual Qty 0" at bounding box center [694, 154] width 183 height 63
click at [773, 135] on icon at bounding box center [776, 134] width 6 height 6
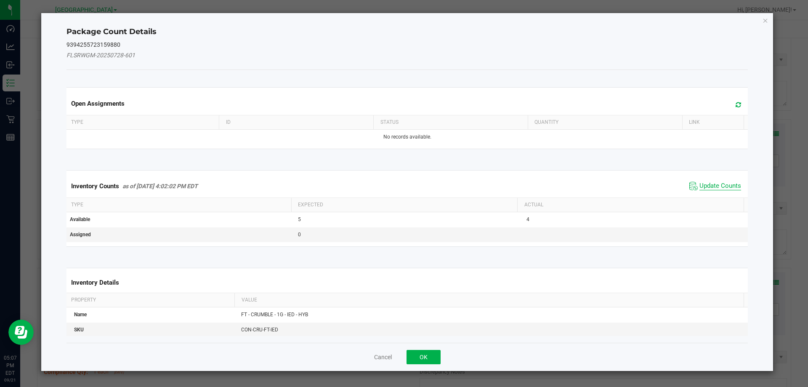
click at [710, 186] on span "Update Counts" at bounding box center [721, 186] width 42 height 8
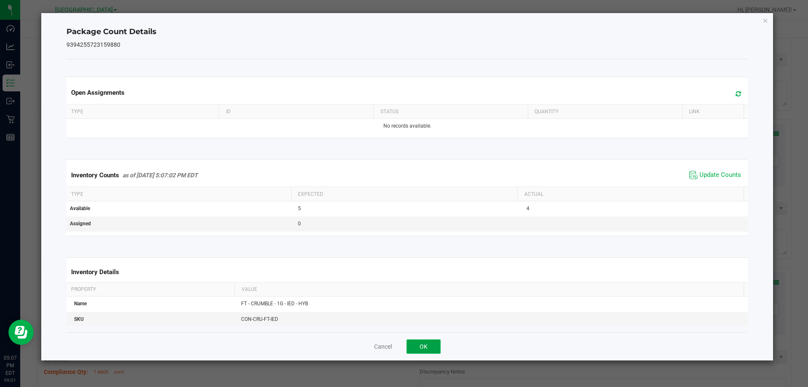
click at [437, 345] on button "OK" at bounding box center [424, 346] width 34 height 14
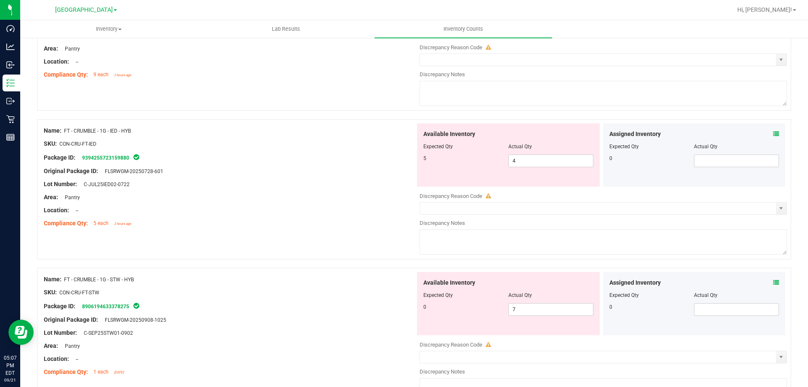
scroll to position [1420, 0]
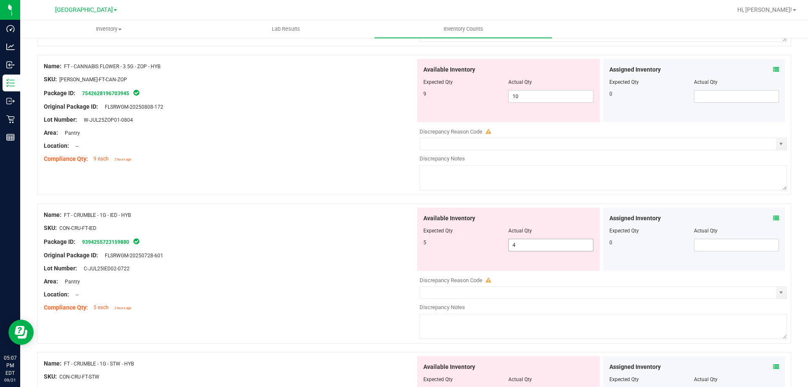
click at [540, 243] on span "4 4" at bounding box center [551, 245] width 85 height 13
click at [540, 243] on input "4" at bounding box center [551, 245] width 84 height 12
type input "5"
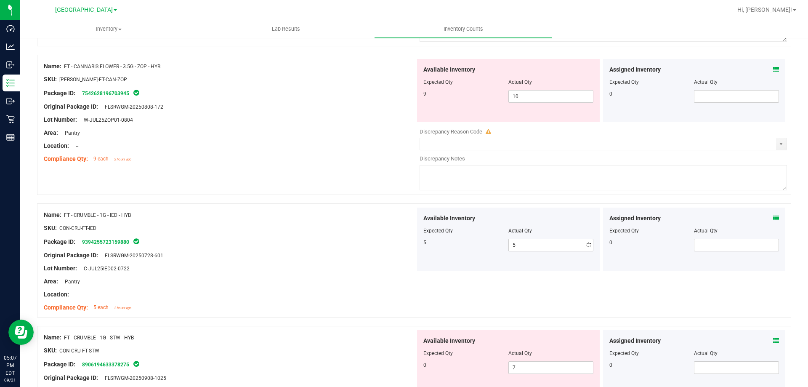
click at [372, 280] on div "Area: Pantry" at bounding box center [230, 281] width 372 height 9
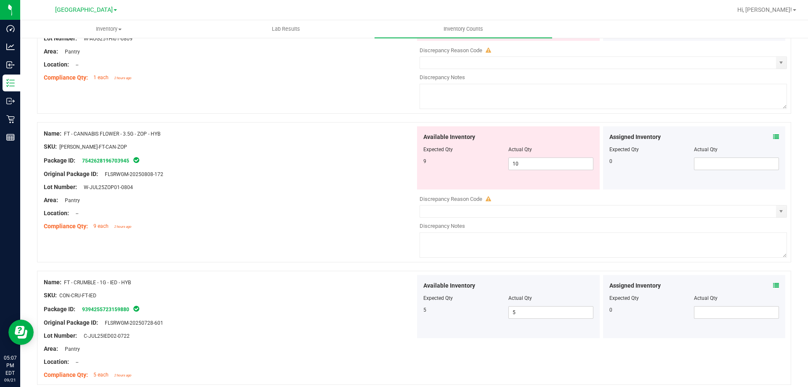
scroll to position [1335, 0]
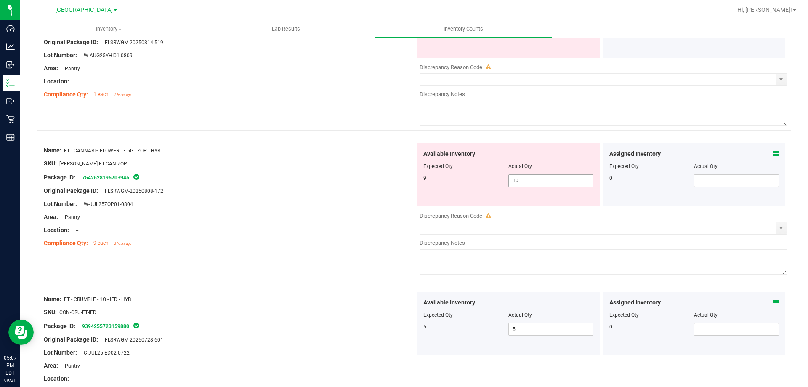
click at [520, 179] on span "10 10" at bounding box center [551, 180] width 85 height 13
click at [520, 179] on input "10" at bounding box center [551, 181] width 84 height 12
click at [773, 150] on div "Assigned Inventory Expected Qty Actual Qty 0" at bounding box center [694, 174] width 183 height 63
click at [773, 153] on icon at bounding box center [776, 154] width 6 height 6
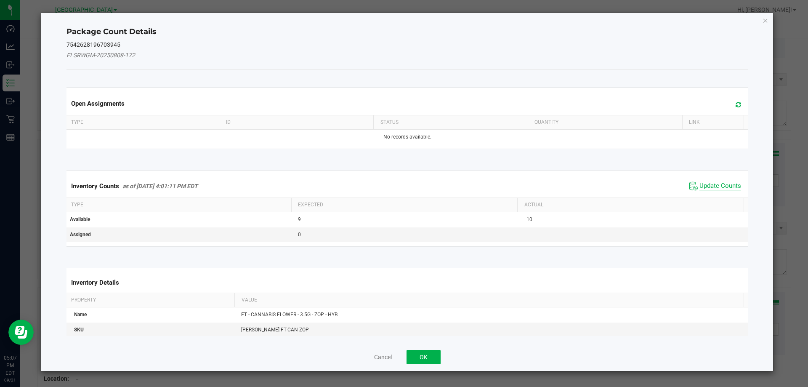
click at [717, 187] on span "Update Counts" at bounding box center [721, 186] width 42 height 8
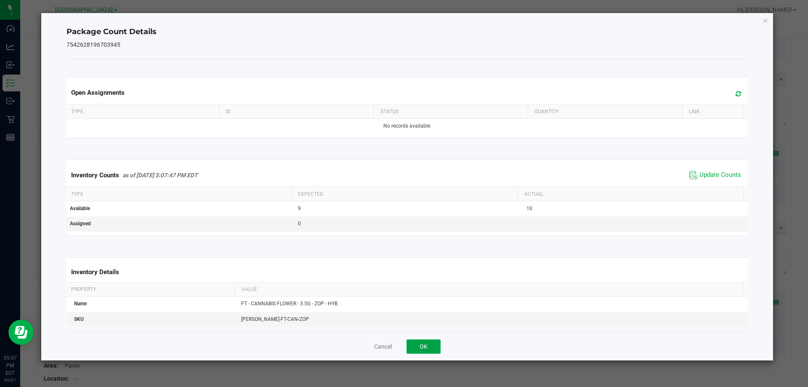
click at [428, 341] on button "OK" at bounding box center [424, 346] width 34 height 14
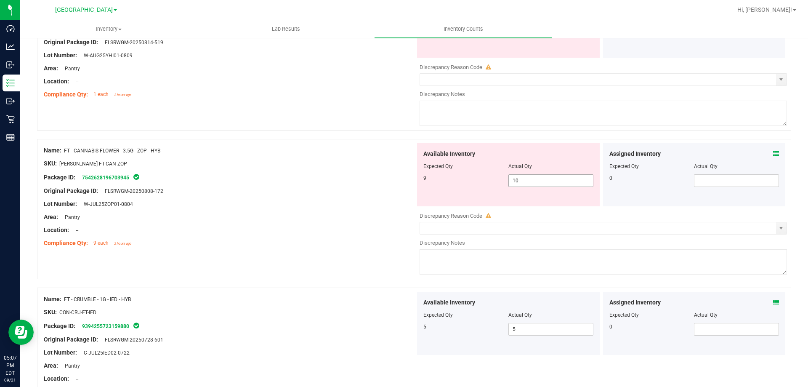
click at [528, 181] on span "10 10" at bounding box center [551, 180] width 85 height 13
click at [528, 181] on input "10" at bounding box center [551, 181] width 84 height 12
type input "9"
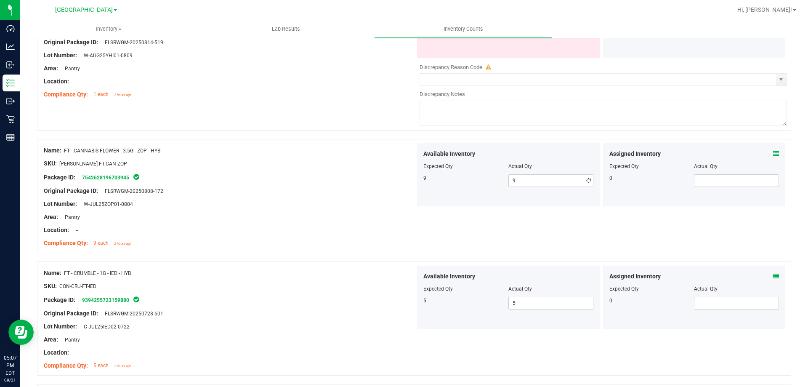
click at [300, 181] on div "Package ID: 7542628196703945" at bounding box center [230, 177] width 372 height 10
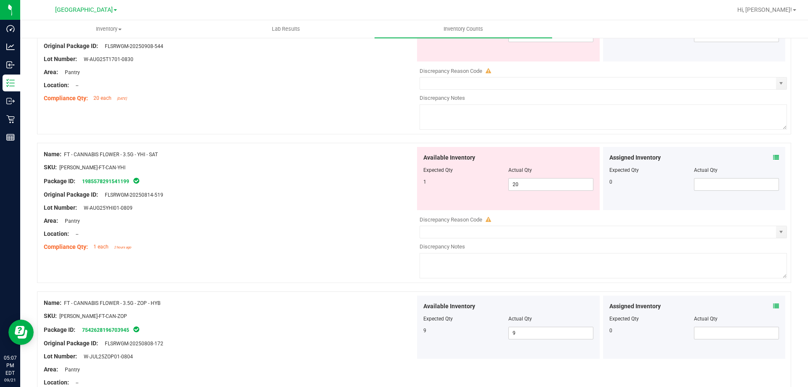
scroll to position [1167, 0]
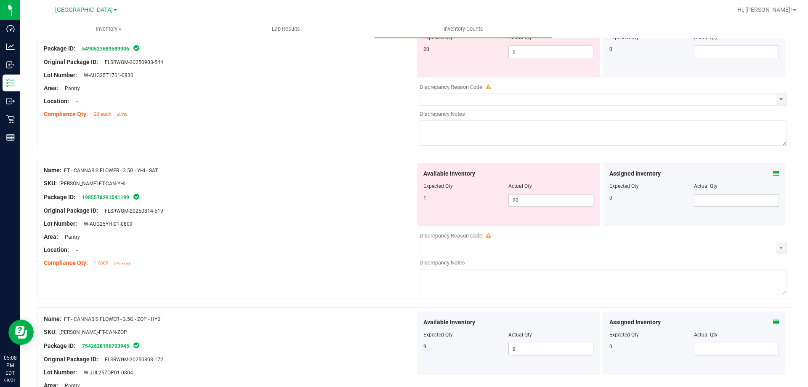
click at [773, 174] on icon at bounding box center [776, 174] width 6 height 6
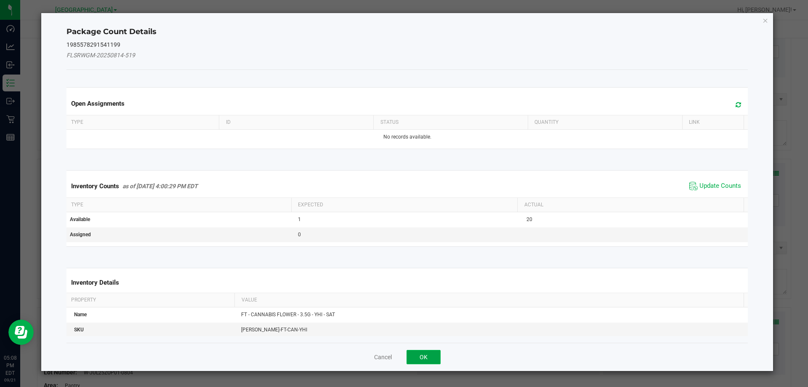
click at [425, 350] on button "OK" at bounding box center [424, 357] width 34 height 14
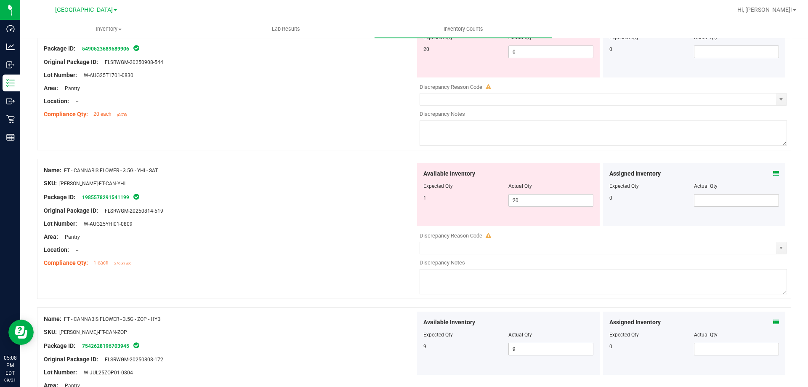
click at [378, 211] on div "Original Package ID: FLSRWGM-20250814-519" at bounding box center [230, 210] width 372 height 9
click at [380, 208] on div "Original Package ID: FLSRWGM-20250814-519" at bounding box center [230, 210] width 372 height 9
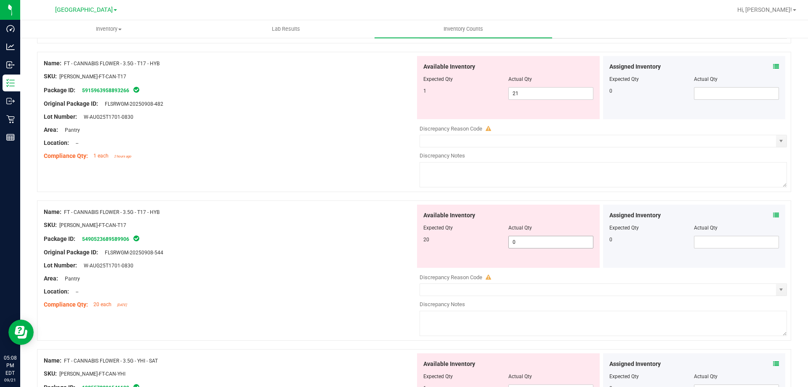
scroll to position [957, 0]
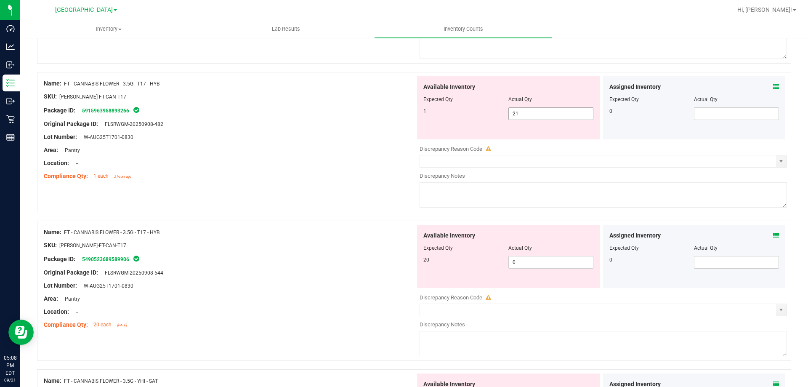
click at [533, 115] on span "21 21" at bounding box center [551, 113] width 85 height 13
click at [533, 115] on input "21" at bounding box center [551, 114] width 84 height 12
type input "1"
click at [528, 263] on div "Available Inventory Expected Qty Actual Qty 20 0 0" at bounding box center [602, 291] width 372 height 133
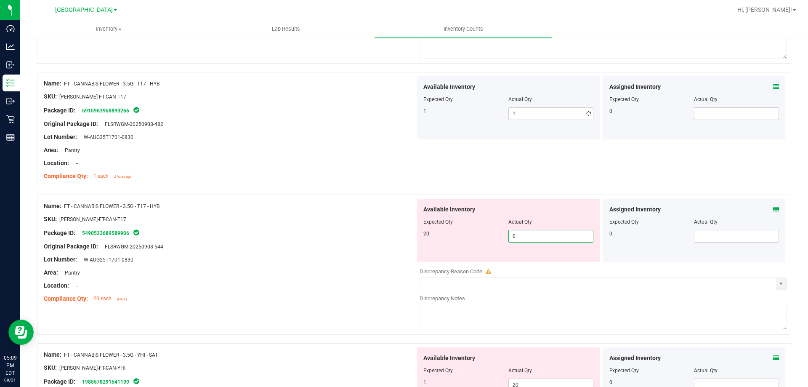
click at [528, 263] on div at bounding box center [604, 265] width 368 height 4
click at [517, 234] on span "0 0" at bounding box center [551, 236] width 85 height 13
click at [517, 234] on input "0" at bounding box center [551, 236] width 84 height 12
type input "20"
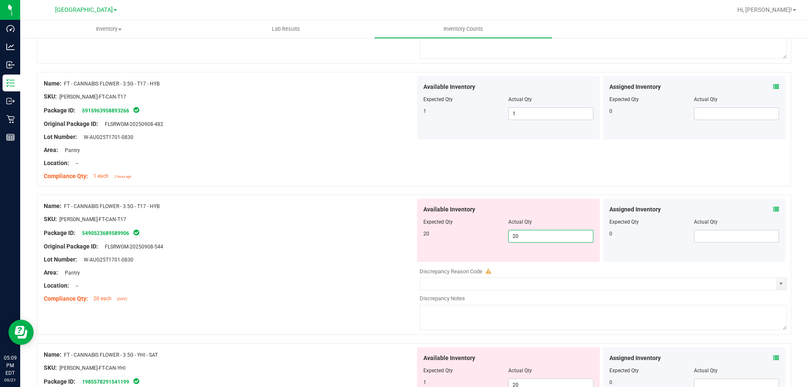
click at [360, 297] on div "Compliance Qty: 20 each [DATE]" at bounding box center [230, 298] width 372 height 9
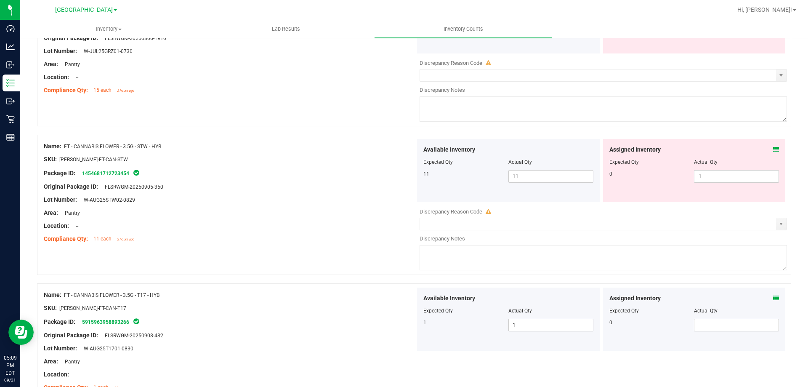
scroll to position [746, 0]
click at [713, 179] on span "1 1" at bounding box center [736, 175] width 85 height 13
click at [713, 179] on input "1" at bounding box center [737, 176] width 84 height 12
click at [773, 149] on icon at bounding box center [776, 149] width 6 height 6
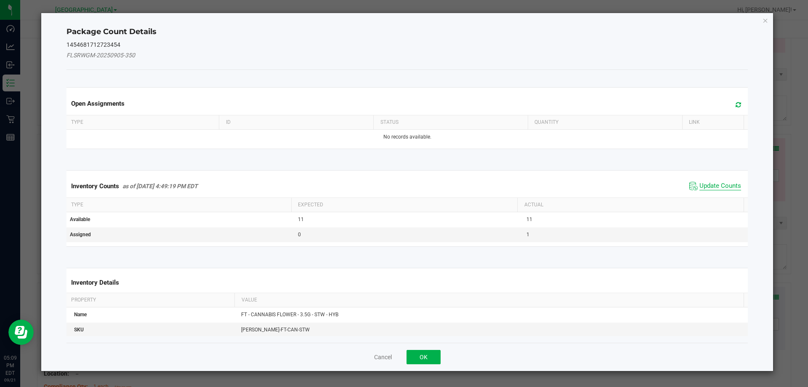
click at [714, 184] on span "Update Counts" at bounding box center [721, 186] width 42 height 8
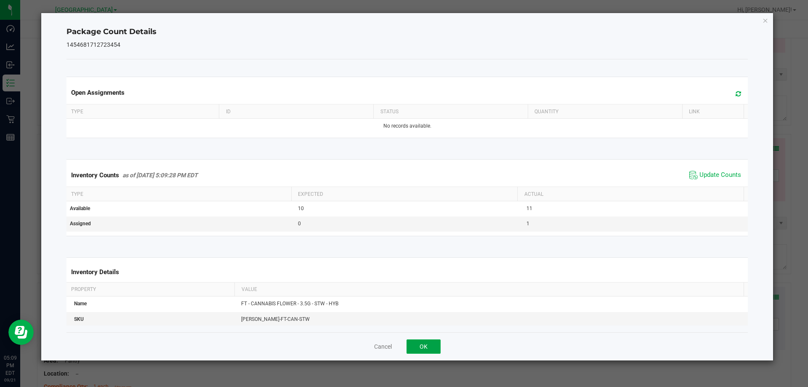
click at [424, 339] on button "OK" at bounding box center [424, 346] width 34 height 14
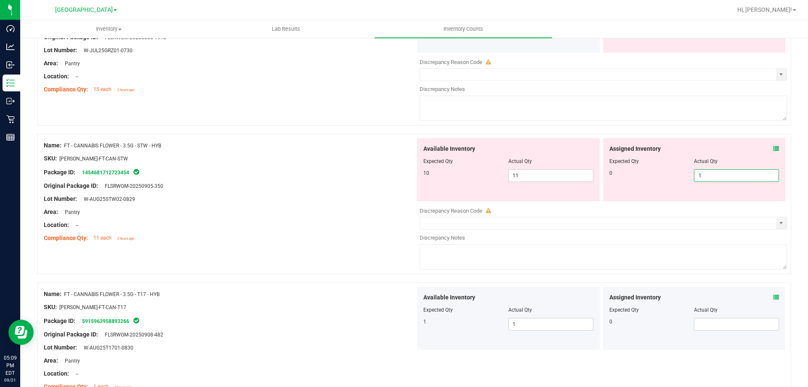
click at [711, 176] on span "1 1" at bounding box center [736, 175] width 85 height 13
click at [711, 176] on input "1" at bounding box center [737, 176] width 84 height 12
type input "0"
click at [565, 174] on span "11 11" at bounding box center [551, 175] width 85 height 13
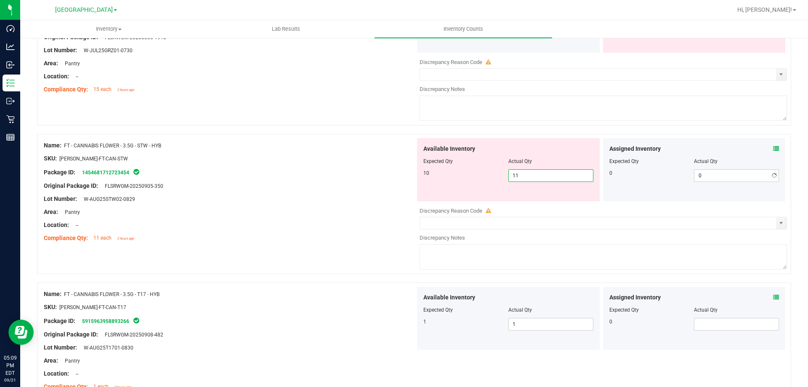
click at [565, 174] on input "11" at bounding box center [551, 176] width 84 height 12
type input "10"
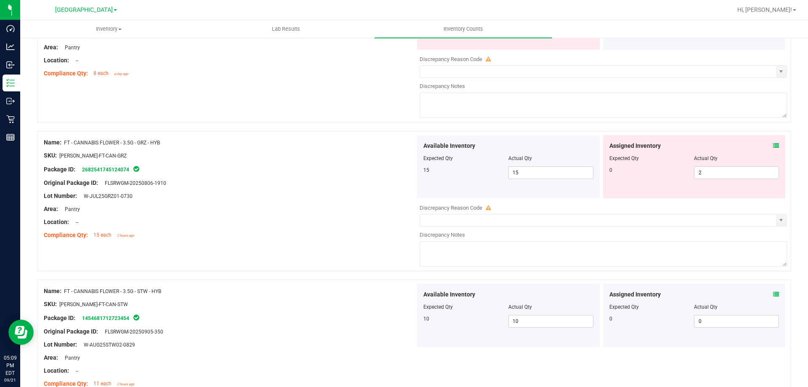
scroll to position [536, 0]
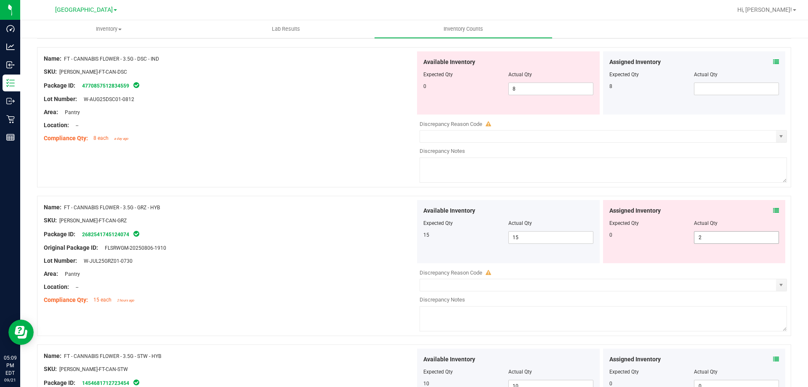
click at [703, 235] on span "2 2" at bounding box center [736, 237] width 85 height 13
click at [703, 235] on input "2" at bounding box center [737, 238] width 84 height 12
type input "0"
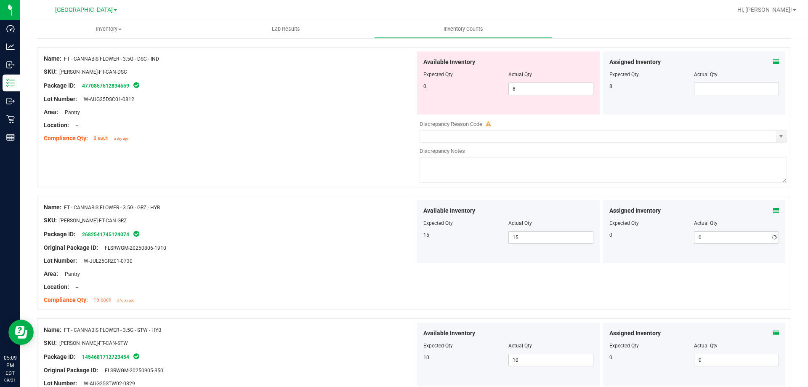
click at [773, 206] on span at bounding box center [776, 210] width 6 height 9
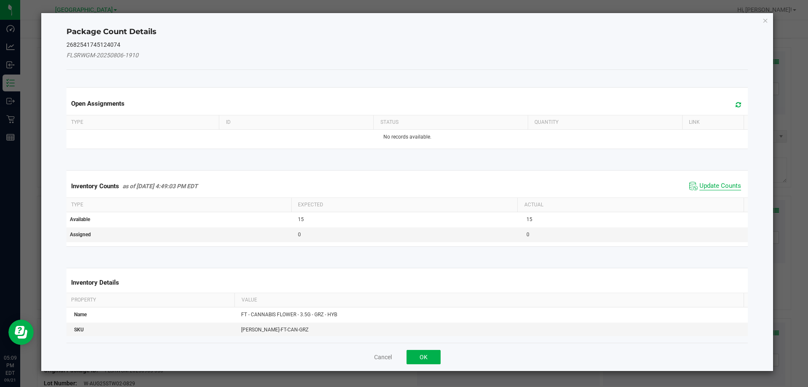
click at [721, 188] on span "Update Counts" at bounding box center [721, 186] width 42 height 8
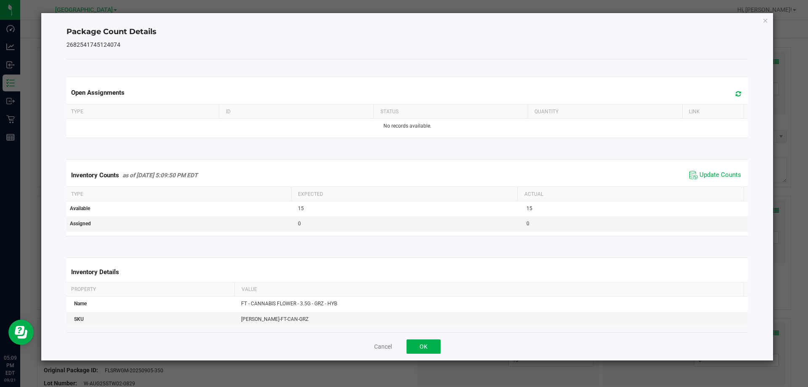
click at [437, 338] on div "Cancel OK" at bounding box center [408, 346] width 682 height 28
click at [435, 341] on button "OK" at bounding box center [424, 346] width 34 height 14
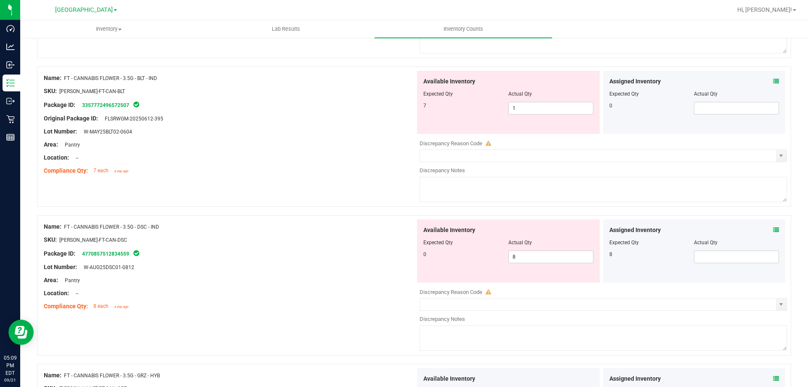
scroll to position [367, 0]
click at [698, 253] on span at bounding box center [736, 257] width 85 height 13
type input "8"
click at [561, 252] on span "8 8" at bounding box center [551, 257] width 85 height 13
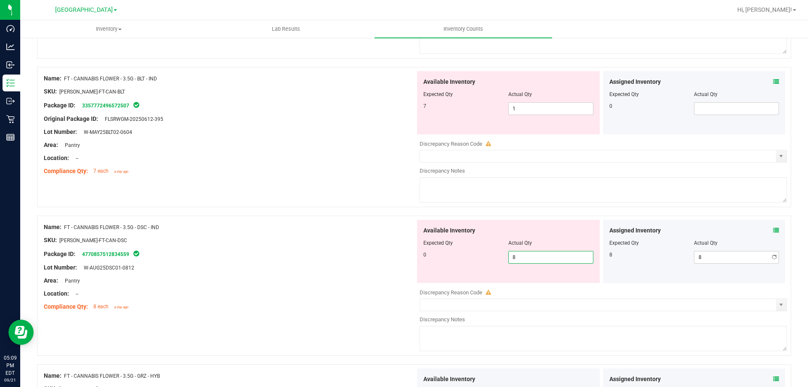
click at [560, 253] on input "8" at bounding box center [551, 257] width 84 height 12
type input "0"
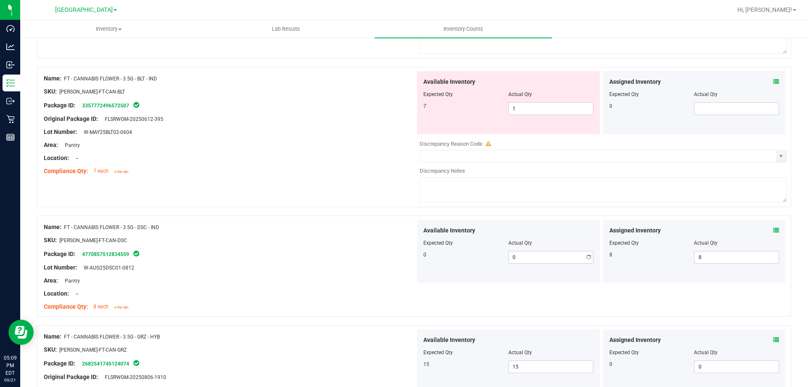
click at [380, 221] on div "Name: FT - CANNABIS FLOWER - 3.5G - DSC - IND SKU: [PERSON_NAME]-FT-CAN-DSC Pac…" at bounding box center [230, 267] width 372 height 94
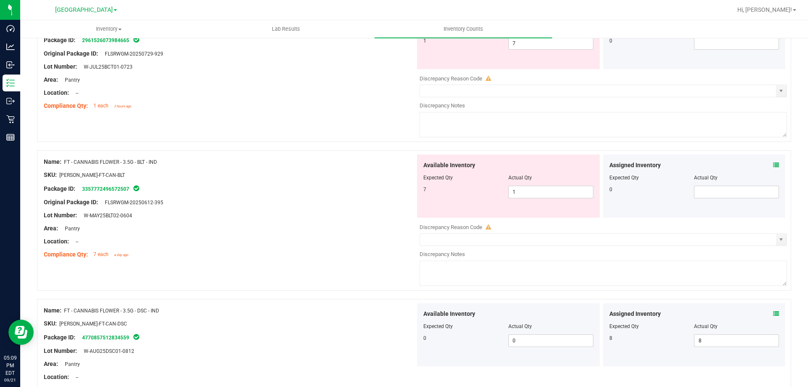
scroll to position [283, 0]
click at [527, 196] on span "1 1" at bounding box center [551, 193] width 85 height 13
click at [773, 165] on icon at bounding box center [776, 166] width 6 height 6
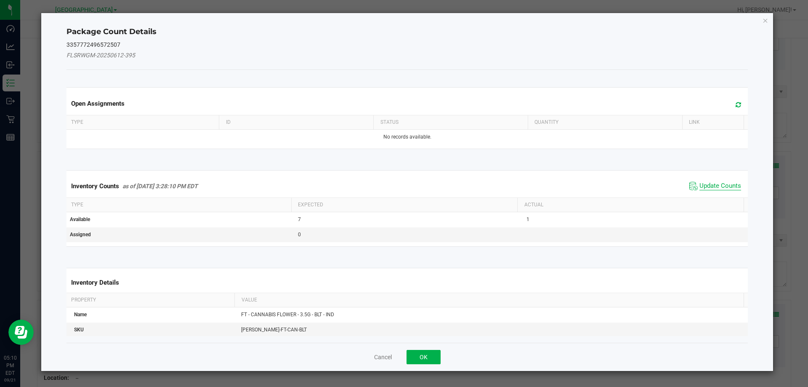
click at [732, 183] on span "Update Counts" at bounding box center [721, 186] width 42 height 8
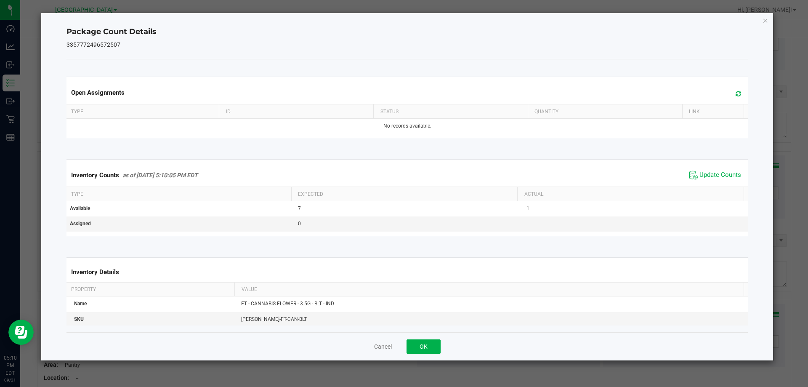
click at [427, 336] on div "Cancel OK" at bounding box center [408, 346] width 682 height 28
drag, startPoint x: 426, startPoint y: 343, endPoint x: 444, endPoint y: 321, distance: 28.7
click at [427, 343] on button "OK" at bounding box center [424, 346] width 34 height 14
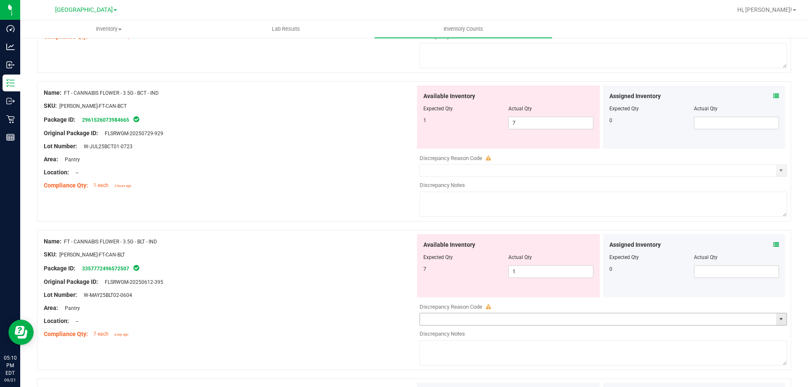
scroll to position [199, 0]
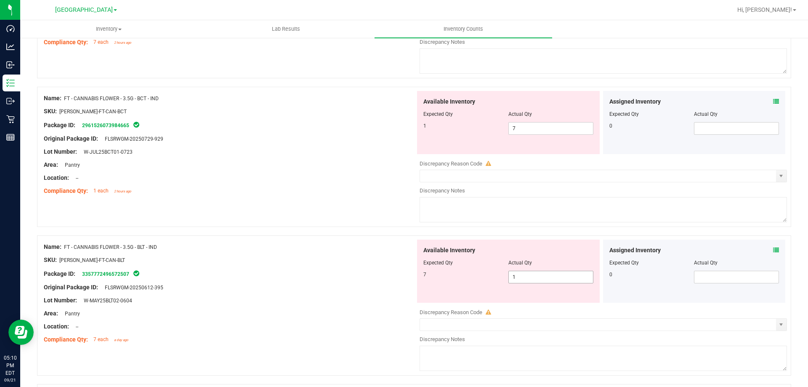
click at [514, 273] on span "1 1" at bounding box center [551, 277] width 85 height 13
click at [514, 273] on input "1" at bounding box center [551, 277] width 84 height 12
type input "7"
click at [374, 246] on div "Name: FT - CANNABIS FLOWER - 3.5G - BLT - IND" at bounding box center [230, 247] width 372 height 9
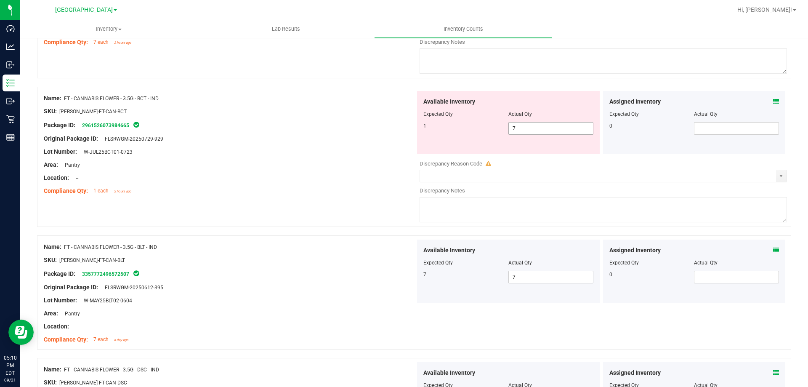
click at [522, 130] on span "7 7" at bounding box center [551, 128] width 85 height 13
click at [522, 130] on input "7" at bounding box center [551, 129] width 84 height 12
type input "1"
drag, startPoint x: 384, startPoint y: 169, endPoint x: 588, endPoint y: 173, distance: 203.8
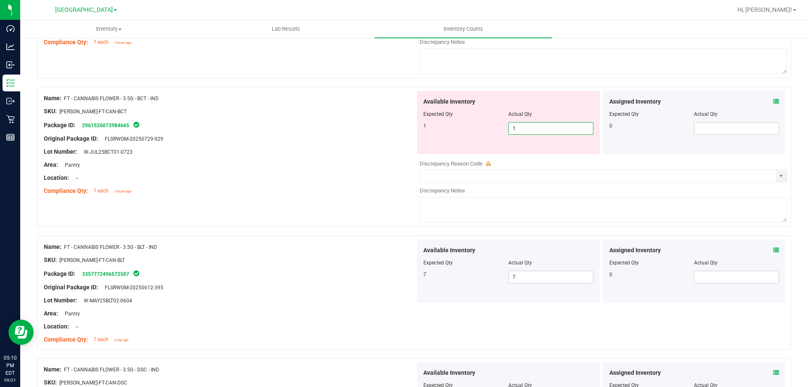
click at [387, 171] on div at bounding box center [230, 171] width 372 height 4
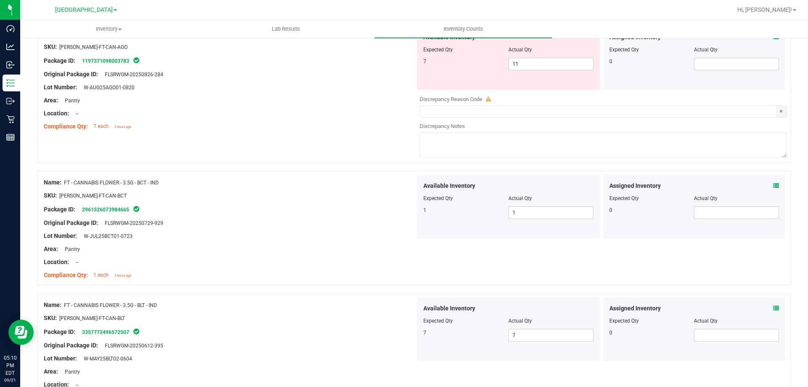
scroll to position [0, 0]
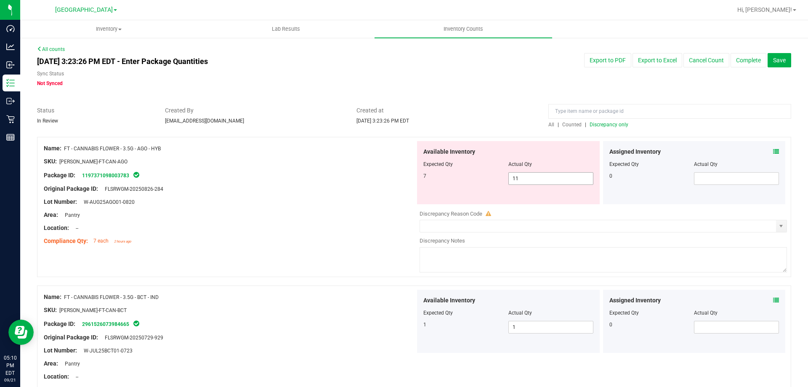
click at [514, 176] on span "11 11" at bounding box center [551, 178] width 85 height 13
click at [514, 176] on input "11" at bounding box center [551, 179] width 84 height 12
type input "7"
click at [638, 133] on div at bounding box center [414, 132] width 754 height 8
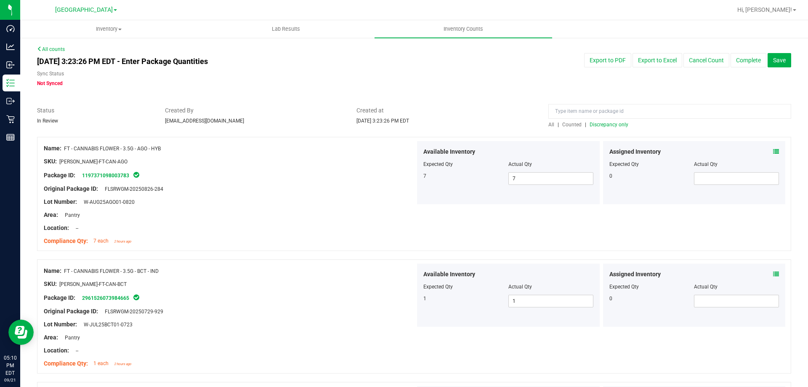
click at [620, 124] on span "Discrepancy only" at bounding box center [609, 125] width 39 height 6
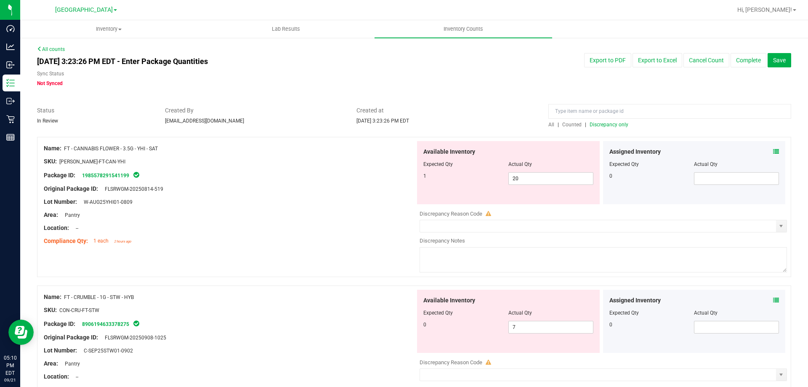
click at [543, 128] on div at bounding box center [414, 132] width 754 height 8
click at [549, 126] on span "All" at bounding box center [552, 125] width 6 height 6
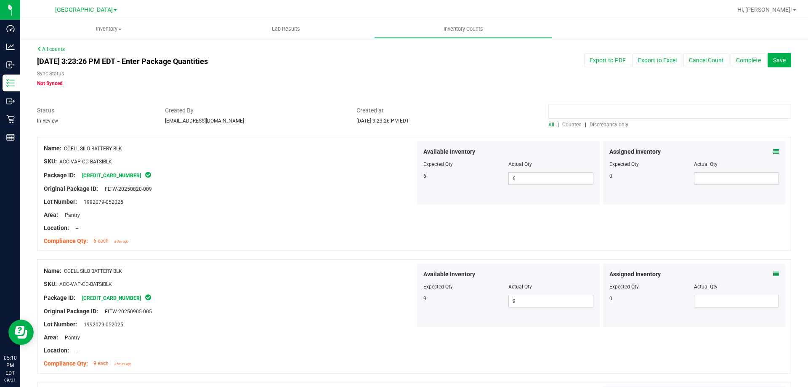
click at [584, 110] on input at bounding box center [670, 111] width 243 height 15
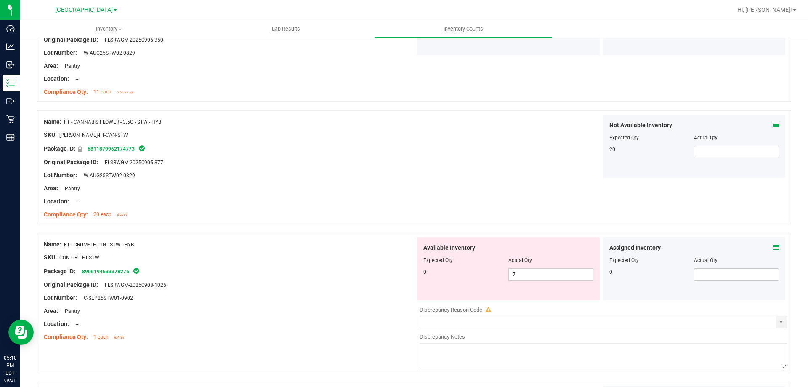
scroll to position [168, 0]
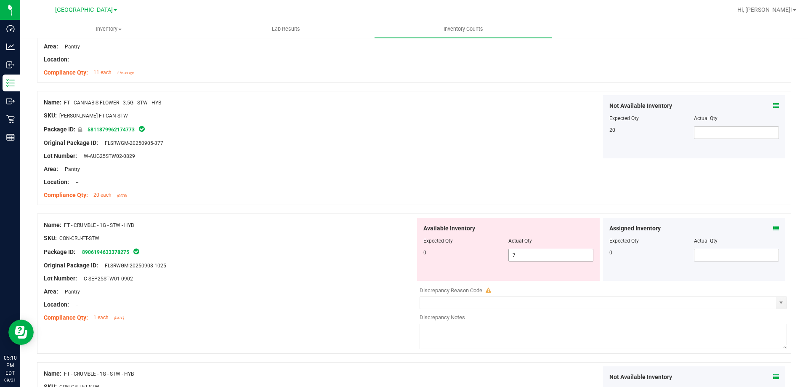
type input "stw"
click at [513, 255] on span "7 7" at bounding box center [551, 255] width 85 height 13
click at [525, 258] on input "7" at bounding box center [551, 255] width 84 height 12
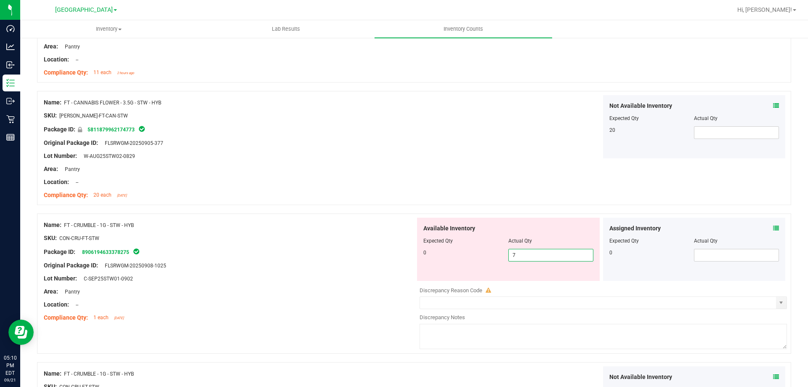
type input "0"
click at [411, 260] on div at bounding box center [230, 259] width 372 height 4
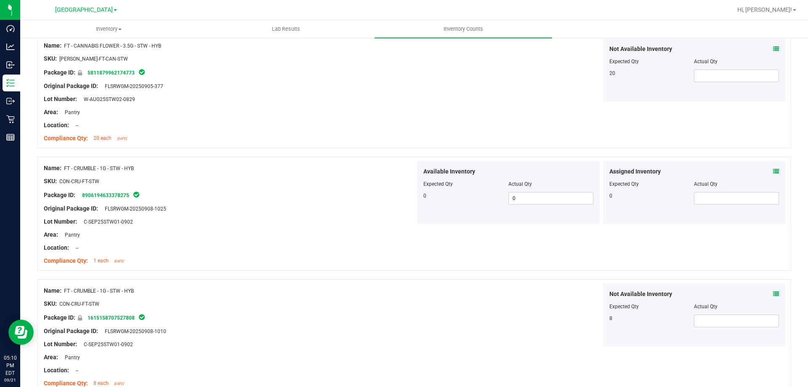
scroll to position [269, 0]
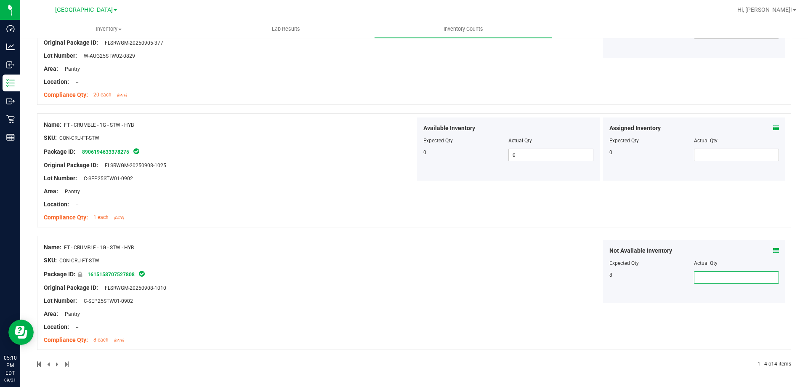
click at [700, 275] on span at bounding box center [736, 277] width 85 height 13
type input "7"
click at [587, 308] on div "Name: FT - CRUMBLE - 1G - STW - HYB SKU: CON-CRU-FT-STW Package ID: 16151587075…" at bounding box center [414, 293] width 754 height 114
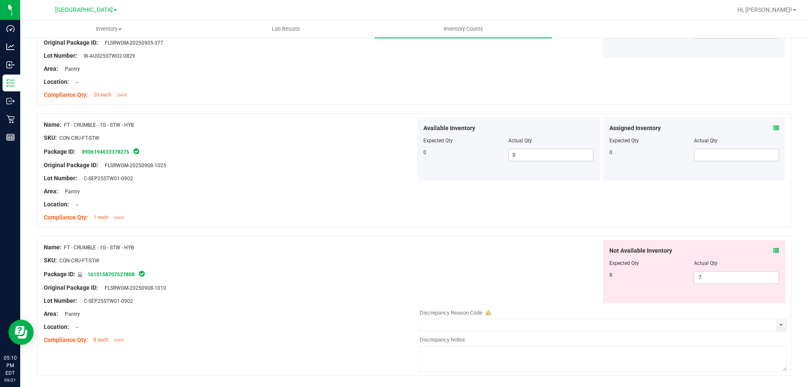
click at [773, 250] on icon at bounding box center [776, 251] width 6 height 6
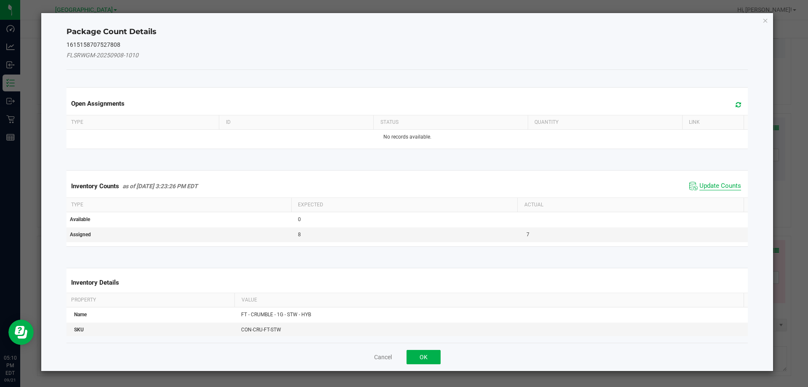
click at [716, 183] on span "Update Counts" at bounding box center [721, 186] width 42 height 8
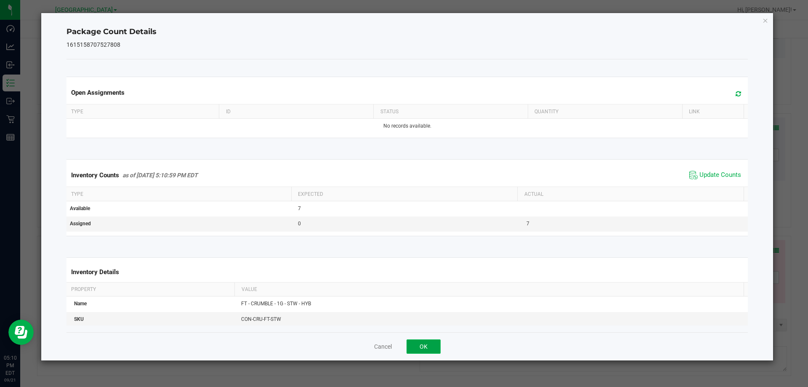
click at [437, 344] on button "OK" at bounding box center [424, 346] width 34 height 14
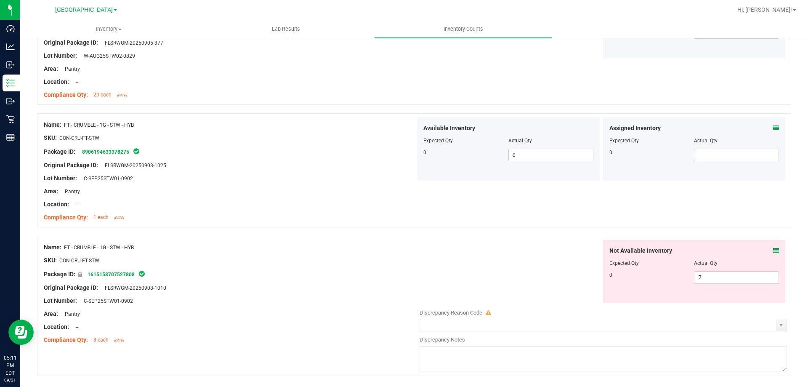
click at [773, 252] on icon at bounding box center [776, 251] width 6 height 6
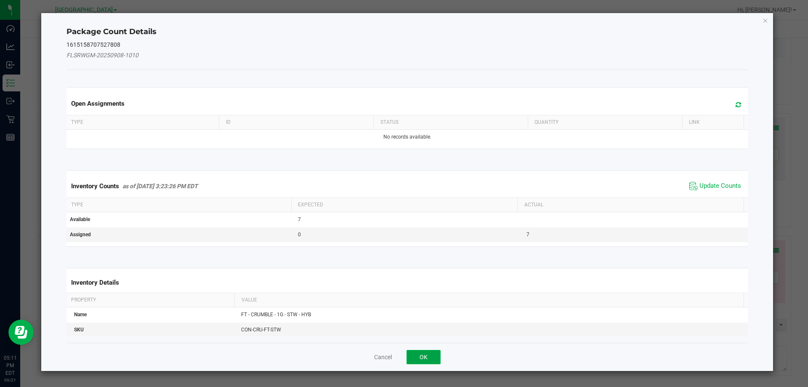
click at [416, 352] on button "OK" at bounding box center [424, 357] width 34 height 14
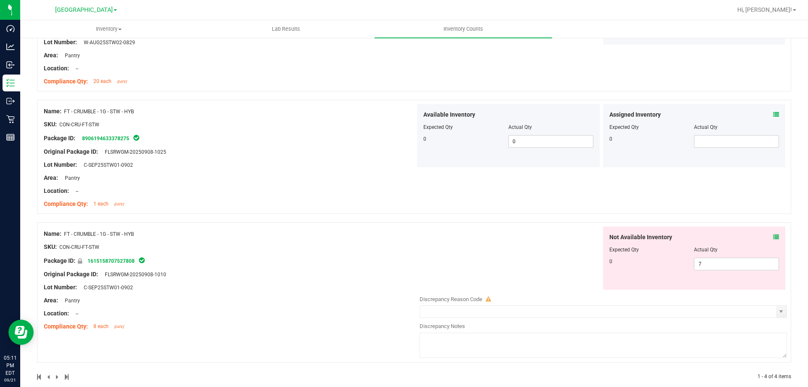
scroll to position [295, 0]
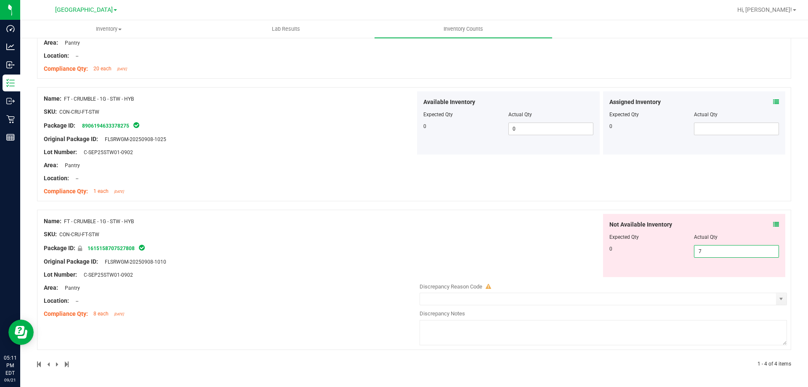
click at [719, 251] on span "7 7" at bounding box center [736, 251] width 85 height 13
click at [719, 251] on input "7" at bounding box center [737, 251] width 84 height 12
type input "0"
click at [560, 257] on div "Not Available Inventory Expected Qty Actual Qty 0 0 0" at bounding box center [602, 245] width 372 height 63
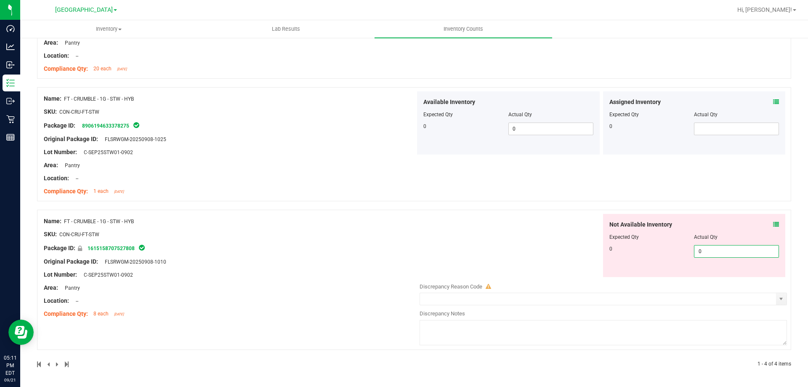
scroll to position [269, 0]
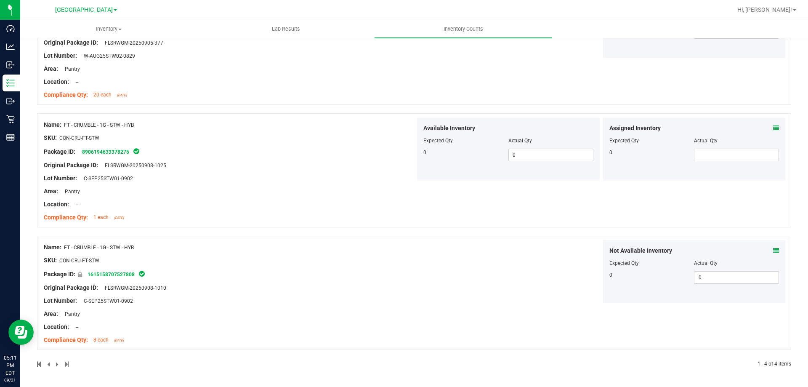
click at [773, 248] on icon at bounding box center [776, 251] width 6 height 6
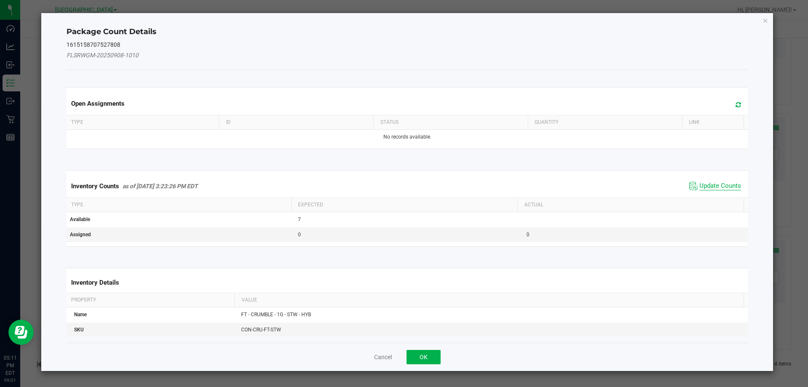
click at [721, 186] on span "Update Counts" at bounding box center [721, 186] width 42 height 8
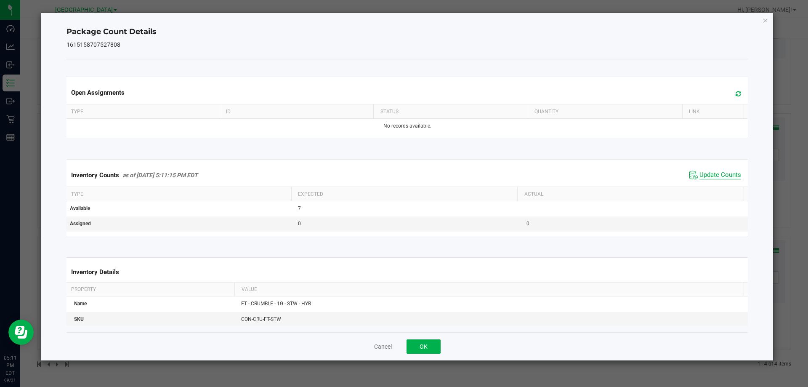
click at [721, 186] on div "Inventory Counts as of [DATE] 5:11:15 PM EDT Update Counts" at bounding box center [407, 175] width 685 height 23
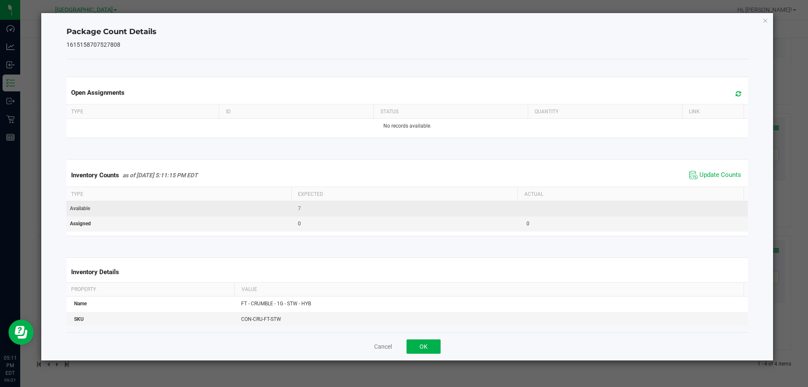
click at [302, 216] on td "7" at bounding box center [407, 208] width 229 height 15
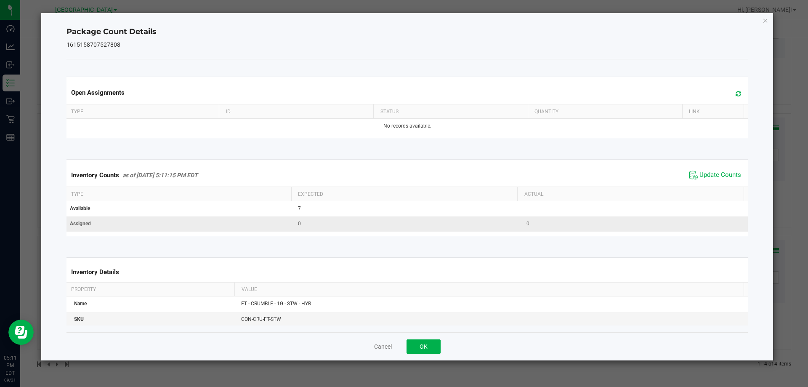
click at [298, 225] on span "0" at bounding box center [299, 224] width 3 height 6
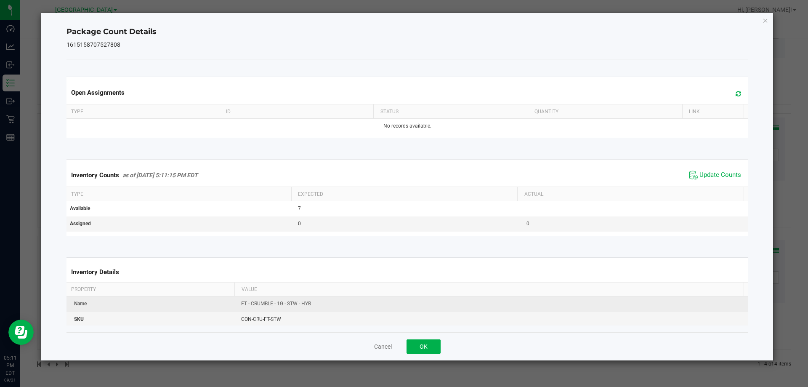
click at [368, 307] on td "FT - CRUMBLE - 1G - STW - HYB" at bounding box center [493, 303] width 514 height 15
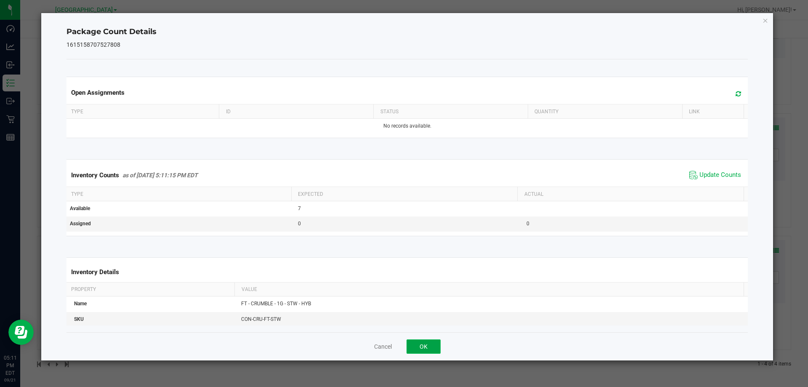
click at [414, 343] on button "OK" at bounding box center [424, 346] width 34 height 14
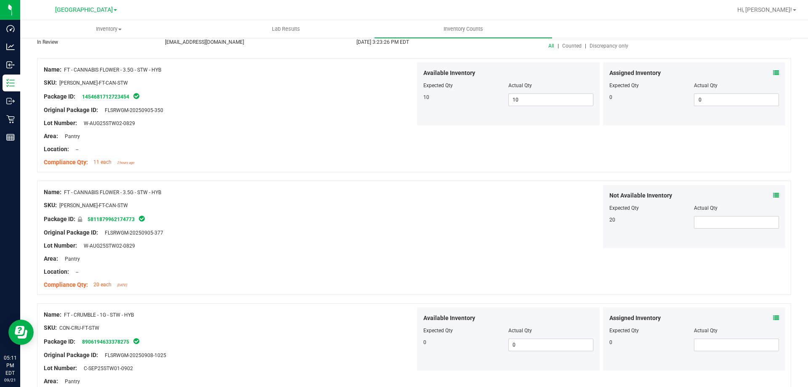
scroll to position [0, 0]
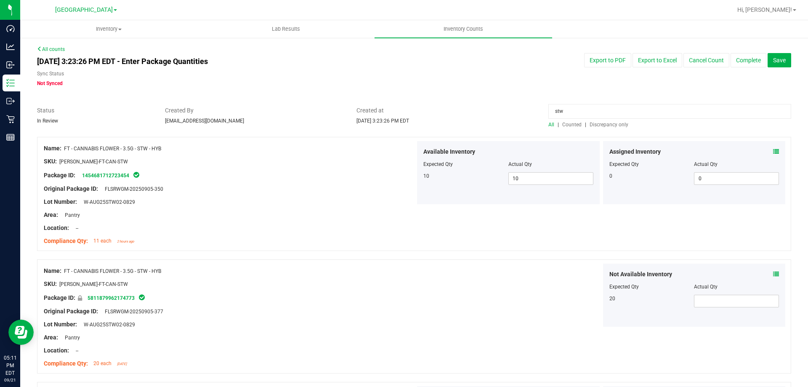
click at [567, 112] on input "stw" at bounding box center [670, 111] width 243 height 15
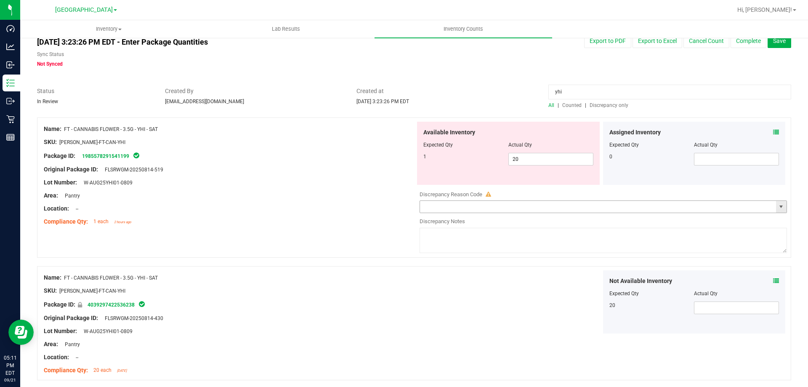
scroll to position [50, 0]
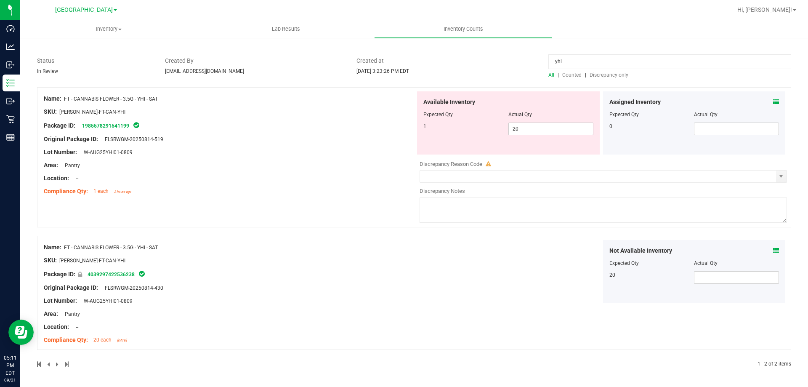
type input "yhi"
click at [773, 251] on icon at bounding box center [776, 251] width 6 height 6
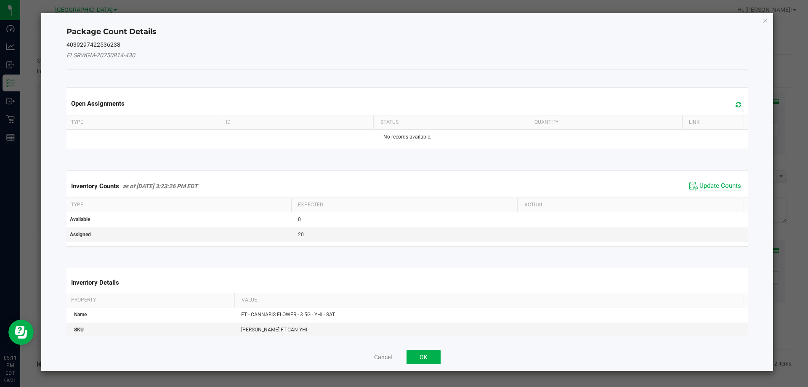
click at [704, 187] on span "Update Counts" at bounding box center [721, 186] width 42 height 8
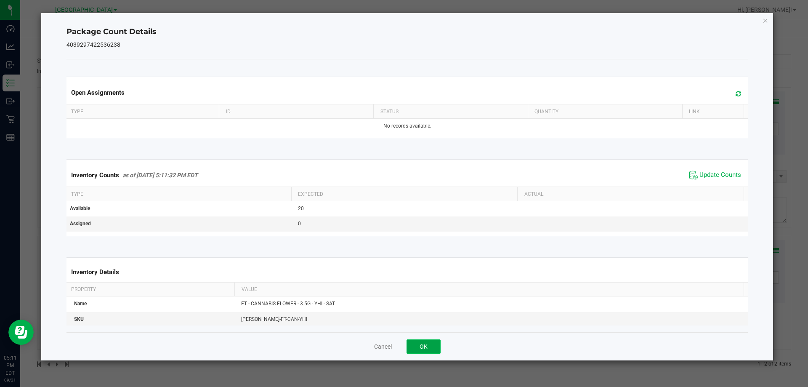
click at [431, 351] on button "OK" at bounding box center [424, 346] width 34 height 14
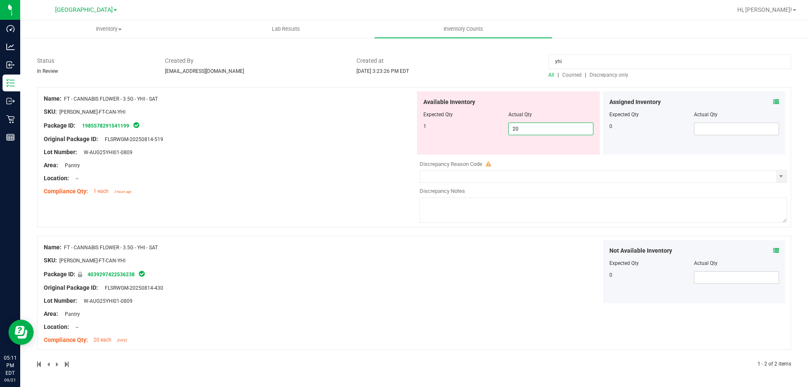
click at [522, 129] on span "20 20" at bounding box center [551, 129] width 85 height 13
click at [522, 129] on input "20" at bounding box center [551, 129] width 84 height 12
type input "0"
click at [333, 229] on div at bounding box center [414, 231] width 754 height 8
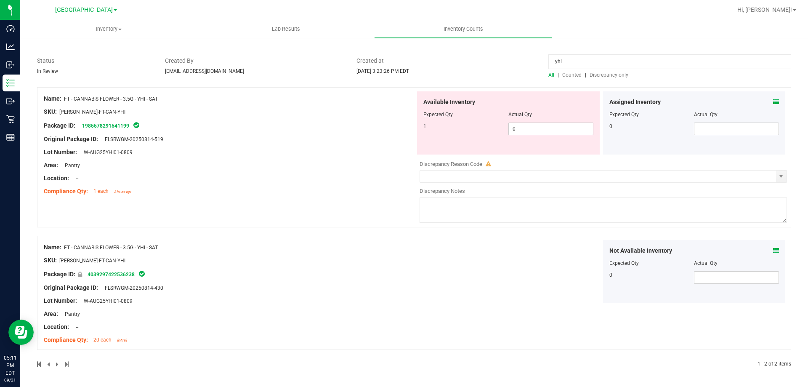
click at [773, 106] on span at bounding box center [776, 102] width 6 height 9
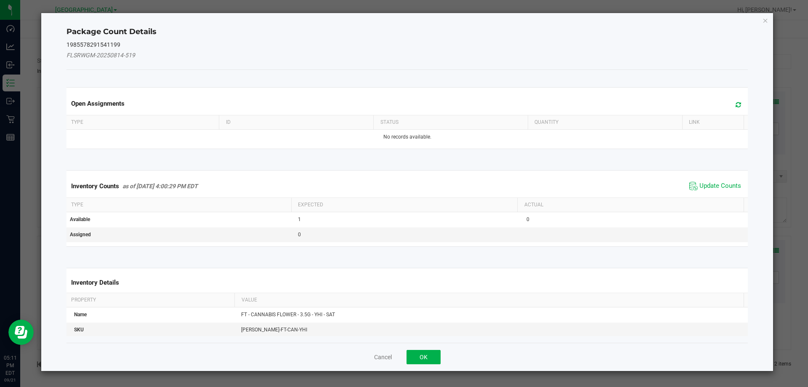
click at [718, 191] on span "Update Counts" at bounding box center [716, 186] width 56 height 13
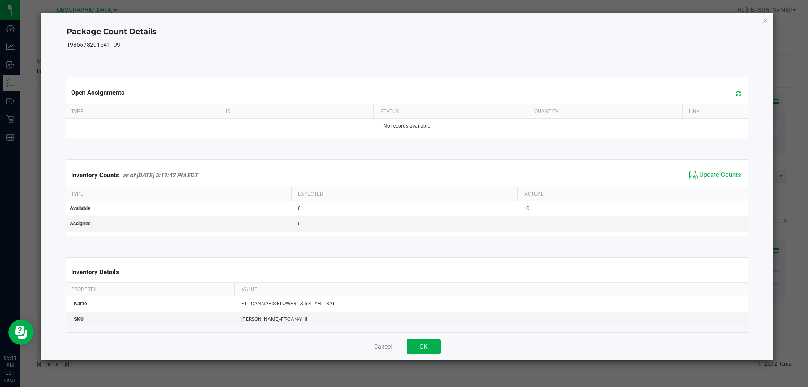
click at [422, 355] on div "Cancel OK" at bounding box center [408, 346] width 682 height 28
click at [424, 349] on button "OK" at bounding box center [424, 346] width 34 height 14
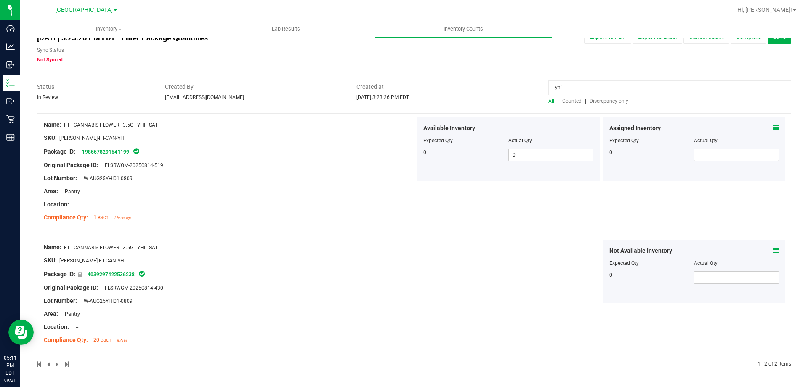
scroll to position [24, 0]
click at [465, 267] on div "Not Available Inventory Expected Qty Actual Qty 0" at bounding box center [602, 271] width 372 height 63
click at [602, 104] on div "All | Counted | Discrepancy only" at bounding box center [670, 101] width 243 height 8
click at [570, 91] on input "yhi" at bounding box center [670, 87] width 243 height 15
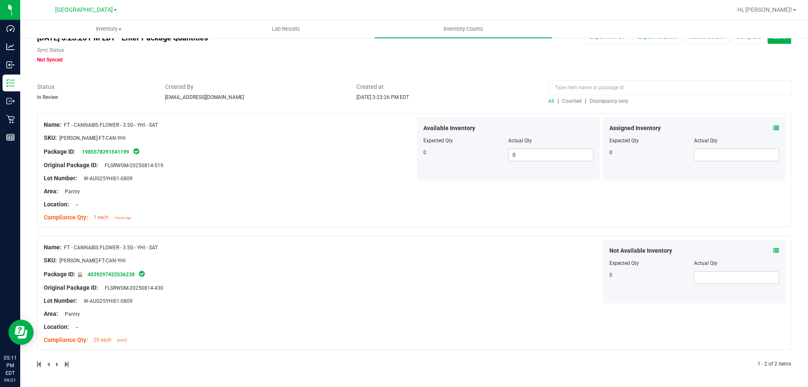
click at [520, 97] on div "Created at [DATE] 3:23:26 PM EDT" at bounding box center [446, 92] width 192 height 19
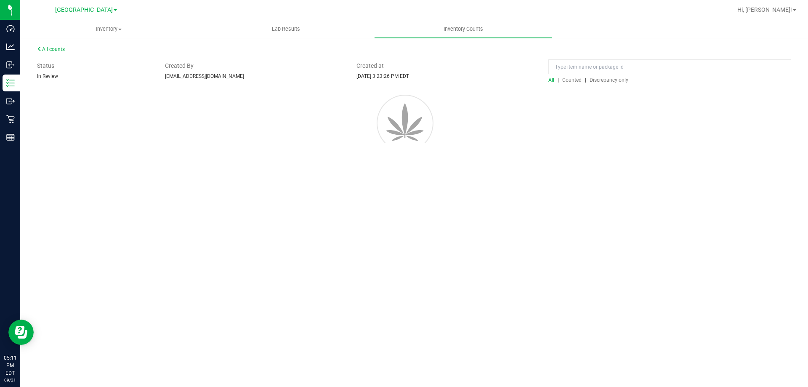
scroll to position [0, 0]
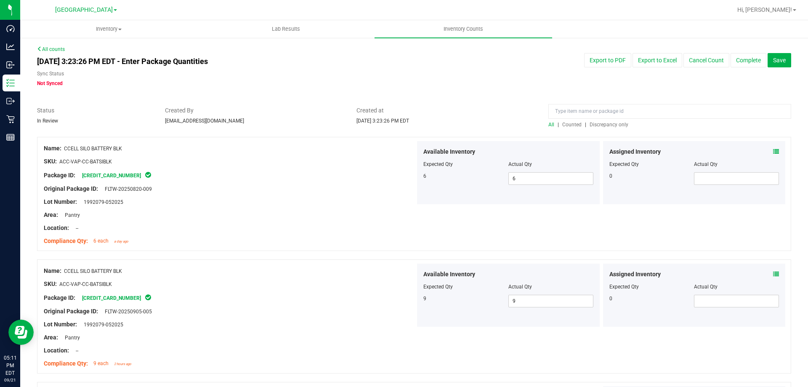
click at [606, 124] on span "Discrepancy only" at bounding box center [609, 125] width 39 height 6
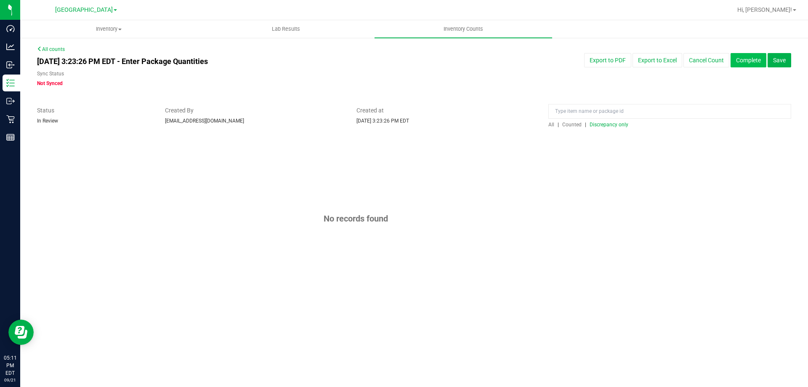
click at [760, 61] on button "Complete" at bounding box center [749, 60] width 36 height 14
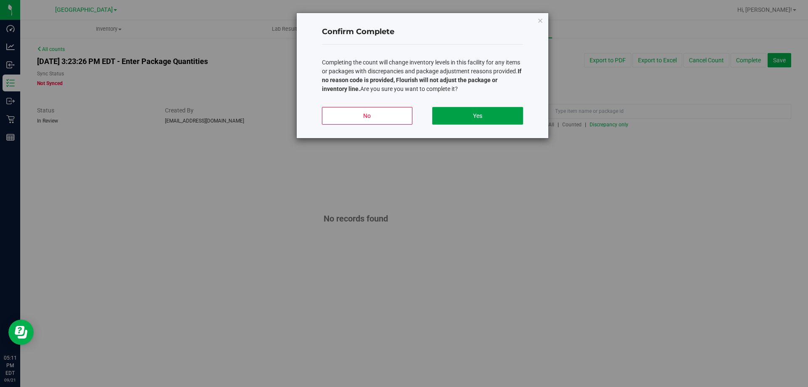
click at [475, 117] on button "Yes" at bounding box center [477, 116] width 91 height 18
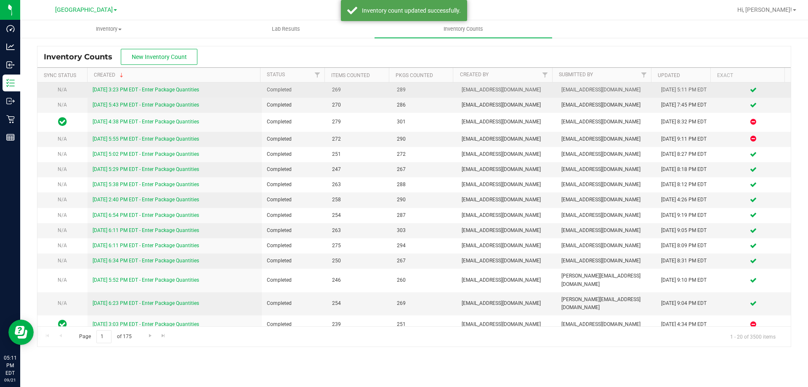
click at [172, 91] on link "[DATE] 3:23 PM EDT - Enter Package Quantities" at bounding box center [146, 90] width 107 height 6
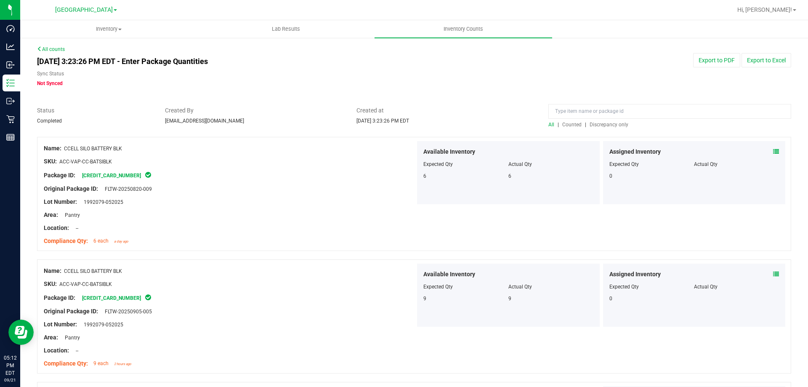
click at [598, 126] on span "Discrepancy only" at bounding box center [609, 125] width 39 height 6
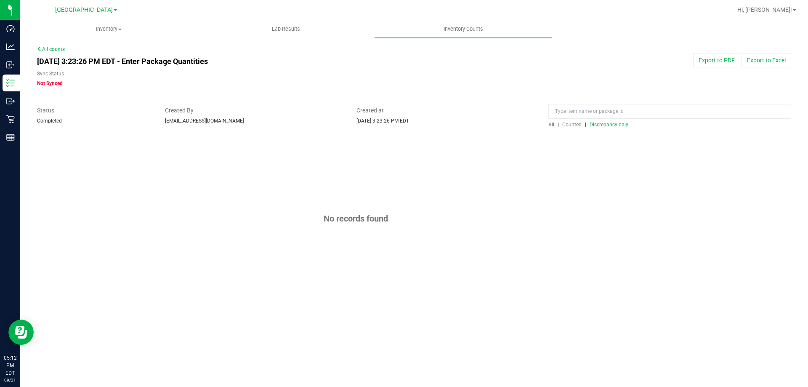
click at [57, 49] on link "All counts" at bounding box center [51, 49] width 28 height 6
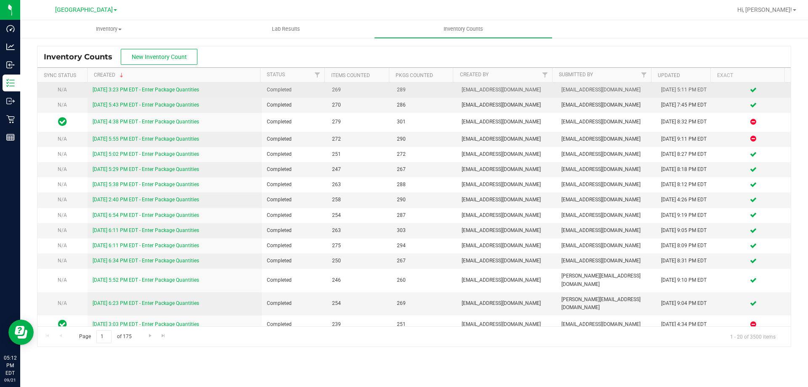
click at [96, 88] on link "[DATE] 3:23 PM EDT - Enter Package Quantities" at bounding box center [146, 90] width 107 height 6
